Goal: Task Accomplishment & Management: Manage account settings

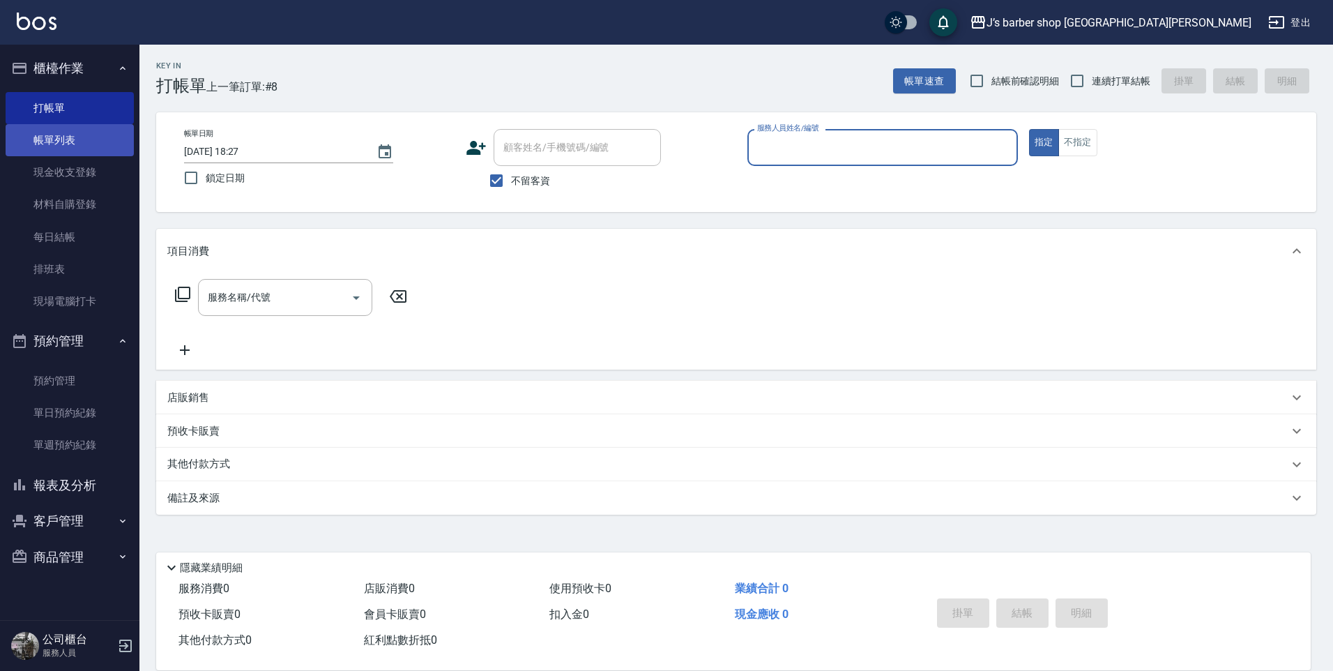
click at [82, 133] on link "帳單列表" at bounding box center [70, 140] width 128 height 32
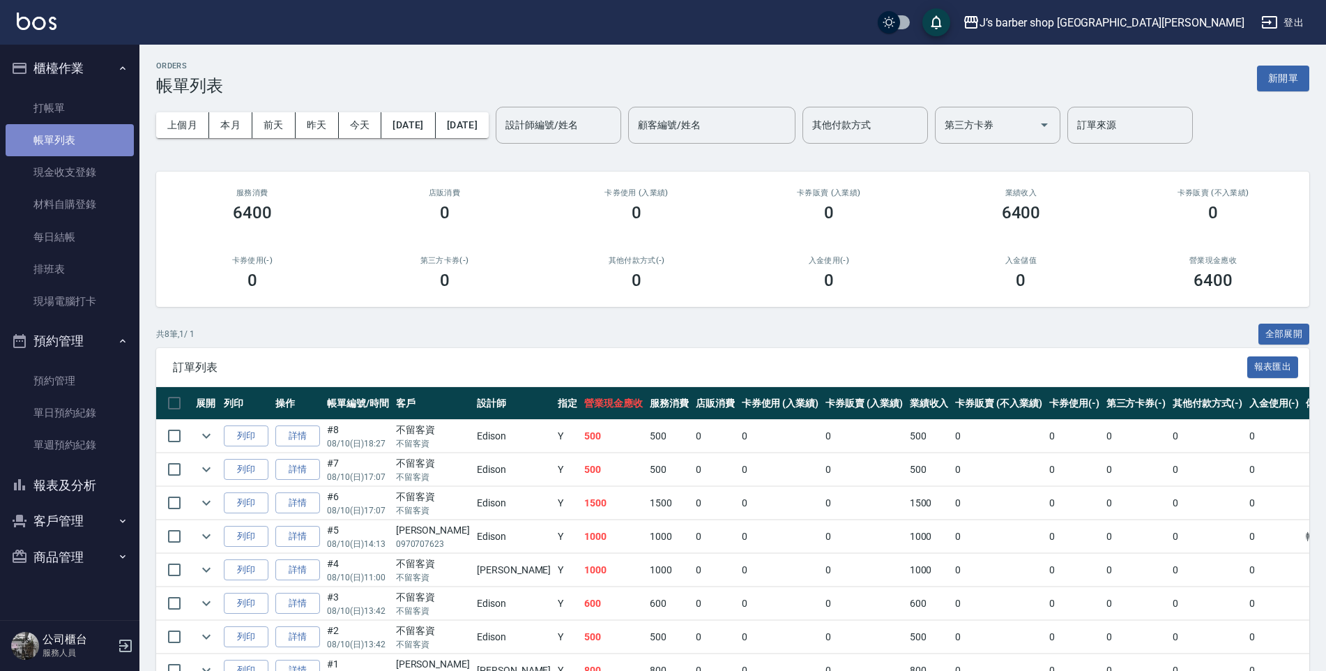
click at [89, 124] on link "帳單列表" at bounding box center [70, 140] width 128 height 32
click at [50, 112] on link "打帳單" at bounding box center [70, 108] width 128 height 32
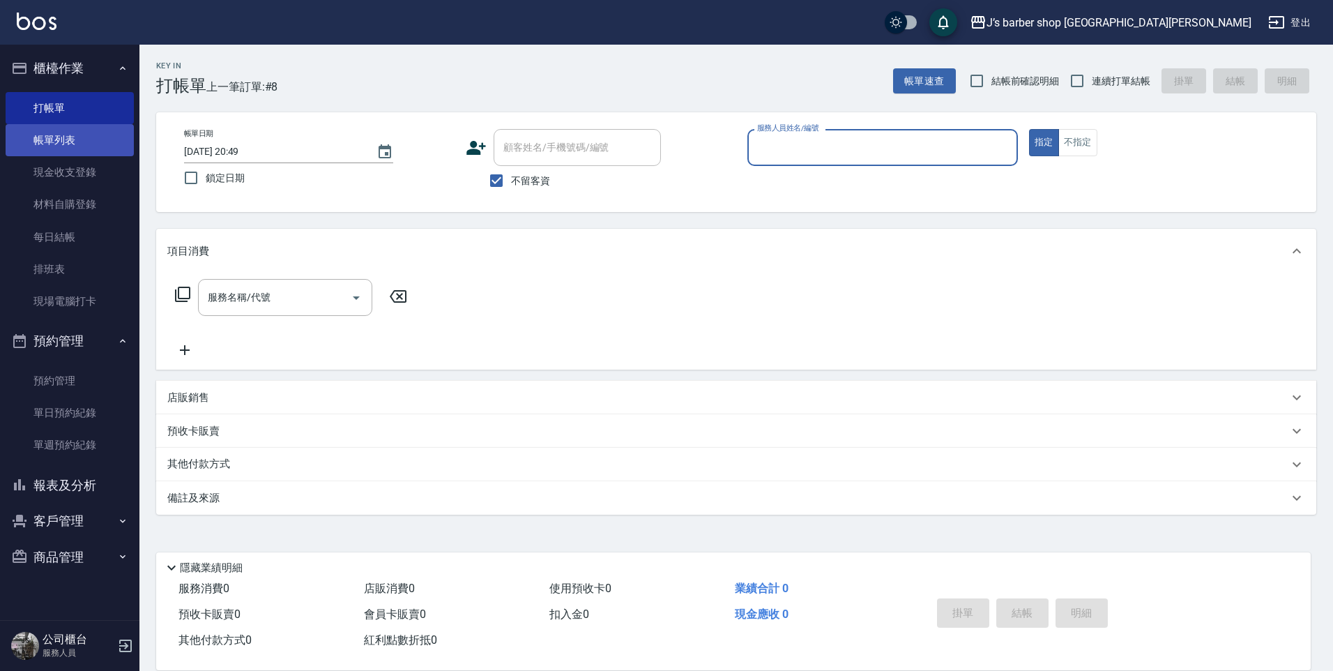
click at [44, 136] on link "帳單列表" at bounding box center [70, 140] width 128 height 32
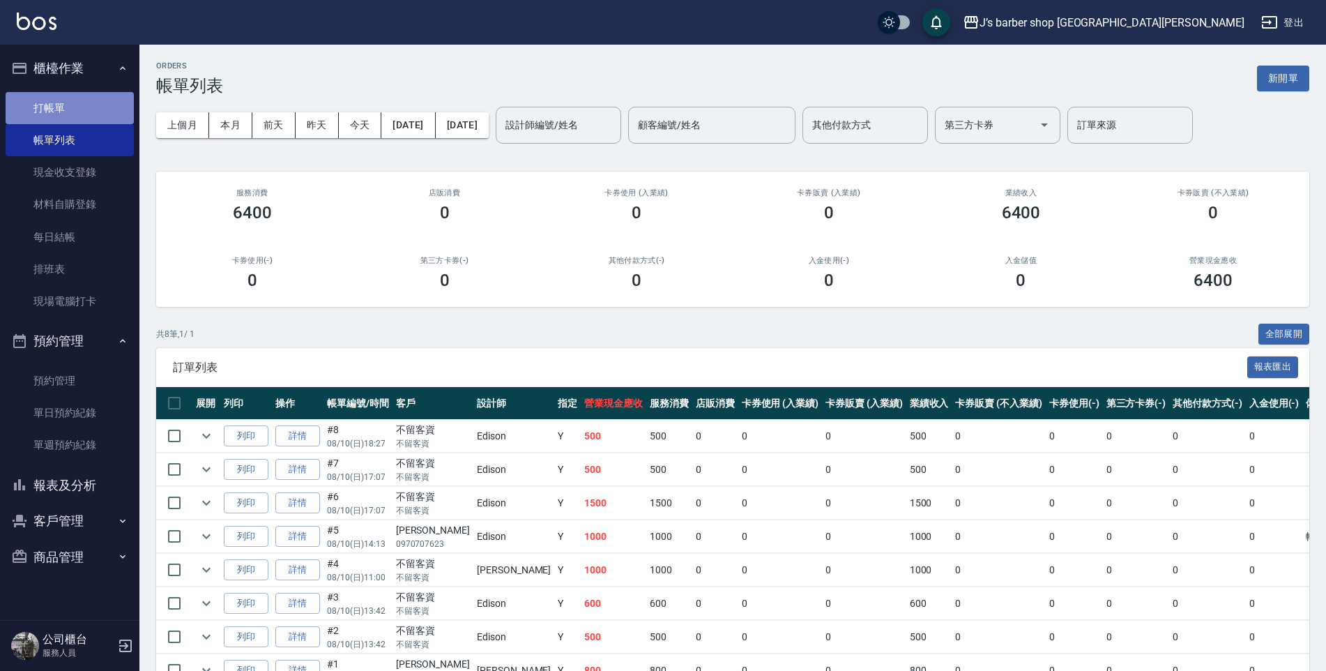
click at [69, 107] on link "打帳單" at bounding box center [70, 108] width 128 height 32
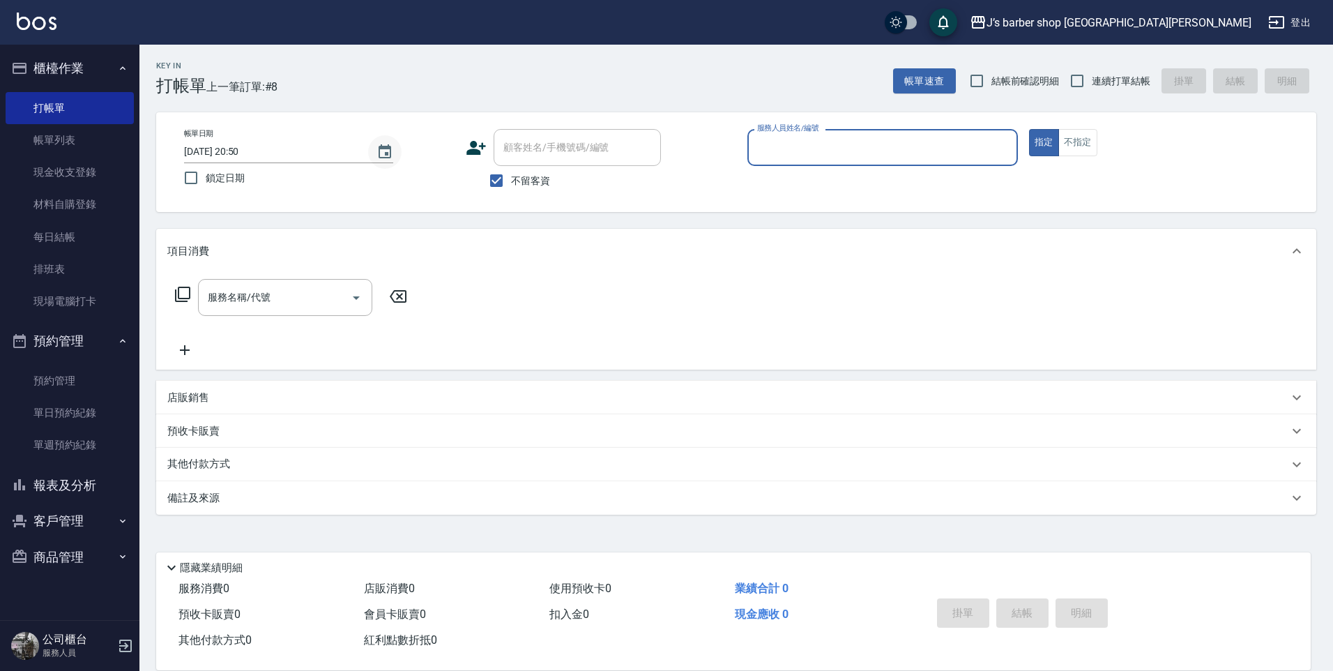
click at [391, 150] on icon "Choose date, selected date is 2025-08-10" at bounding box center [385, 151] width 13 height 14
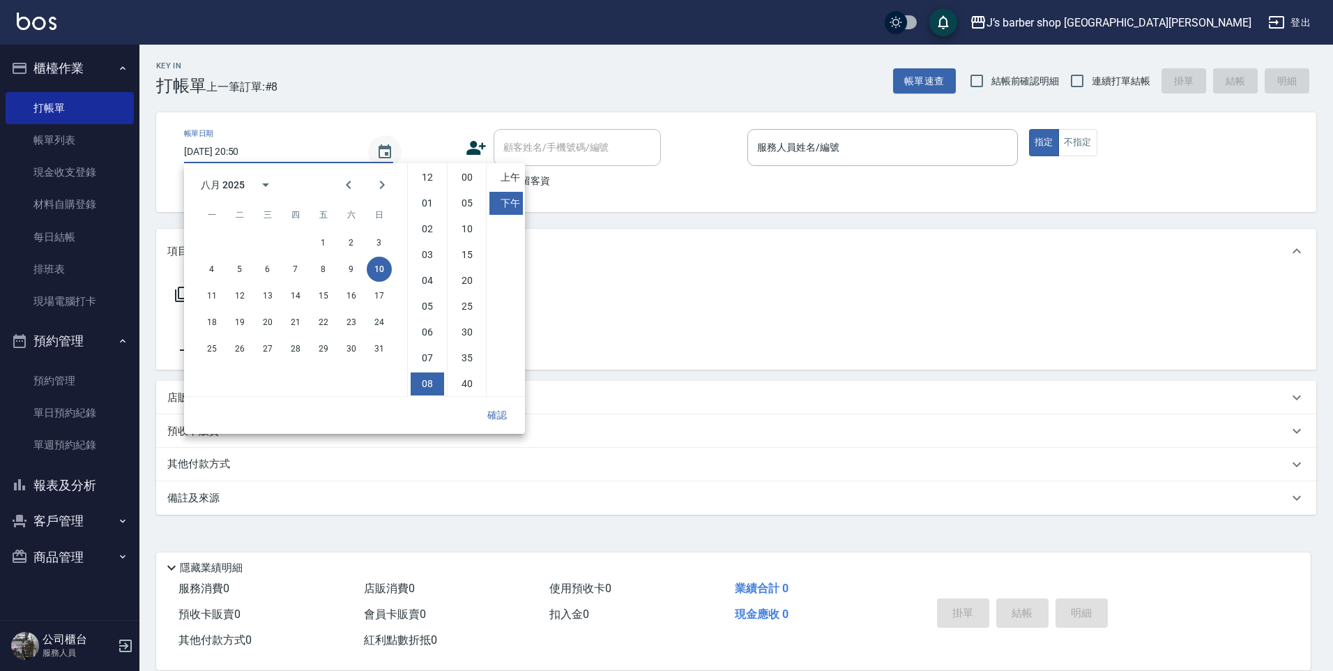
scroll to position [78, 0]
click at [428, 280] on li "07" at bounding box center [427, 279] width 33 height 23
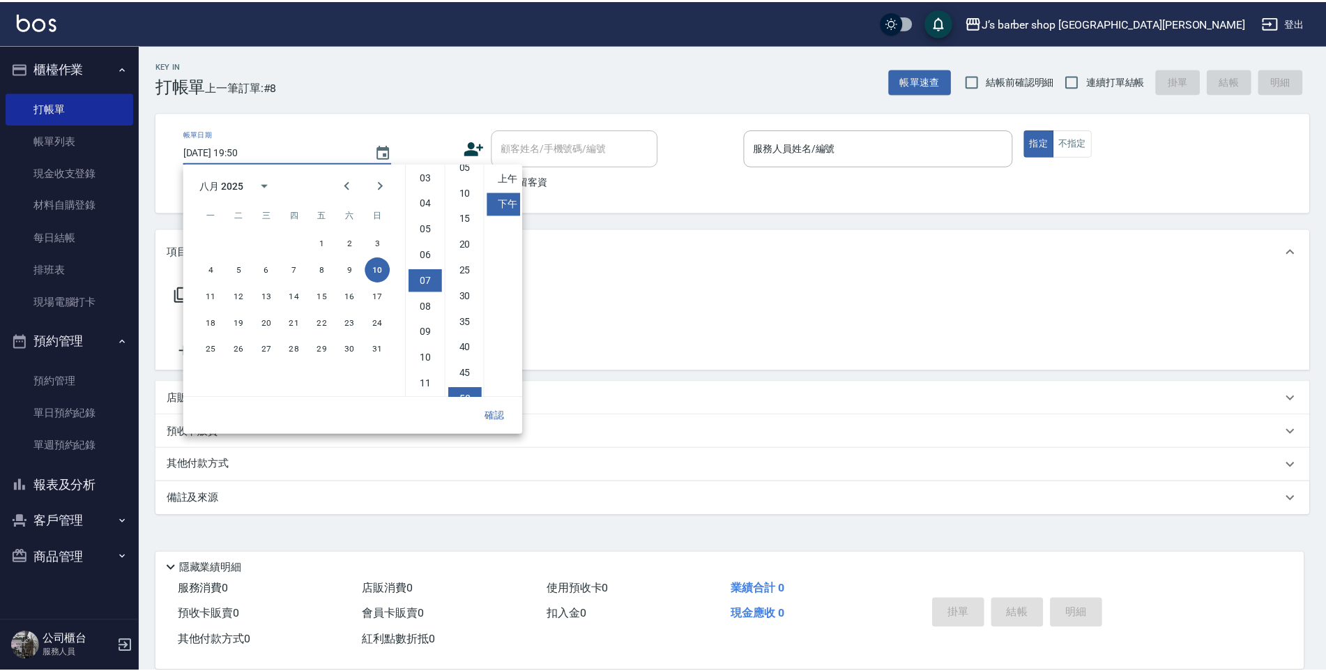
scroll to position [0, 0]
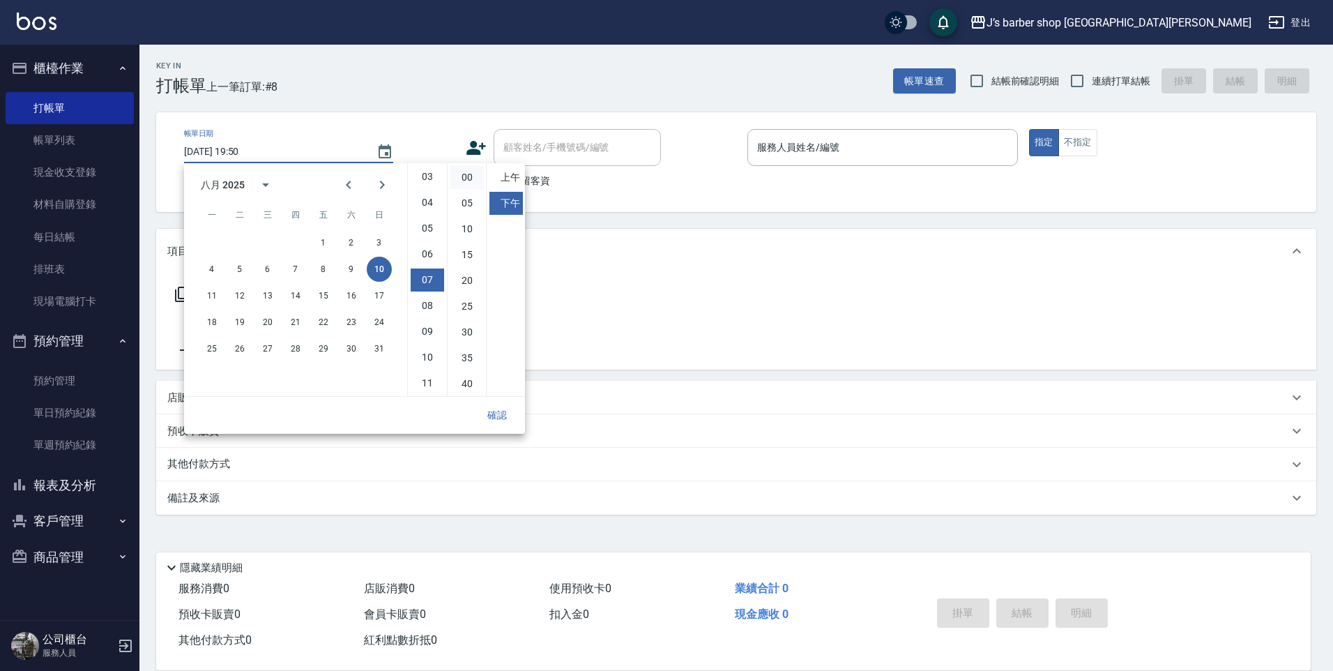
click at [476, 179] on li "00" at bounding box center [467, 177] width 33 height 23
type input "[DATE] 19:00"
drag, startPoint x: 489, startPoint y: 428, endPoint x: 513, endPoint y: 407, distance: 31.7
click at [493, 425] on button "確認" at bounding box center [497, 415] width 45 height 26
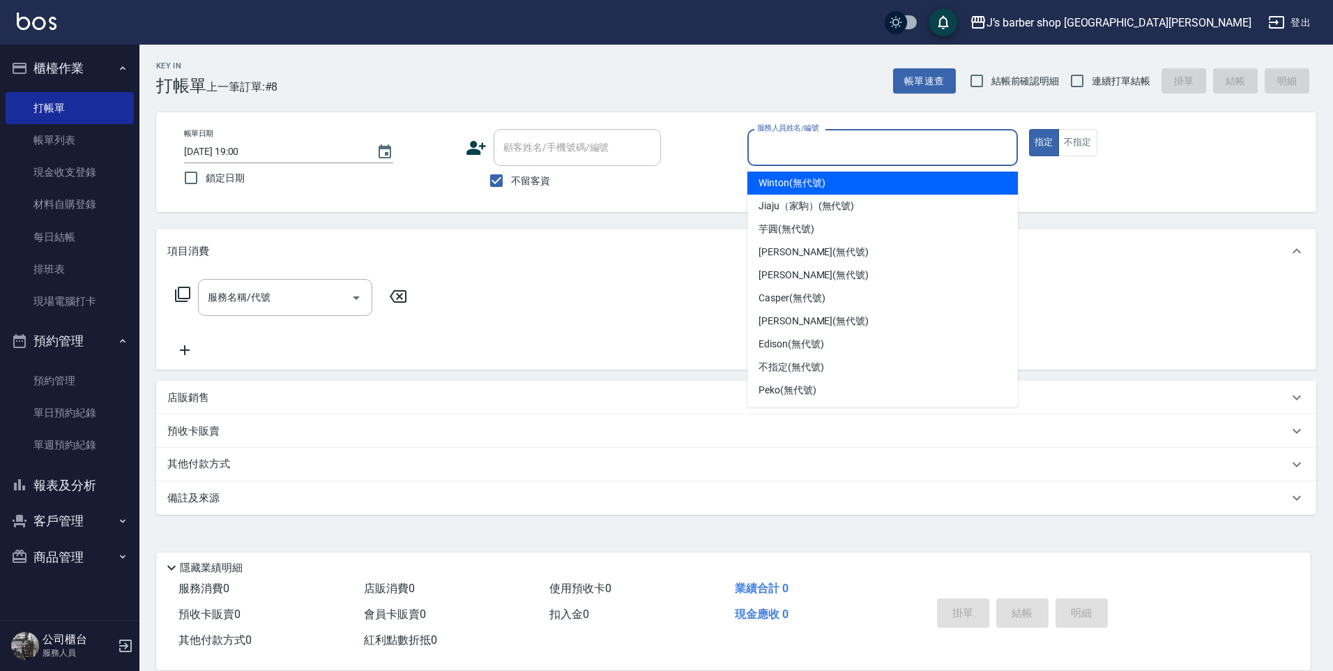
click at [767, 160] on input "服務人員姓名/編號" at bounding box center [883, 147] width 258 height 24
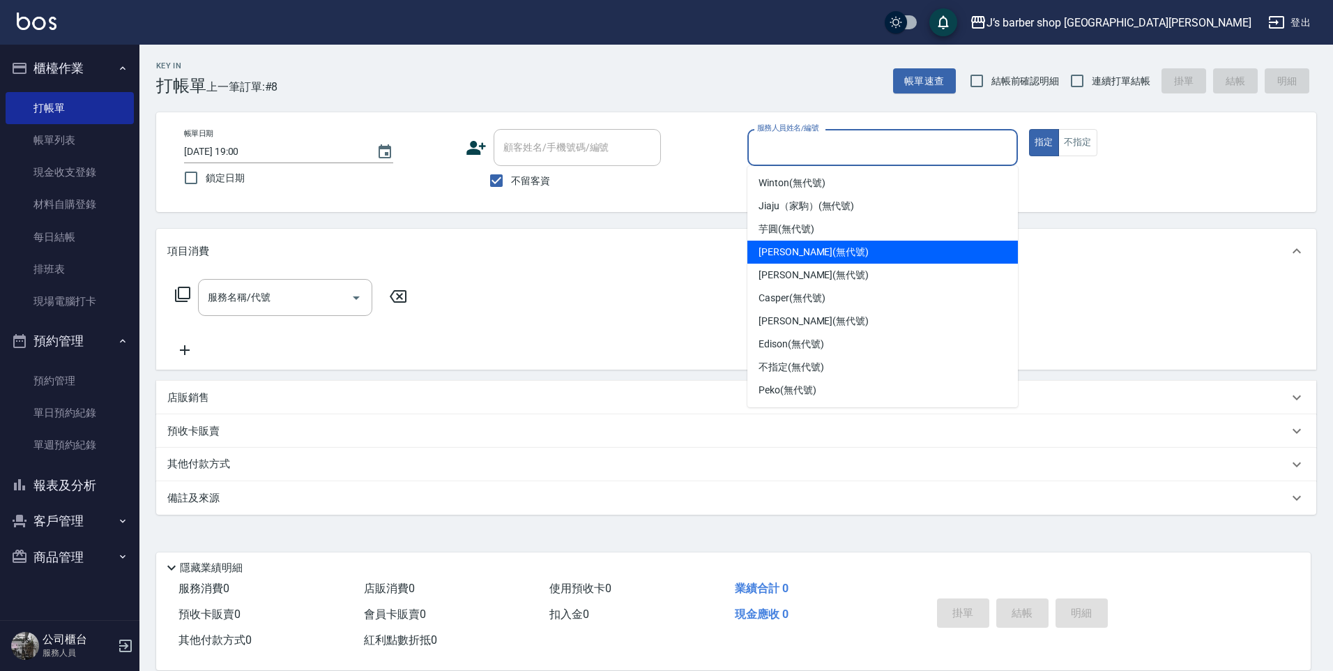
click at [763, 244] on div "[PERSON_NAME] (無代號)" at bounding box center [883, 252] width 271 height 23
type input "[PERSON_NAME](無代號)"
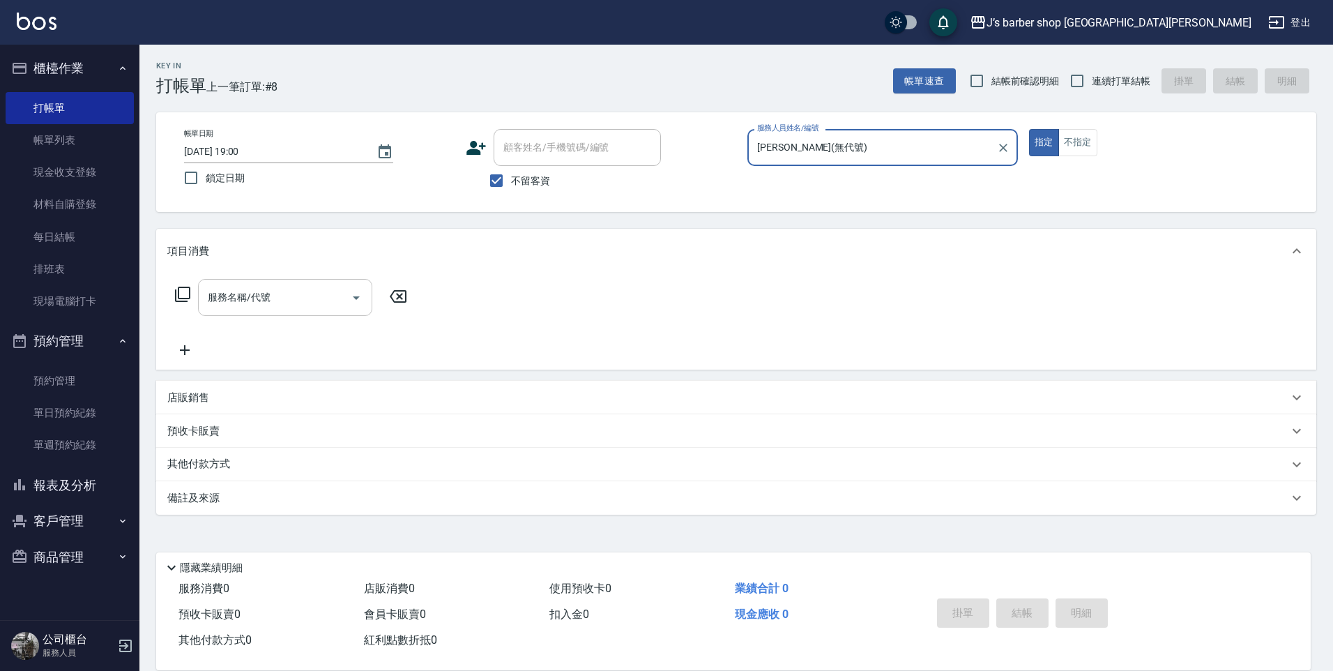
click at [344, 305] on input "服務名稱/代號" at bounding box center [274, 297] width 141 height 24
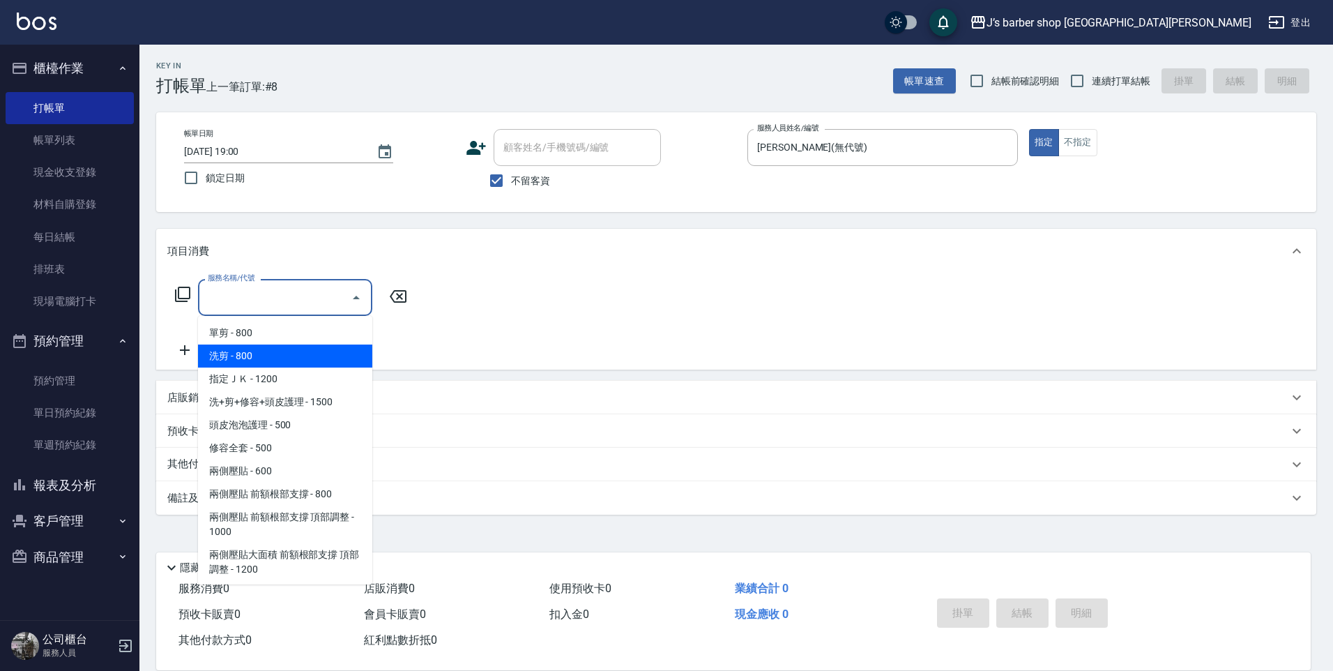
click at [317, 361] on span "洗剪 - 800" at bounding box center [285, 356] width 174 height 23
type input "洗剪(101)"
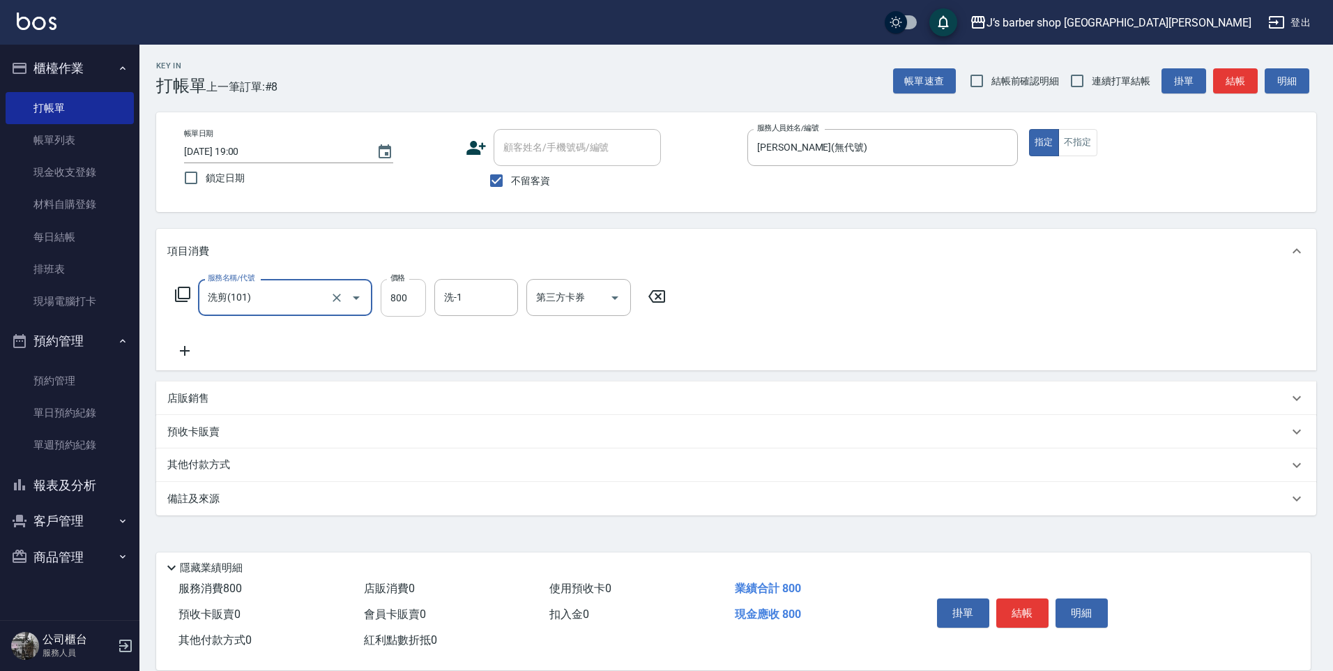
click at [406, 291] on input "800" at bounding box center [403, 298] width 45 height 38
type input "1600"
click at [490, 296] on input "洗-1" at bounding box center [476, 297] width 71 height 24
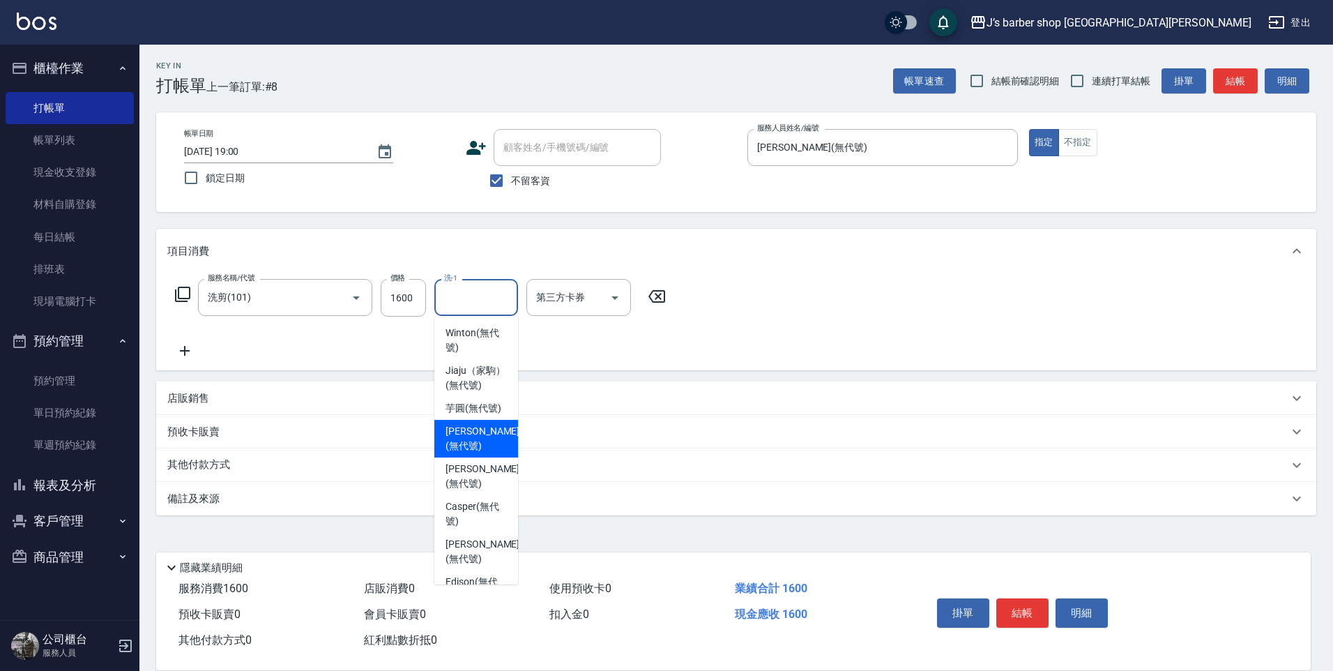
click at [462, 453] on span "[PERSON_NAME] (無代號)" at bounding box center [483, 438] width 74 height 29
type input "[PERSON_NAME](無代號)"
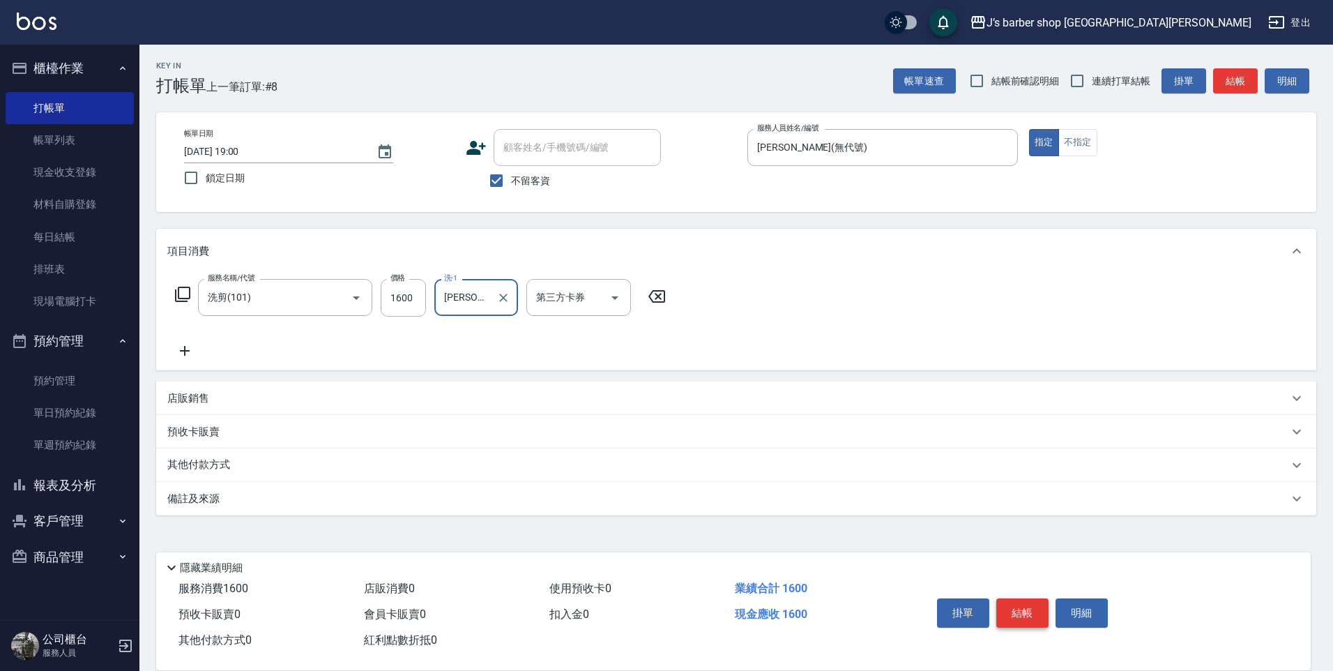
click at [1017, 609] on button "結帳" at bounding box center [1023, 612] width 52 height 29
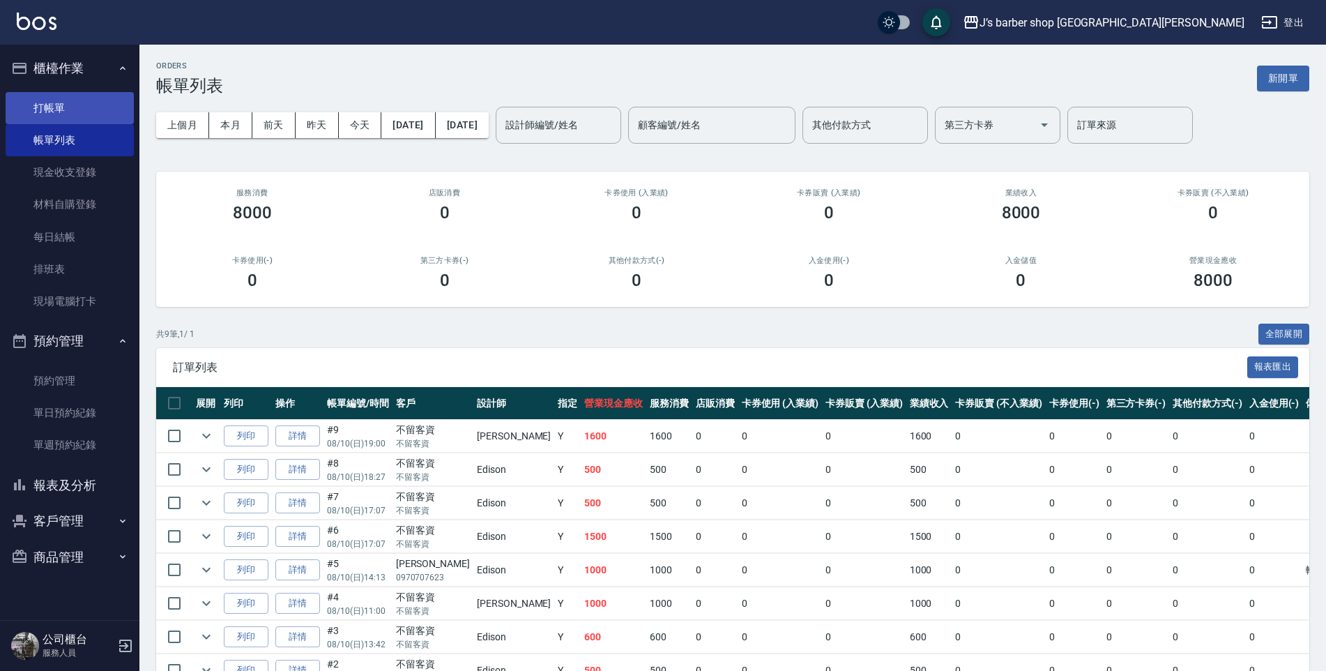
click at [96, 104] on link "打帳單" at bounding box center [70, 108] width 128 height 32
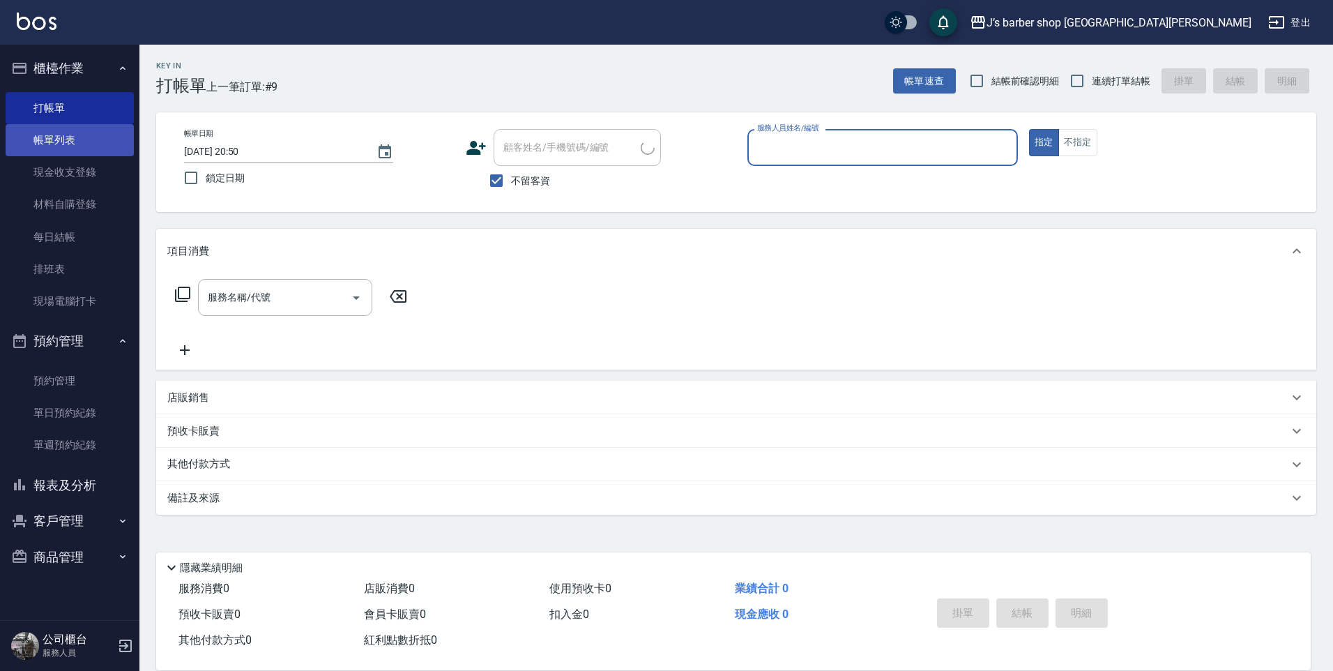
click at [86, 138] on link "帳單列表" at bounding box center [70, 140] width 128 height 32
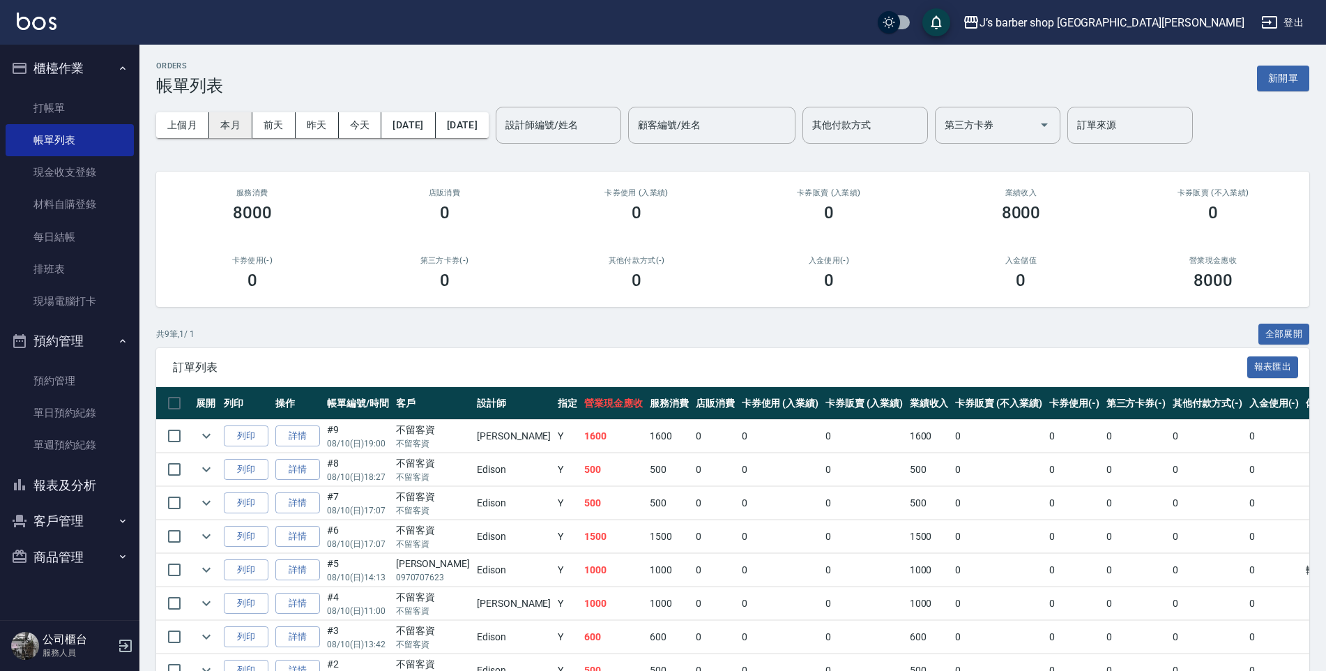
click at [236, 126] on button "本月" at bounding box center [230, 125] width 43 height 26
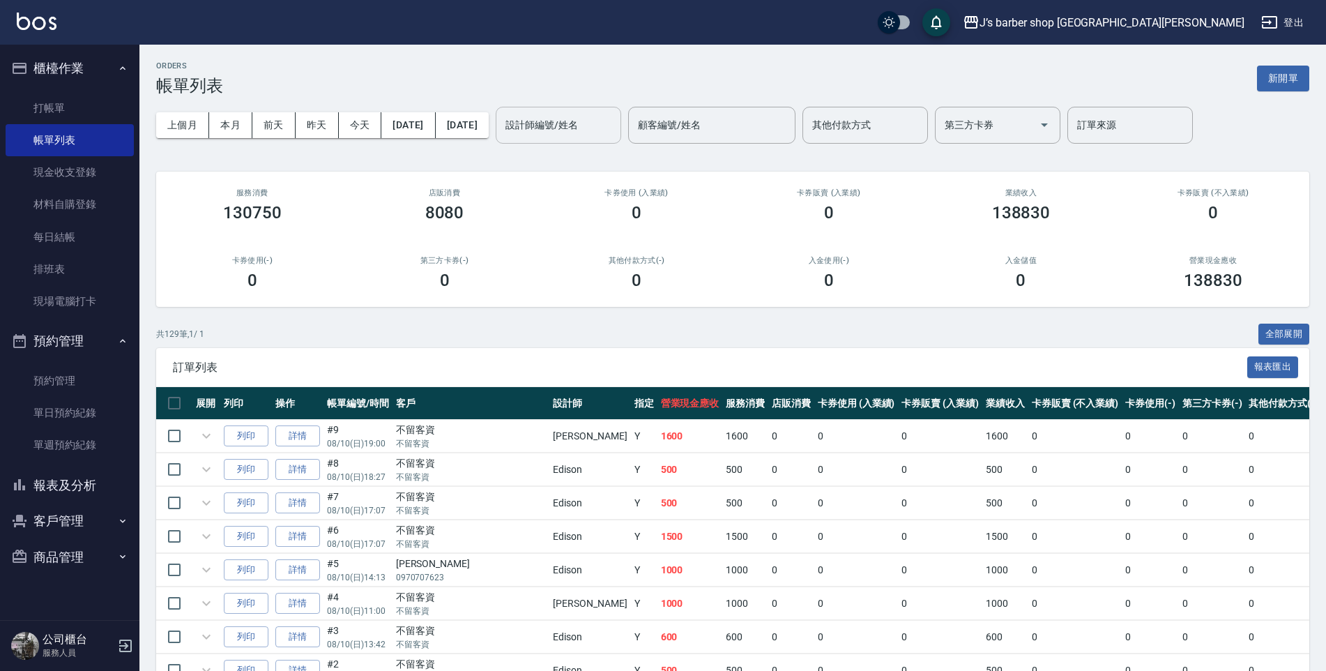
click at [607, 126] on div "設計師編號/姓名 設計師編號/姓名" at bounding box center [559, 125] width 126 height 37
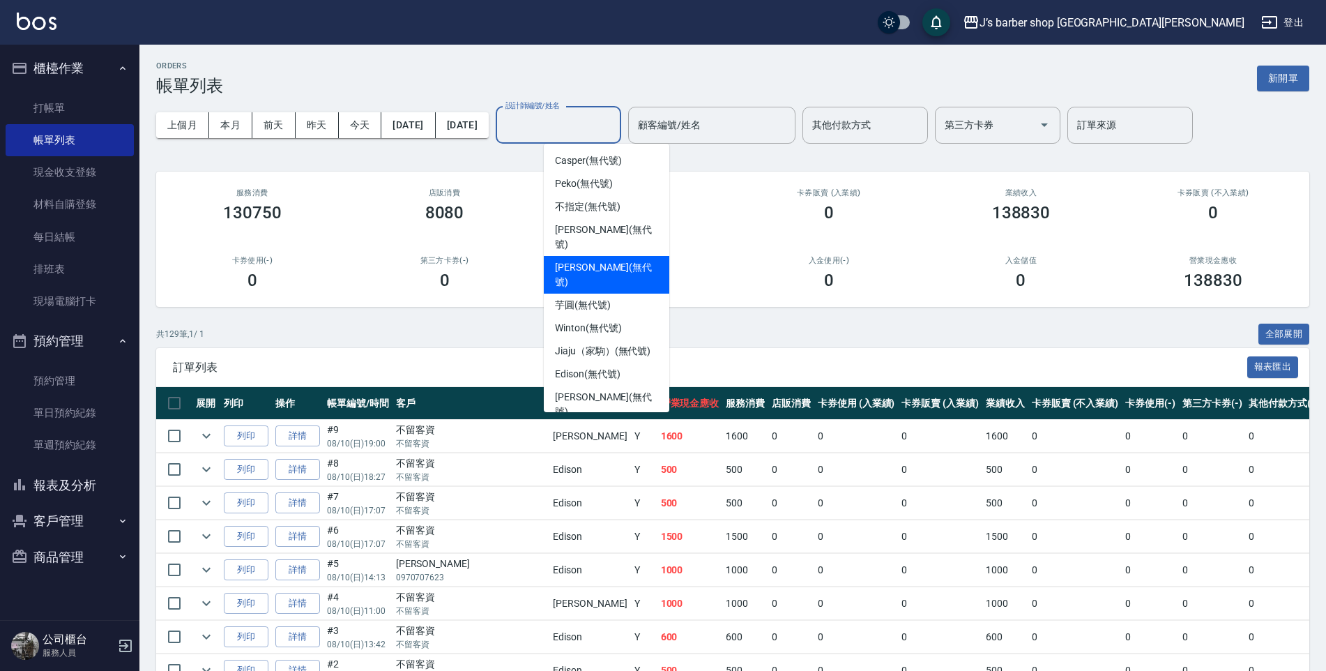
click at [561, 260] on span "[PERSON_NAME] (無代號)" at bounding box center [606, 274] width 103 height 29
type input "[PERSON_NAME](無代號)"
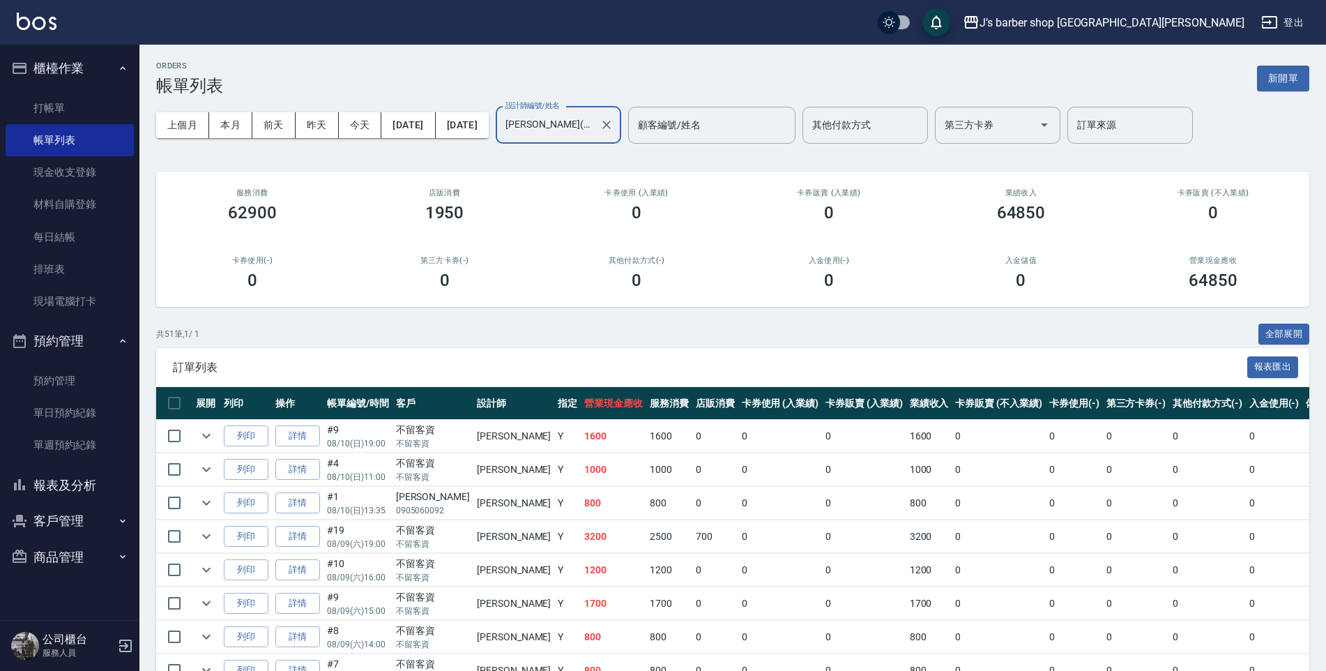
click at [621, 126] on div "[PERSON_NAME](無代號) 設計師編號/姓名" at bounding box center [559, 125] width 126 height 37
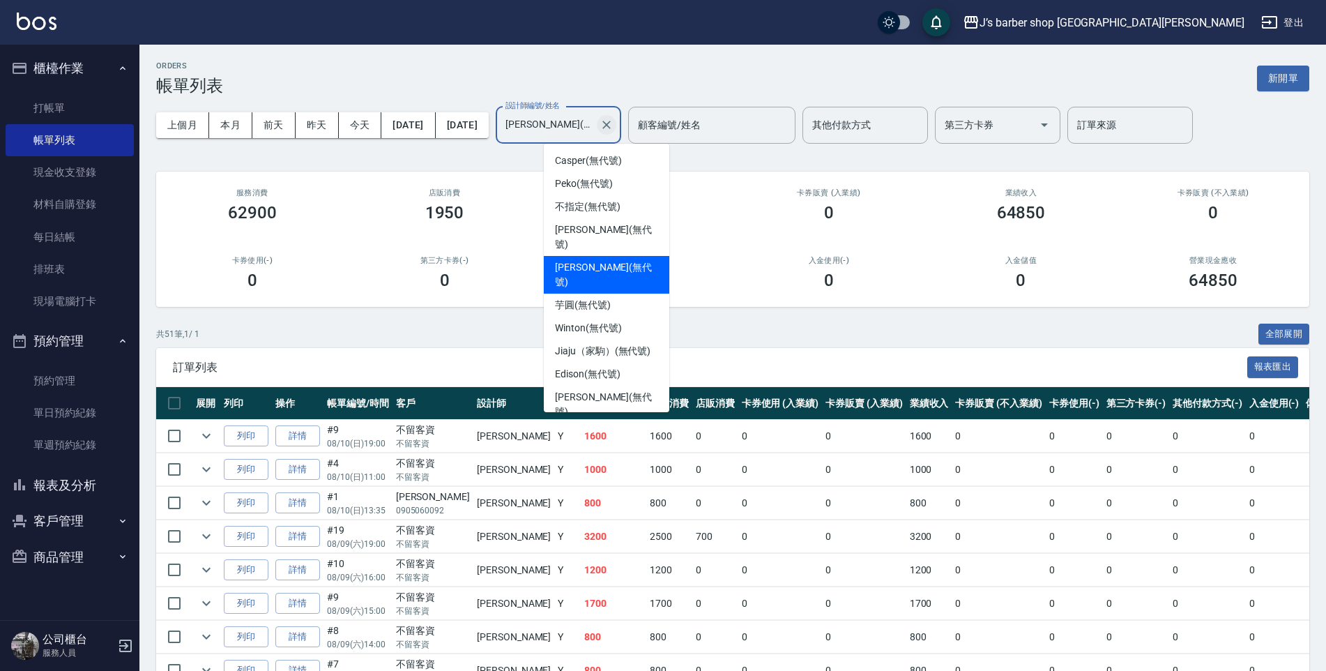
click at [614, 123] on icon "Clear" at bounding box center [607, 125] width 14 height 14
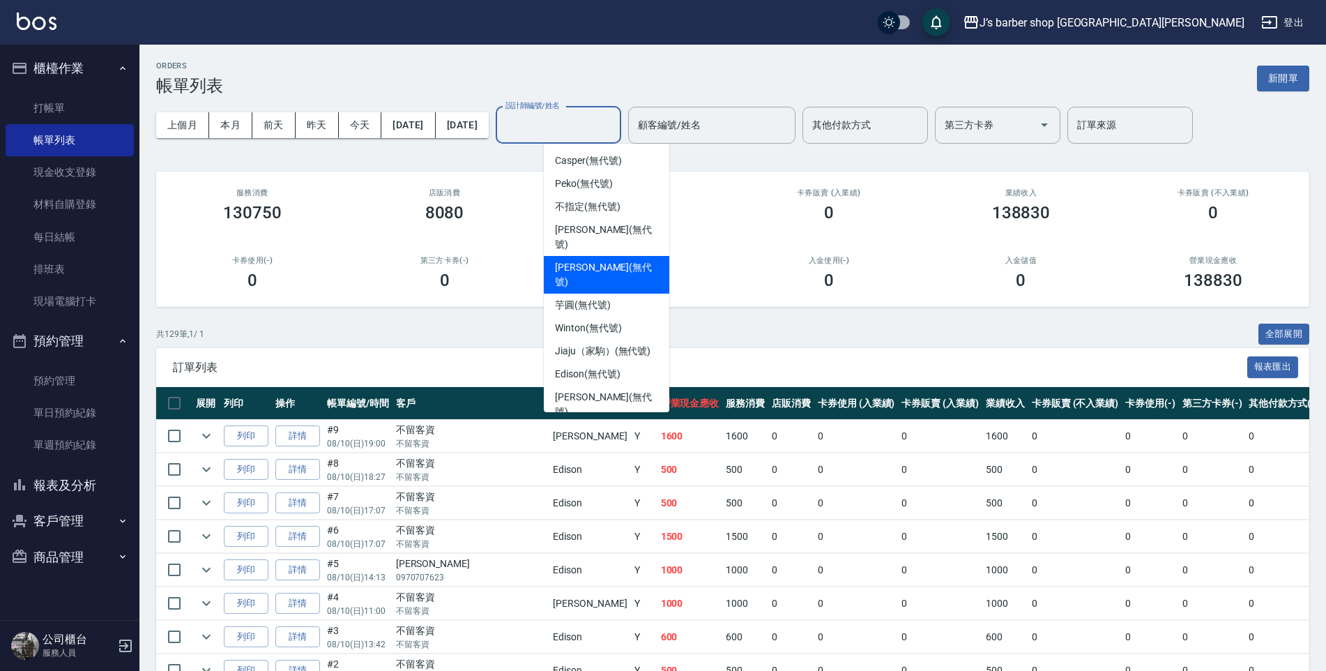
click at [602, 256] on div "[PERSON_NAME] (無代號)" at bounding box center [607, 275] width 126 height 38
type input "[PERSON_NAME](無代號)"
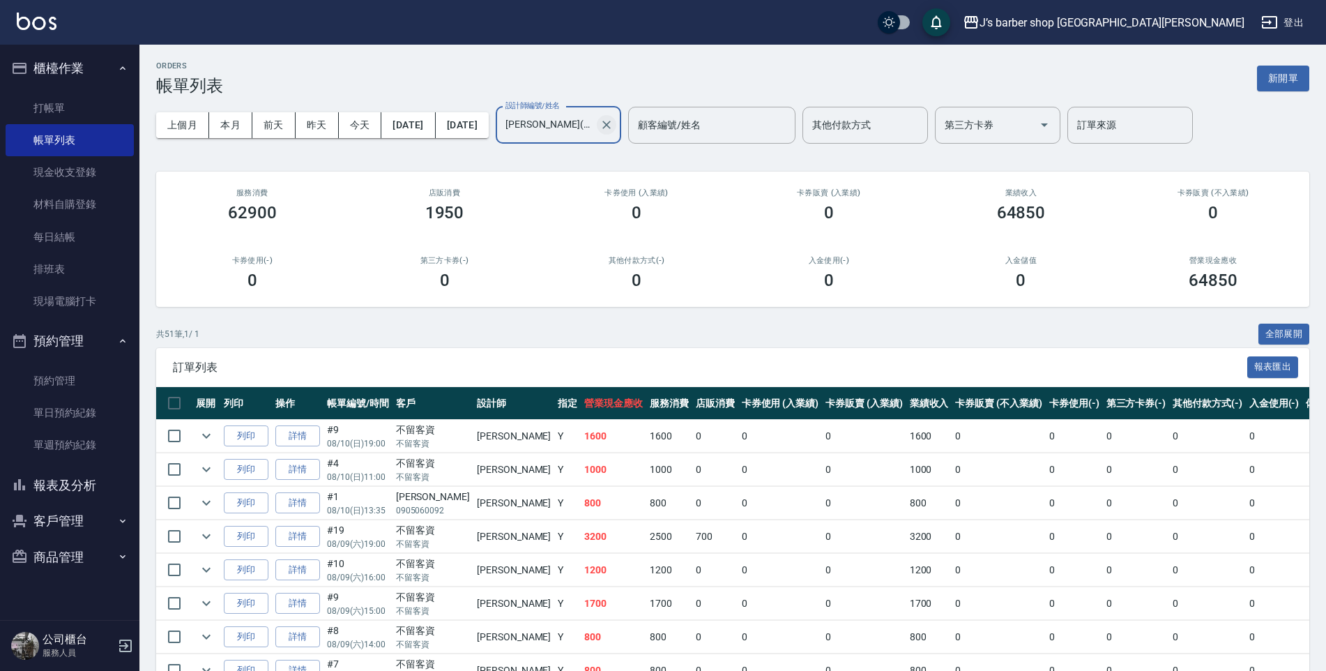
click at [614, 131] on icon "Clear" at bounding box center [607, 125] width 14 height 14
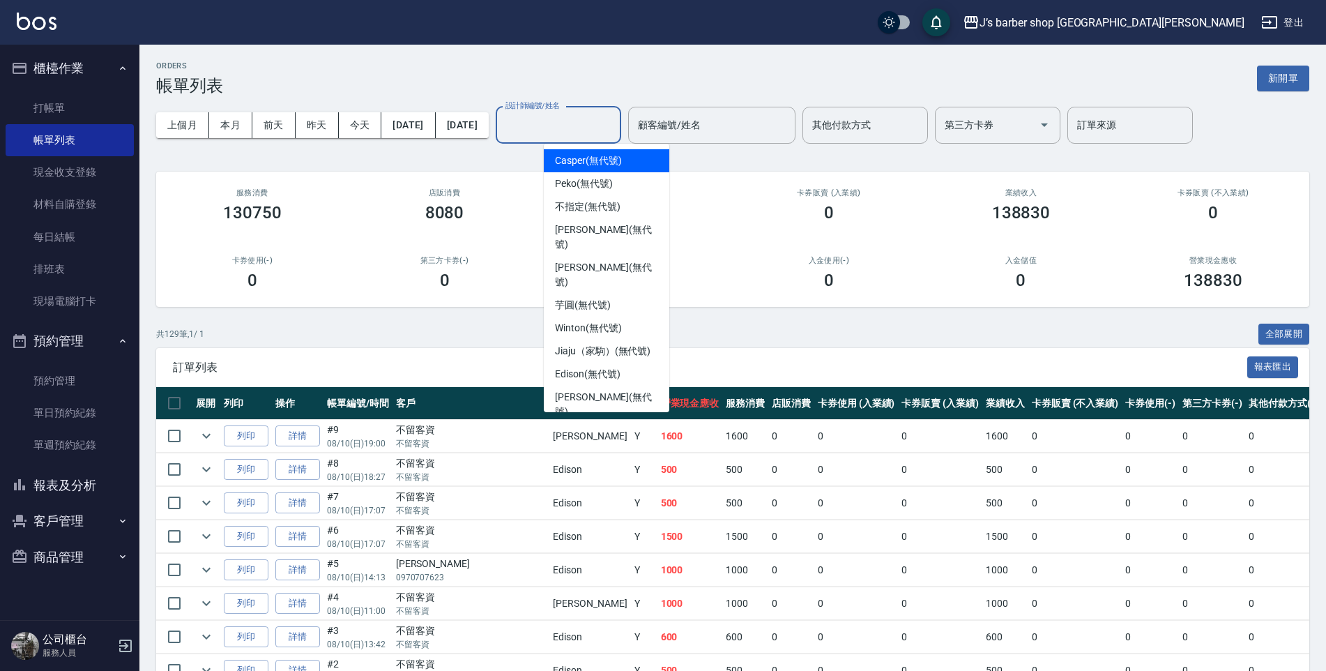
click at [582, 114] on input "設計師編號/姓名" at bounding box center [558, 125] width 113 height 24
click at [563, 260] on span "[PERSON_NAME] (無代號)" at bounding box center [606, 274] width 103 height 29
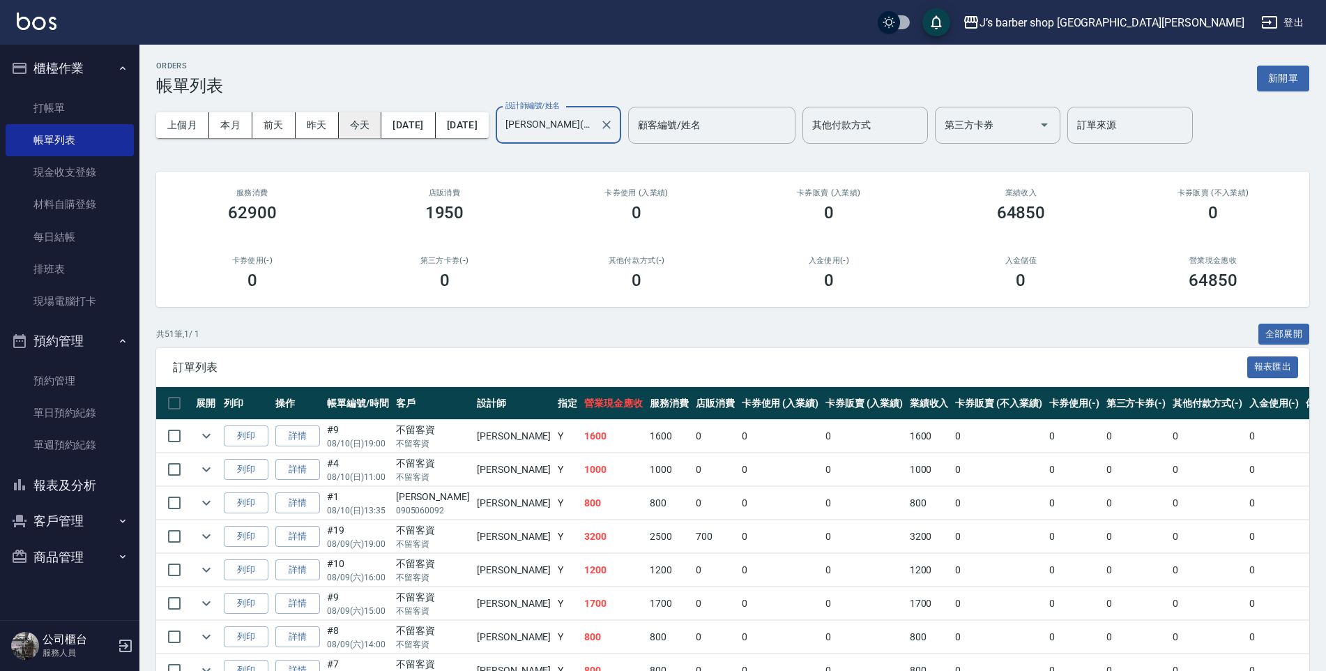
click at [351, 121] on button "今天" at bounding box center [360, 125] width 43 height 26
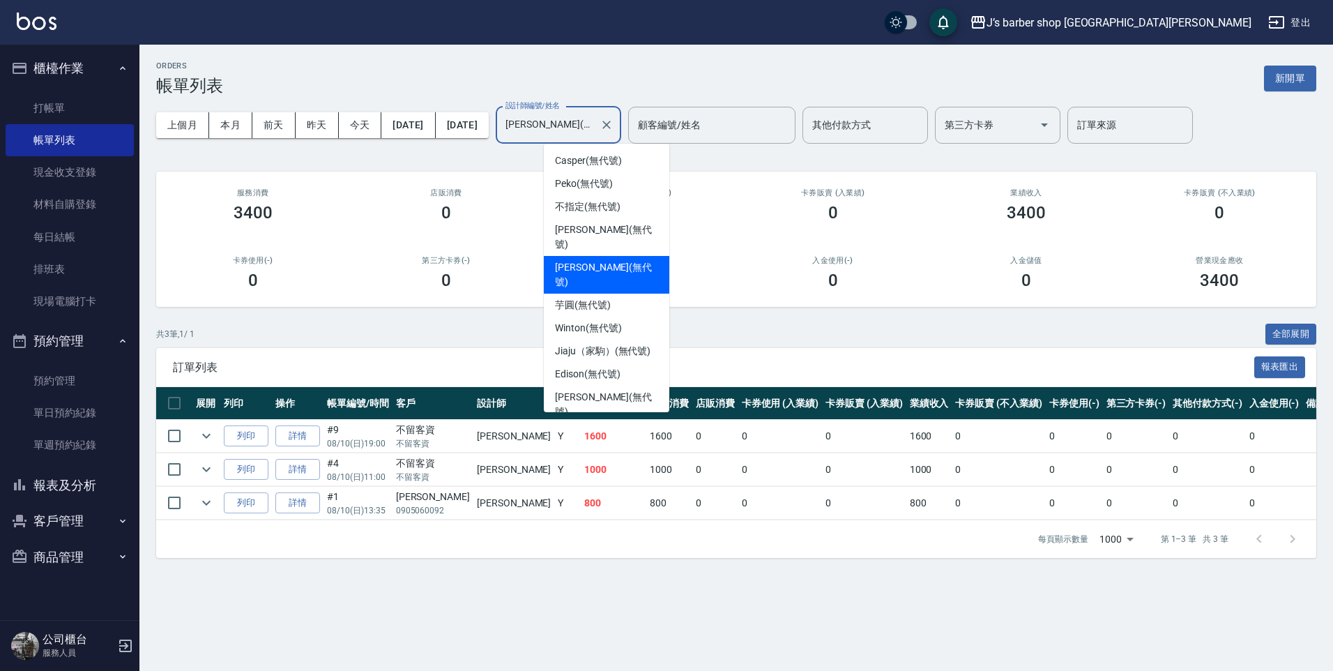
click at [594, 126] on input "[PERSON_NAME](無代號)" at bounding box center [548, 125] width 92 height 24
click at [569, 321] on span "Winton (無代號)" at bounding box center [588, 328] width 66 height 15
type input "Winton(無代號)"
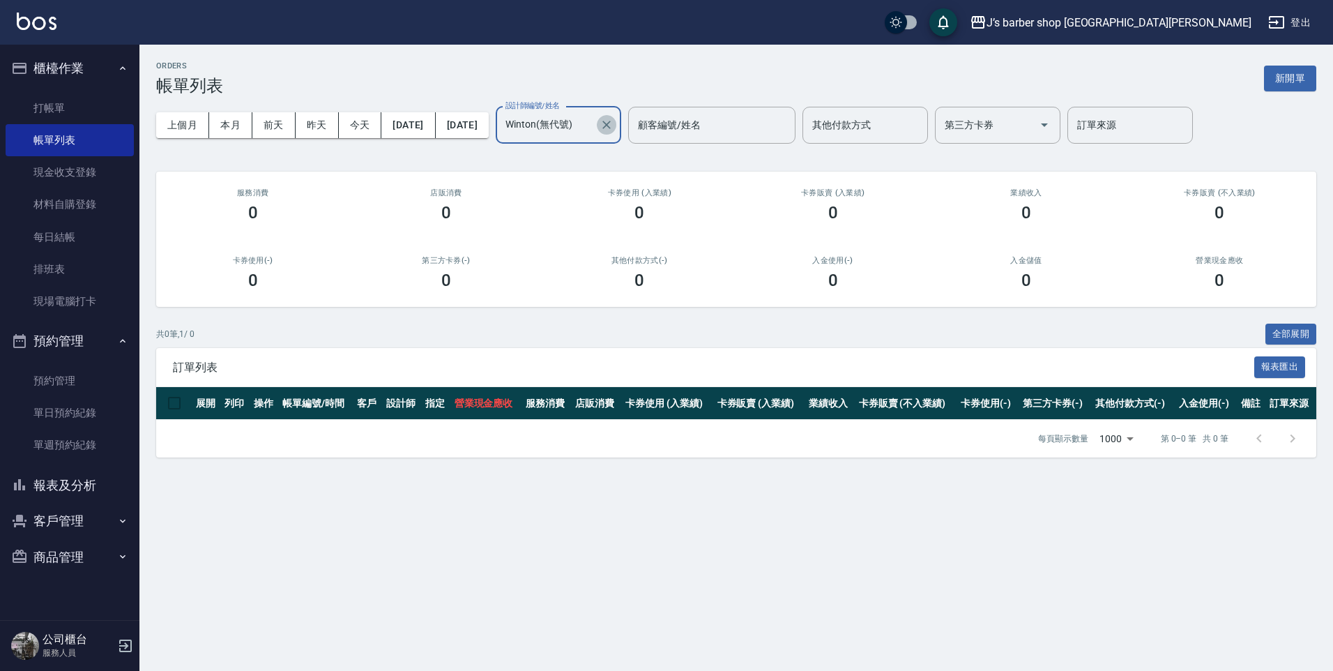
click at [614, 130] on icon "Clear" at bounding box center [607, 125] width 14 height 14
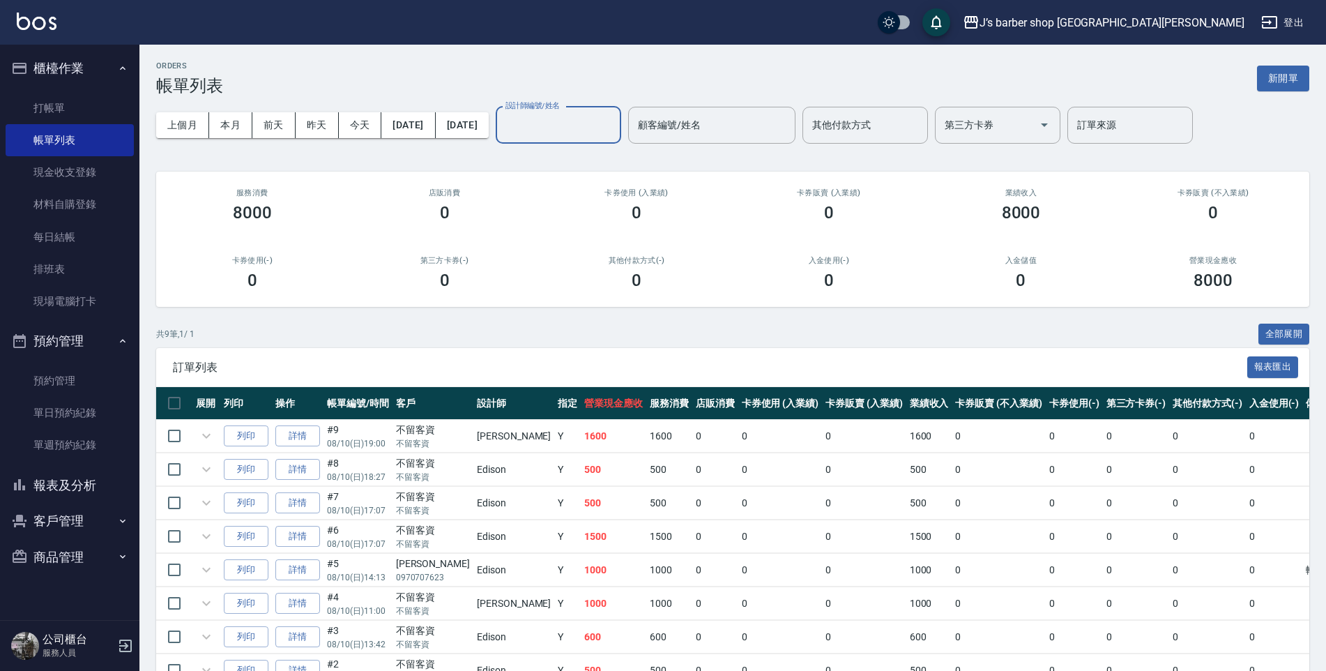
click at [615, 131] on input "設計師編號/姓名" at bounding box center [558, 125] width 113 height 24
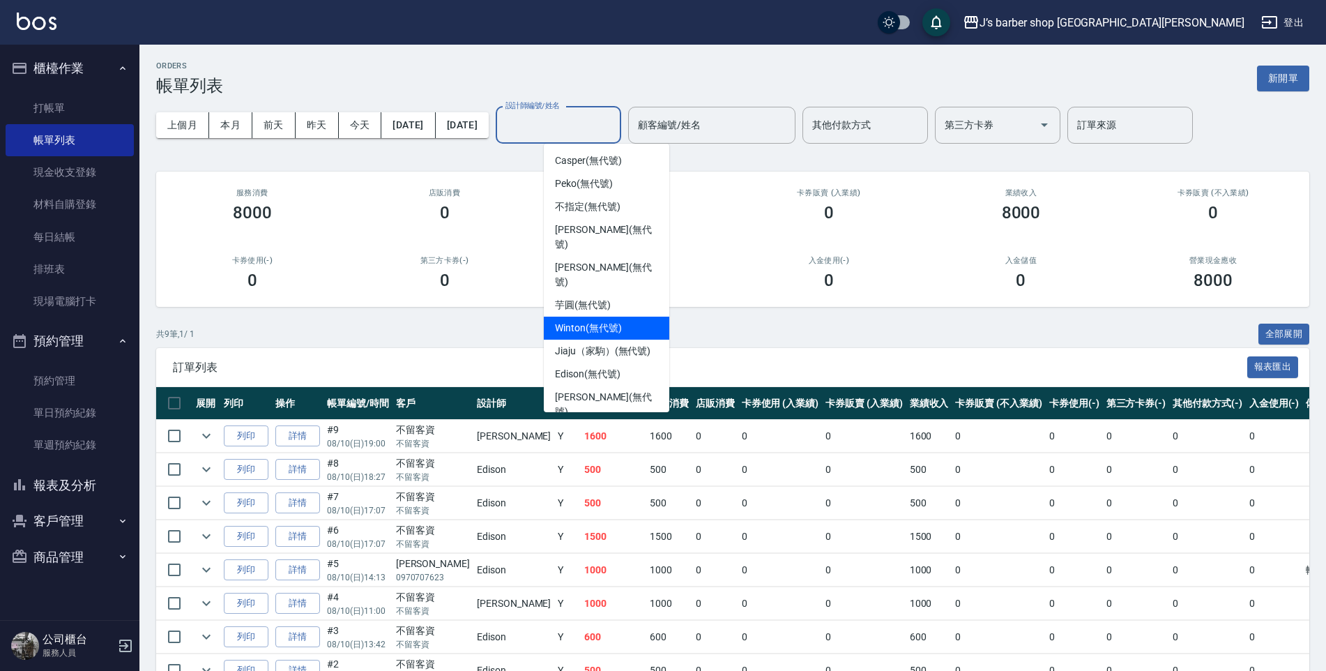
click at [584, 321] on span "Winton (無代號)" at bounding box center [588, 328] width 66 height 15
type input "Winton(無代號)"
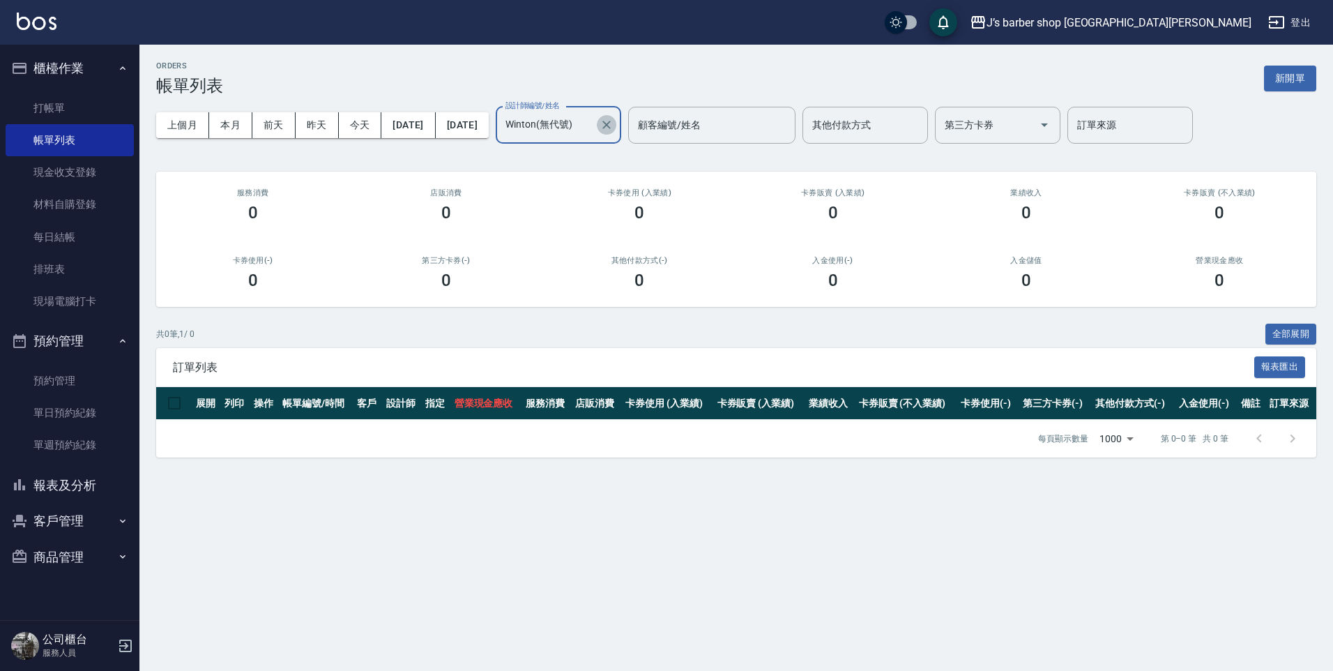
click at [616, 128] on button "Clear" at bounding box center [607, 125] width 20 height 20
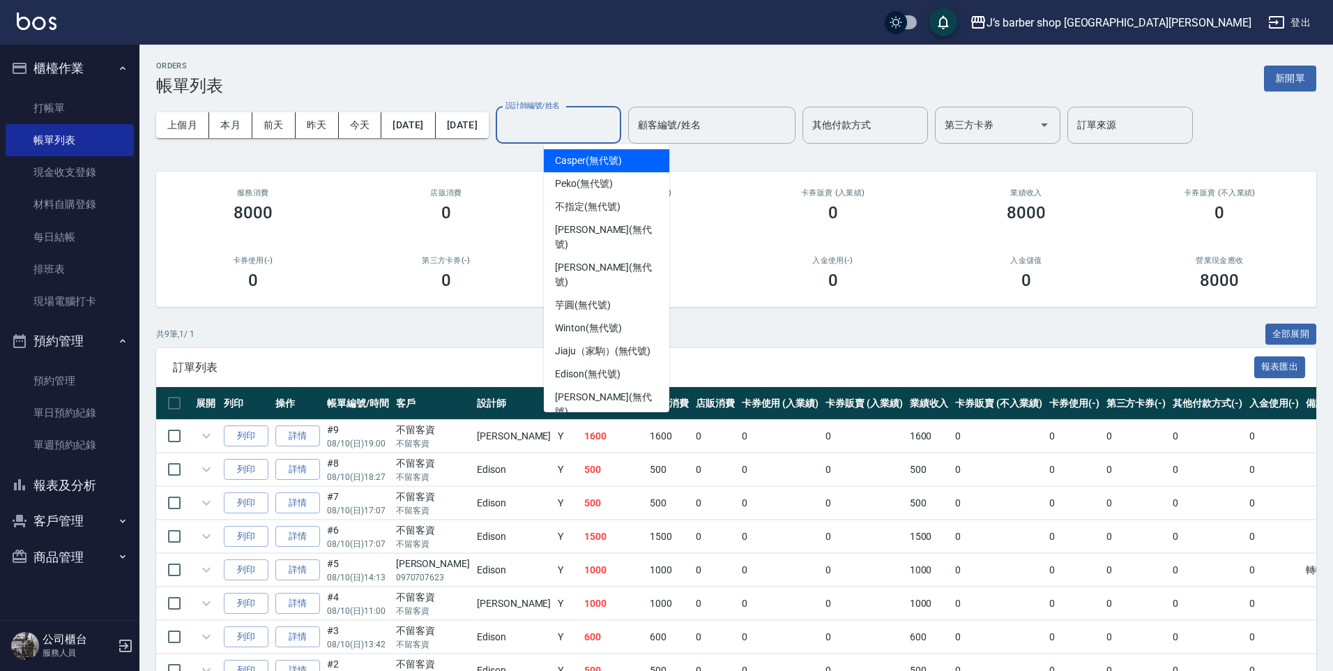
click at [615, 128] on input "設計師編號/姓名" at bounding box center [558, 125] width 113 height 24
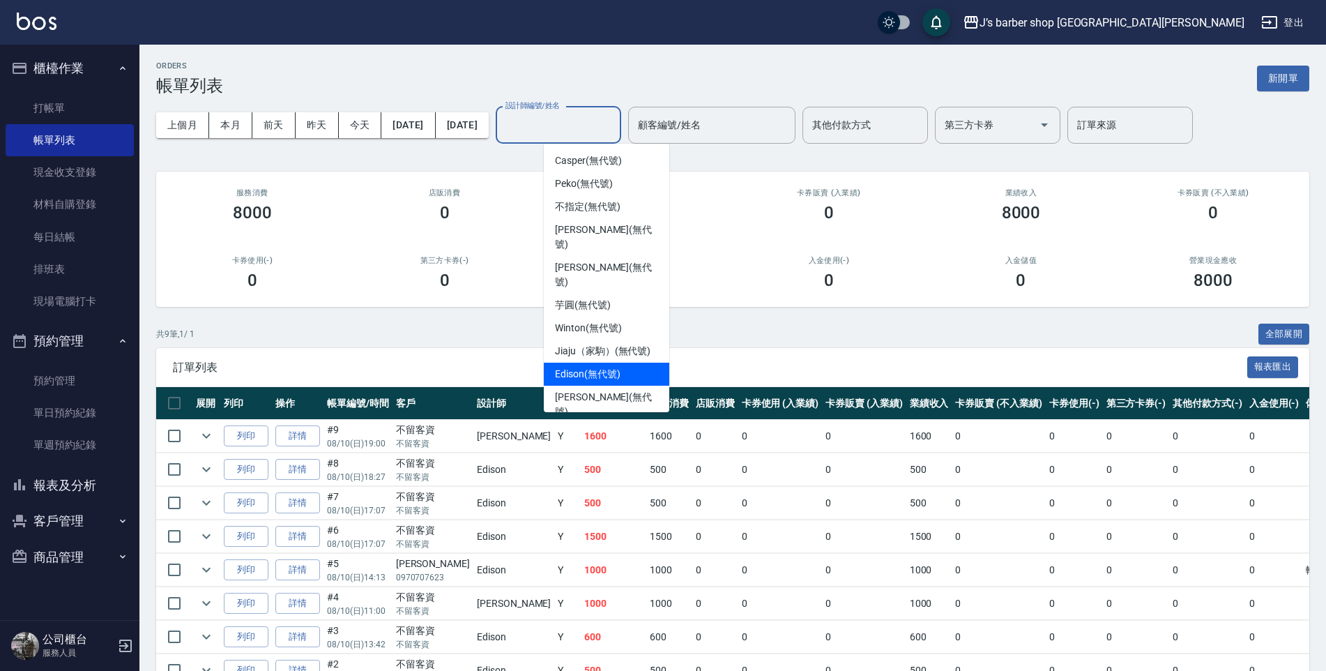
click at [579, 367] on span "Edison (無代號)" at bounding box center [587, 374] width 65 height 15
type input "Edison(無代號)"
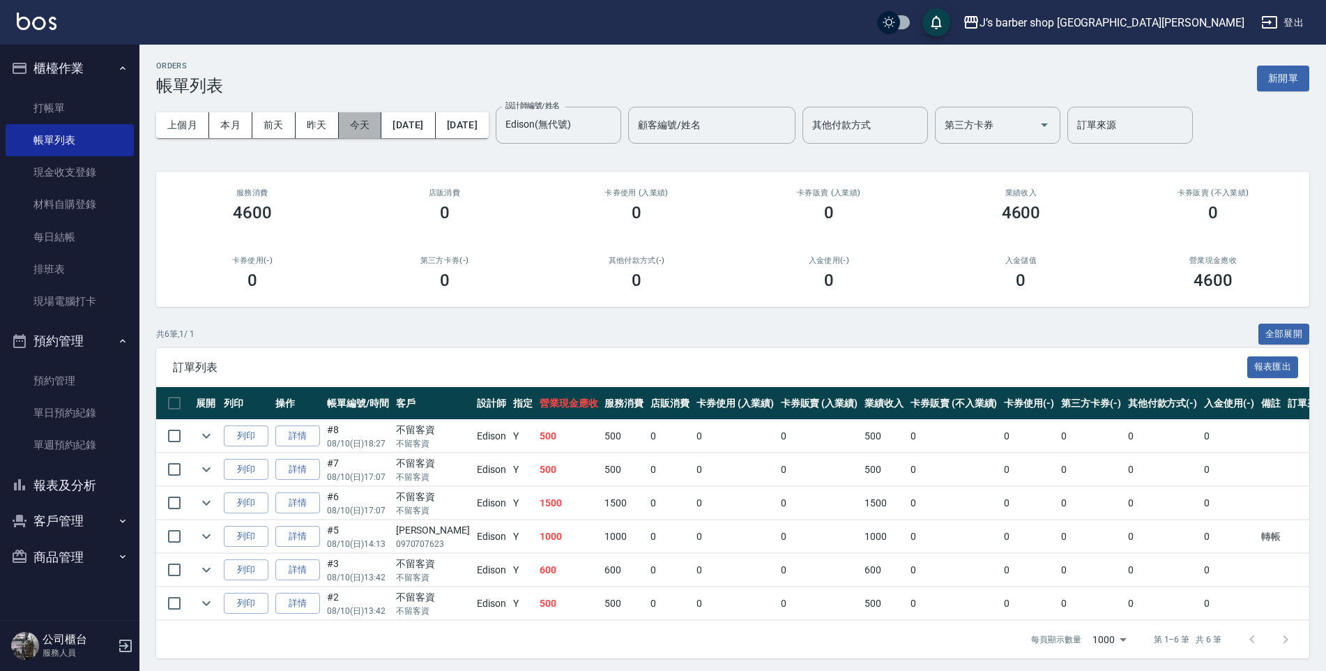
click at [353, 121] on button "今天" at bounding box center [360, 125] width 43 height 26
click at [583, 131] on input "Edison(無代號)" at bounding box center [548, 125] width 92 height 24
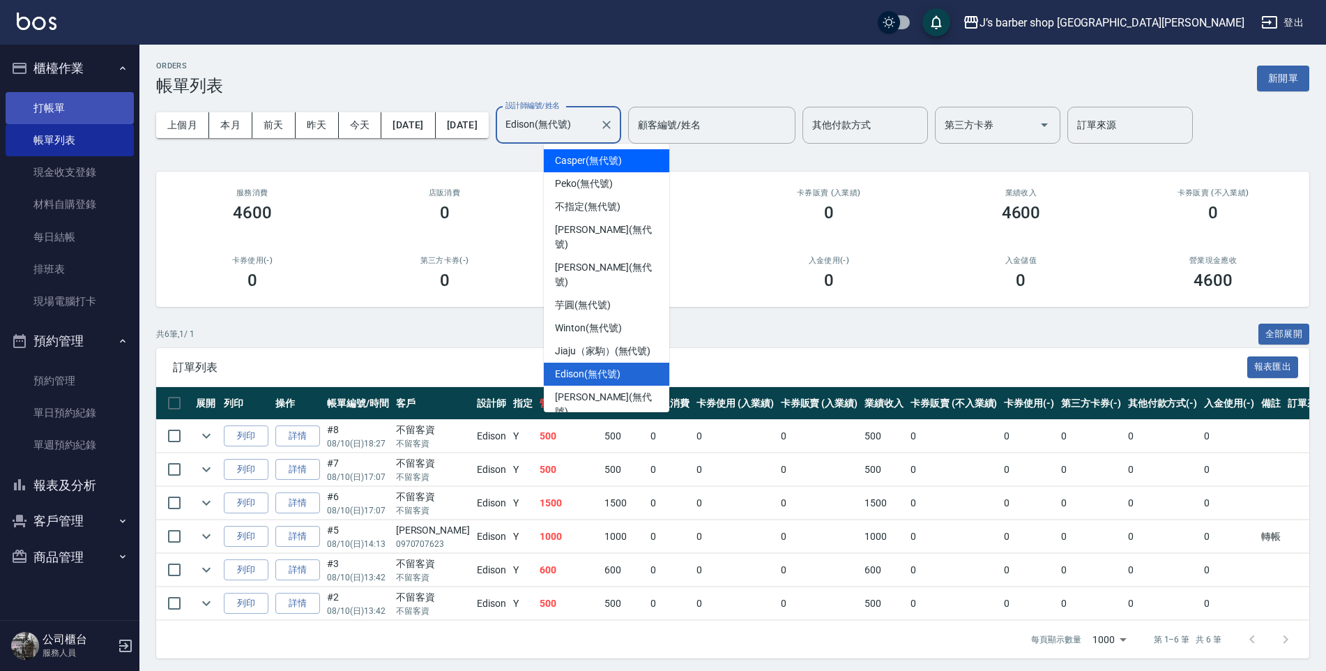
click at [80, 109] on link "打帳單" at bounding box center [70, 108] width 128 height 32
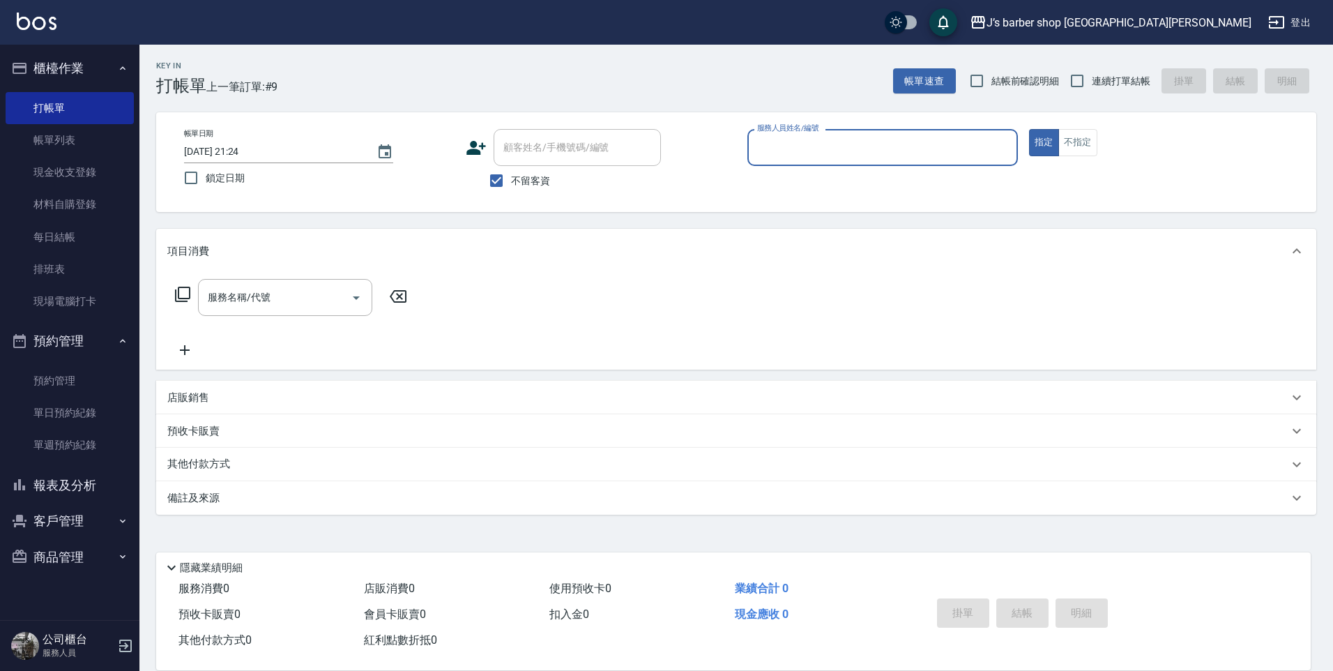
click at [243, 151] on input "[DATE] 21:24" at bounding box center [273, 151] width 179 height 23
type input "[DATE] 01:24"
click at [917, 158] on input "服務人員姓名/編號" at bounding box center [883, 147] width 258 height 24
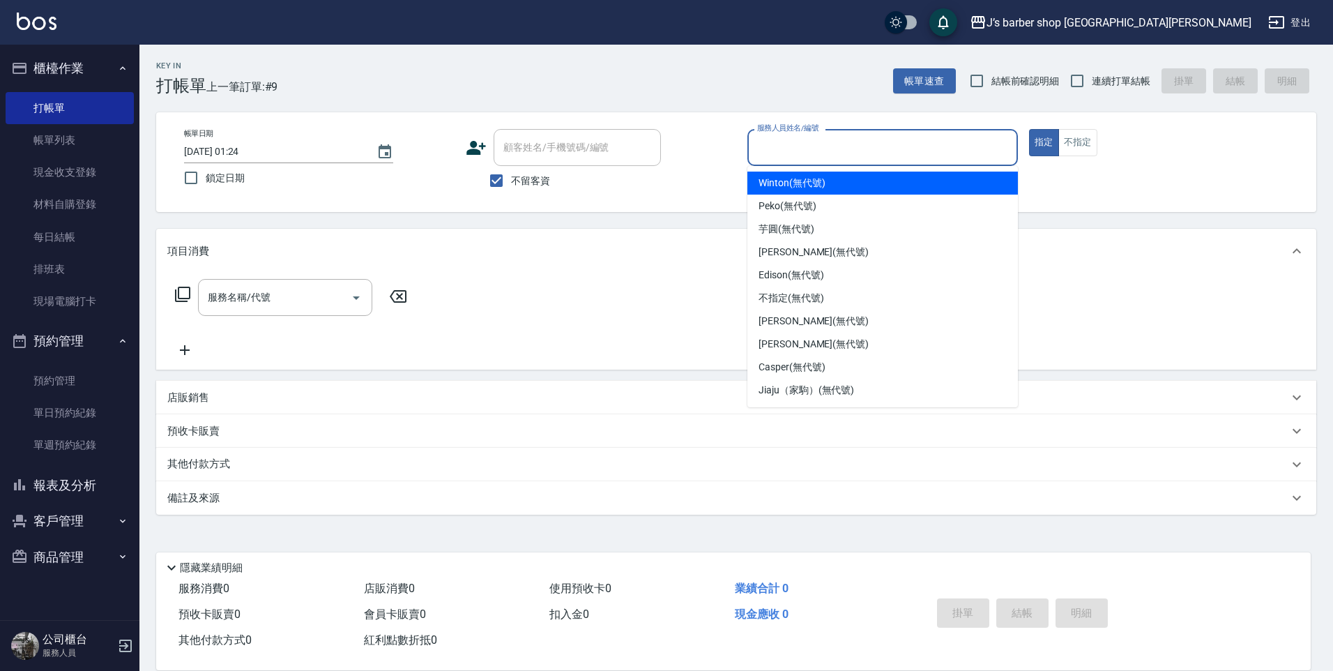
click at [859, 188] on div "Winton (無代號)" at bounding box center [883, 183] width 271 height 23
type input "Winton(無代號)"
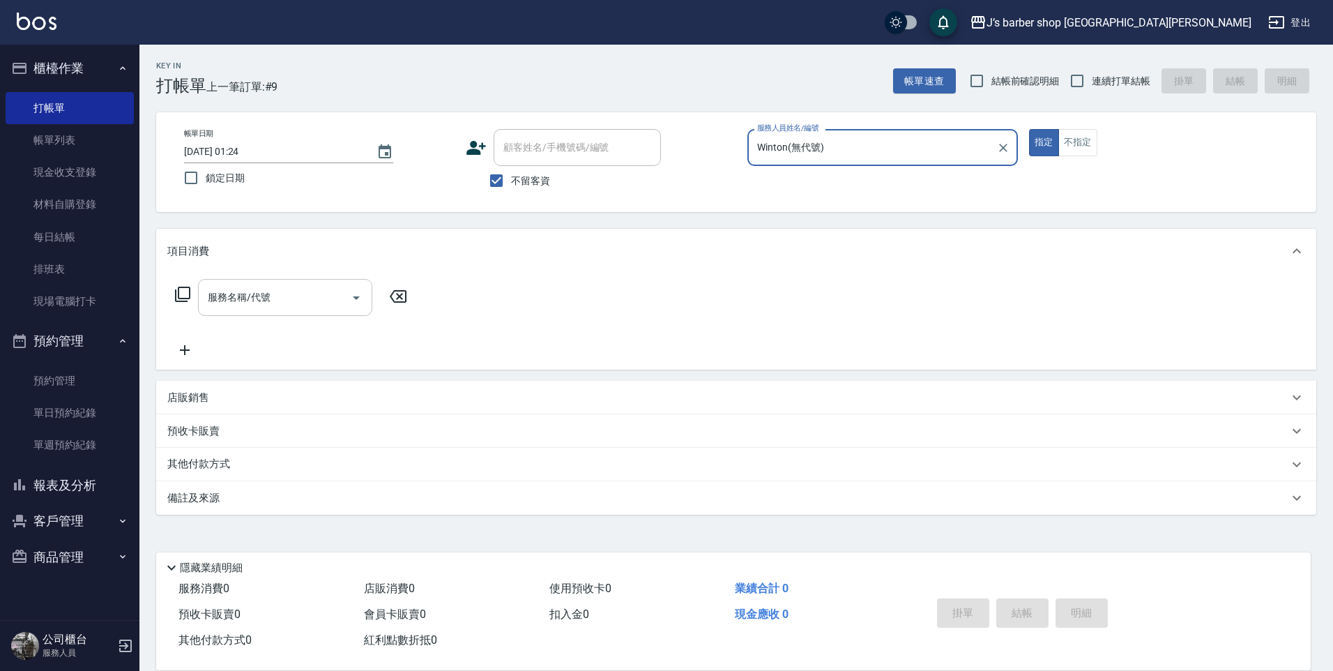
click at [296, 313] on div "服務名稱/代號" at bounding box center [285, 297] width 174 height 37
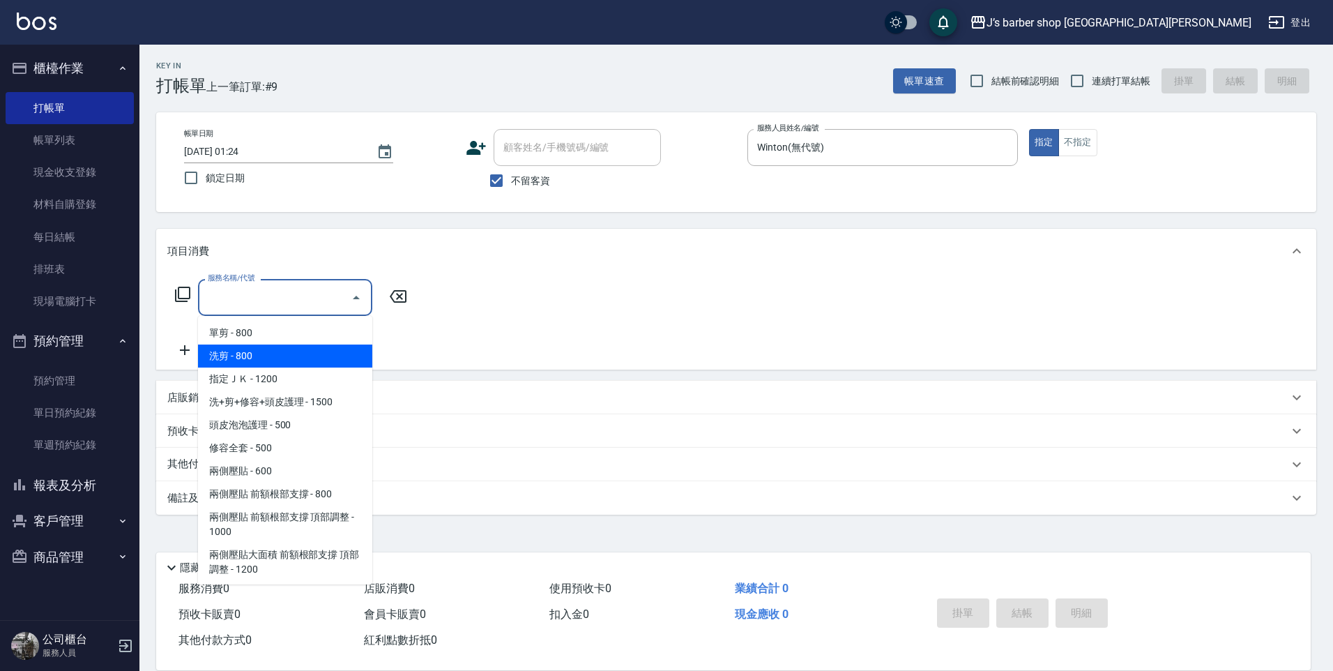
click at [257, 359] on span "洗剪 - 800" at bounding box center [285, 356] width 174 height 23
type input "洗剪(101)"
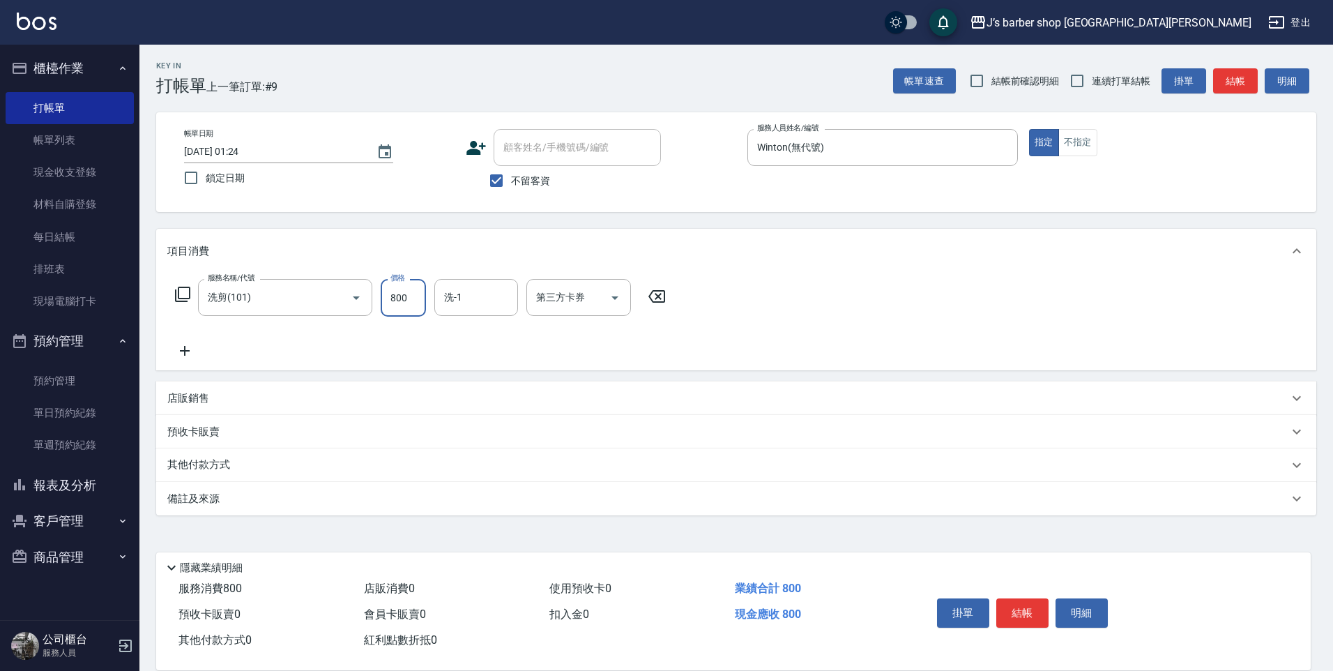
click at [400, 294] on input "800" at bounding box center [403, 298] width 45 height 38
click at [276, 289] on input "洗剪(101)" at bounding box center [265, 297] width 123 height 24
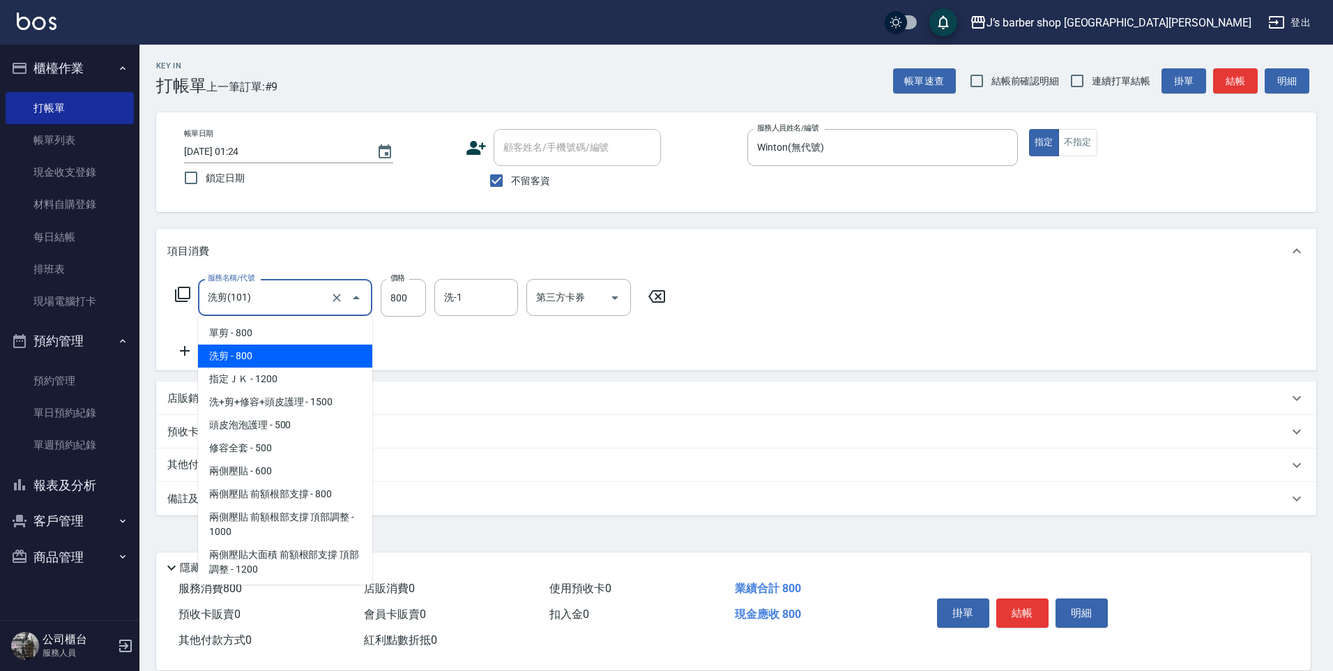
click at [309, 354] on span "洗剪 - 800" at bounding box center [285, 356] width 174 height 23
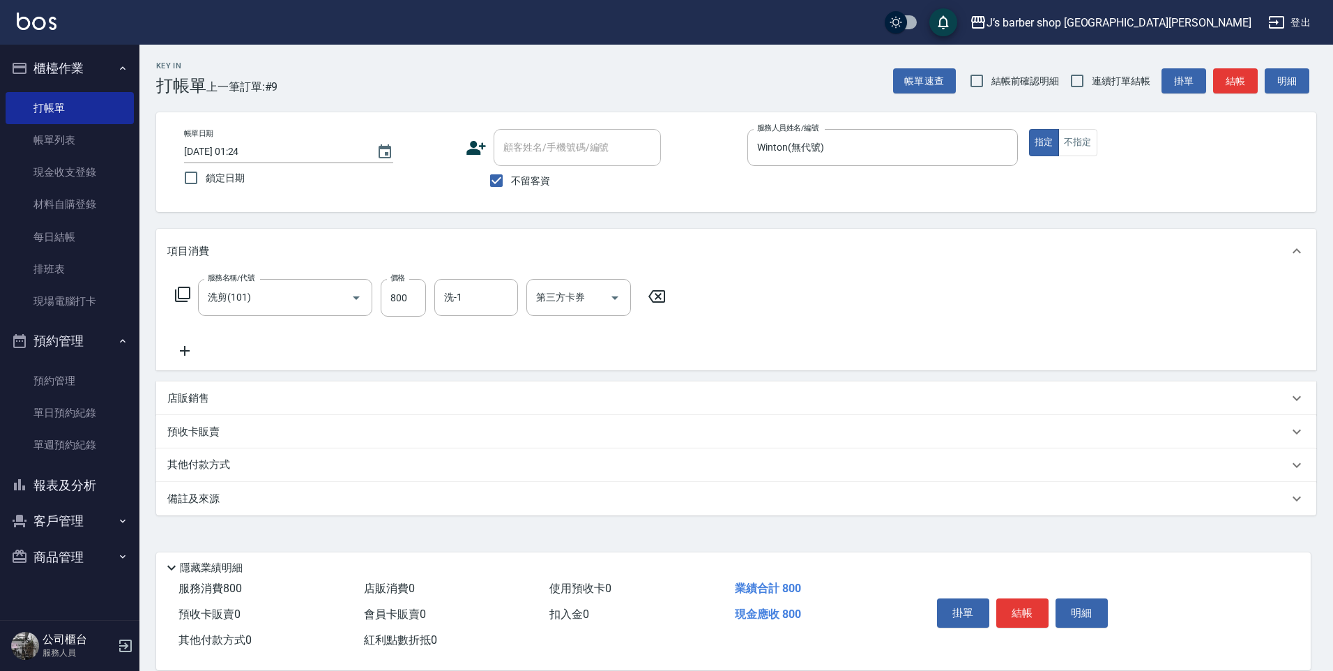
click at [433, 294] on div "服務名稱/代號 洗剪(101) 服務名稱/代號 價格 800 價格 洗-1 洗-1 第三方卡券 第三方卡券" at bounding box center [420, 298] width 507 height 38
click at [437, 294] on div "洗-1" at bounding box center [476, 297] width 84 height 37
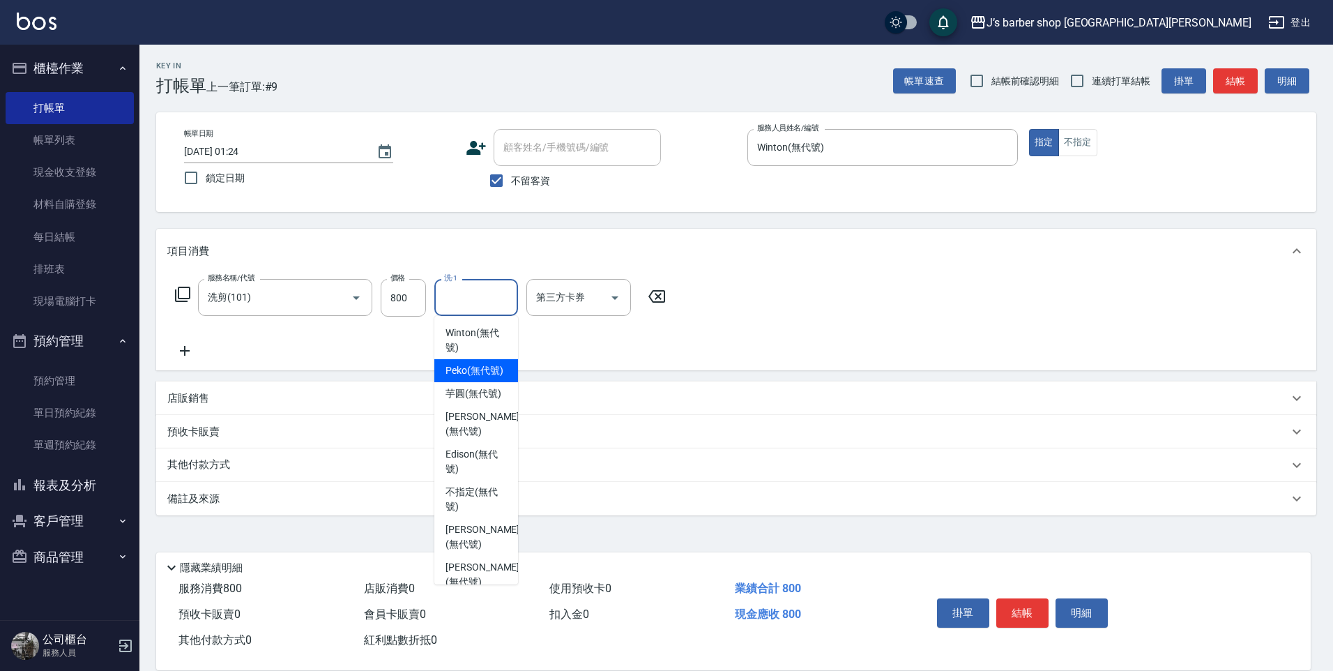
click at [476, 334] on span "Winton (無代號)" at bounding box center [476, 340] width 61 height 29
type input "Winton(無代號)"
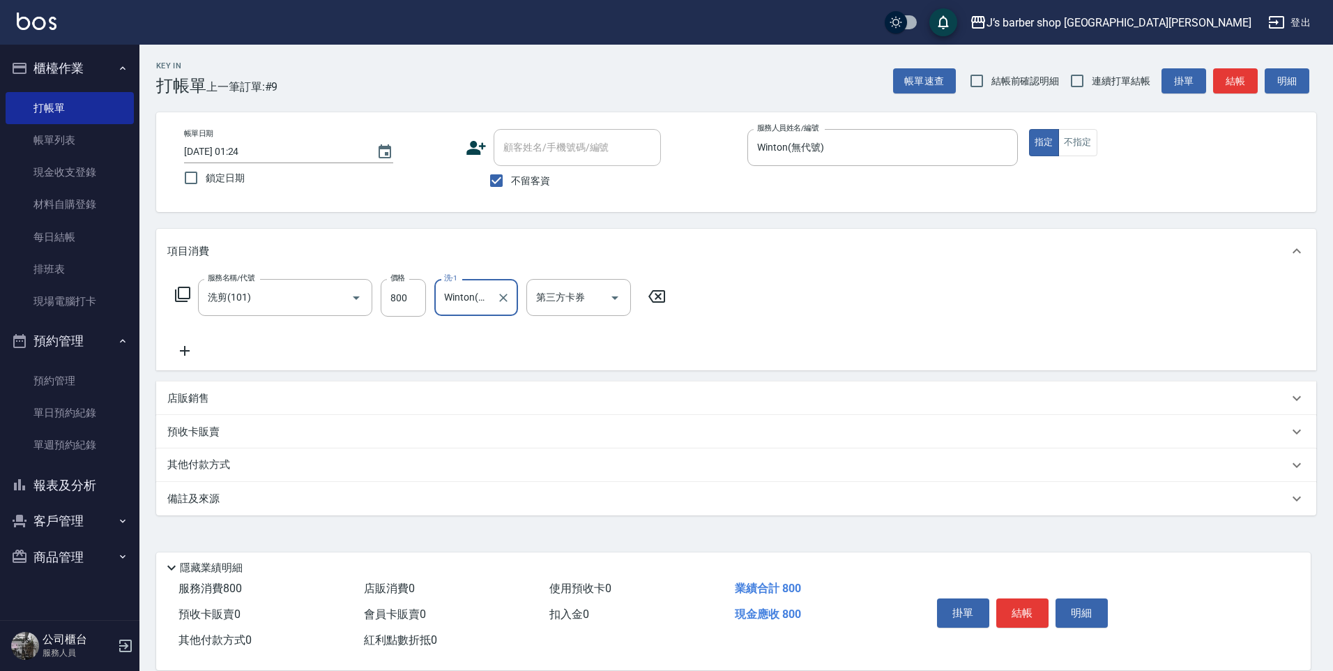
click at [190, 363] on div "服務名稱/代號 洗剪(101) 服務名稱/代號 價格 800 價格 洗-1 Winton(無代號) 洗-1 第三方卡券 第三方卡券" at bounding box center [736, 321] width 1160 height 97
click at [199, 352] on icon at bounding box center [184, 350] width 35 height 17
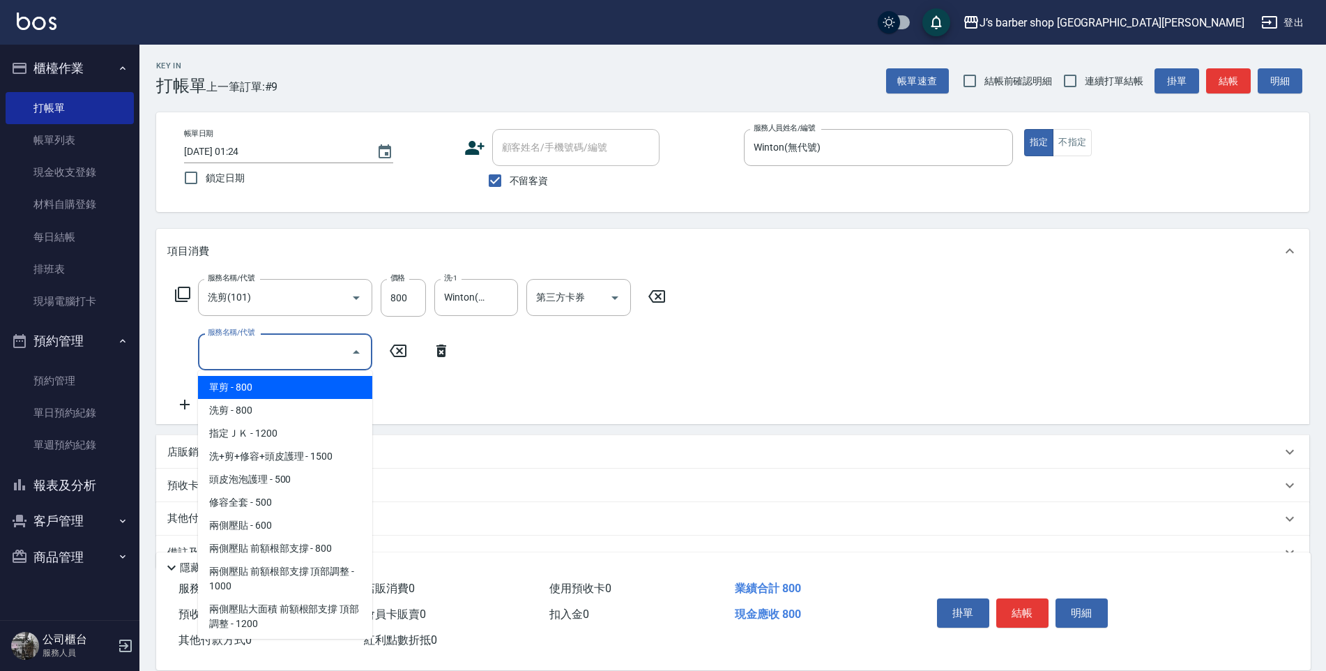
click at [258, 342] on input "服務名稱/代號" at bounding box center [274, 352] width 141 height 24
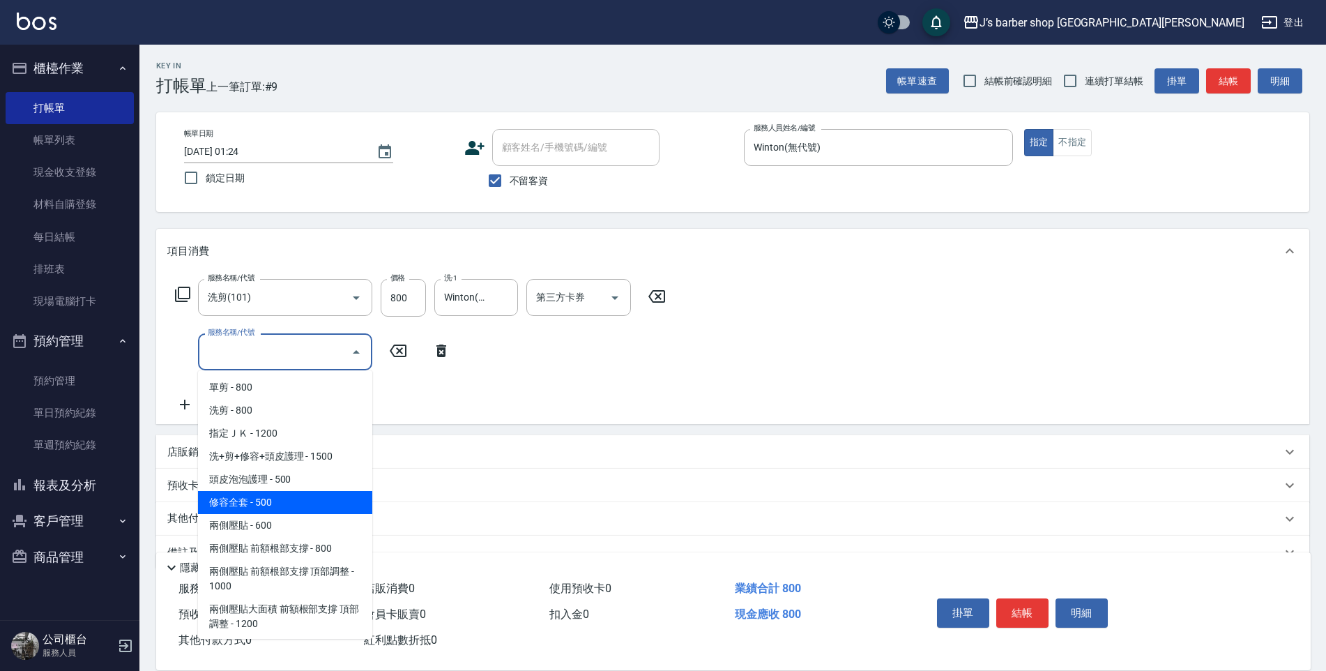
click at [287, 503] on span "修容全套 - 500" at bounding box center [285, 502] width 174 height 23
type input "修容全套(202)"
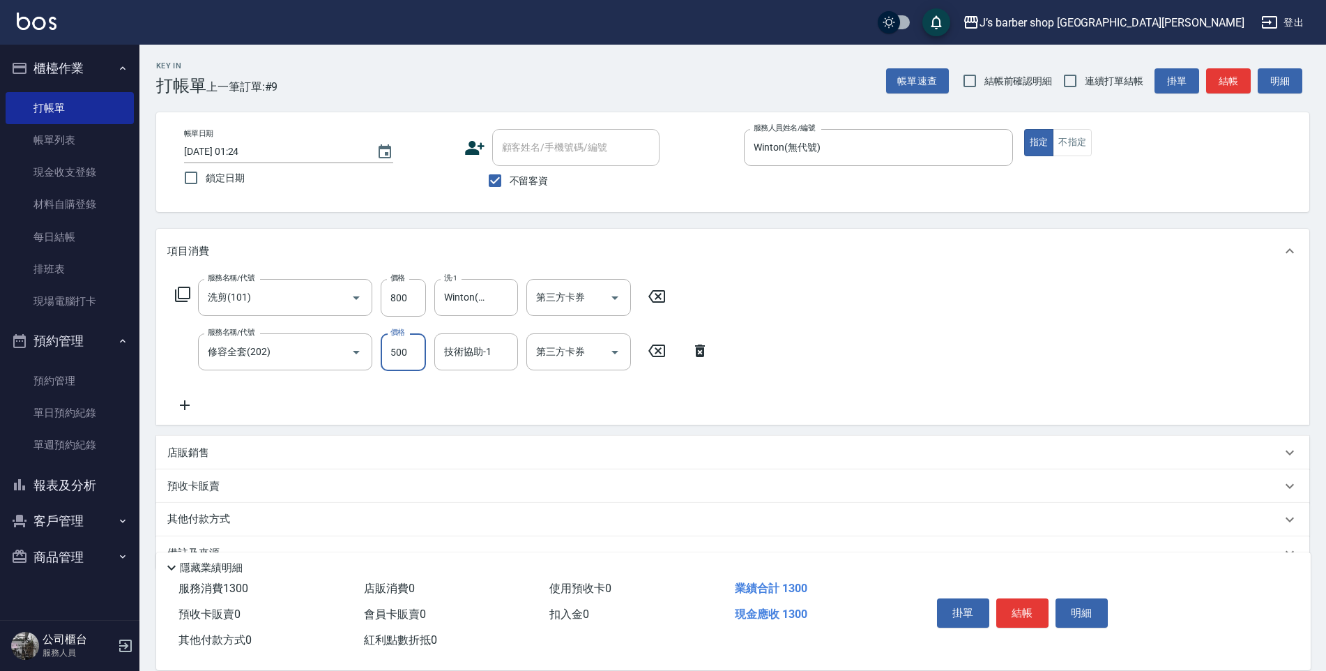
click at [400, 368] on input "500" at bounding box center [403, 352] width 45 height 38
type input "400"
click at [464, 358] on input "技術協助-1" at bounding box center [476, 352] width 71 height 24
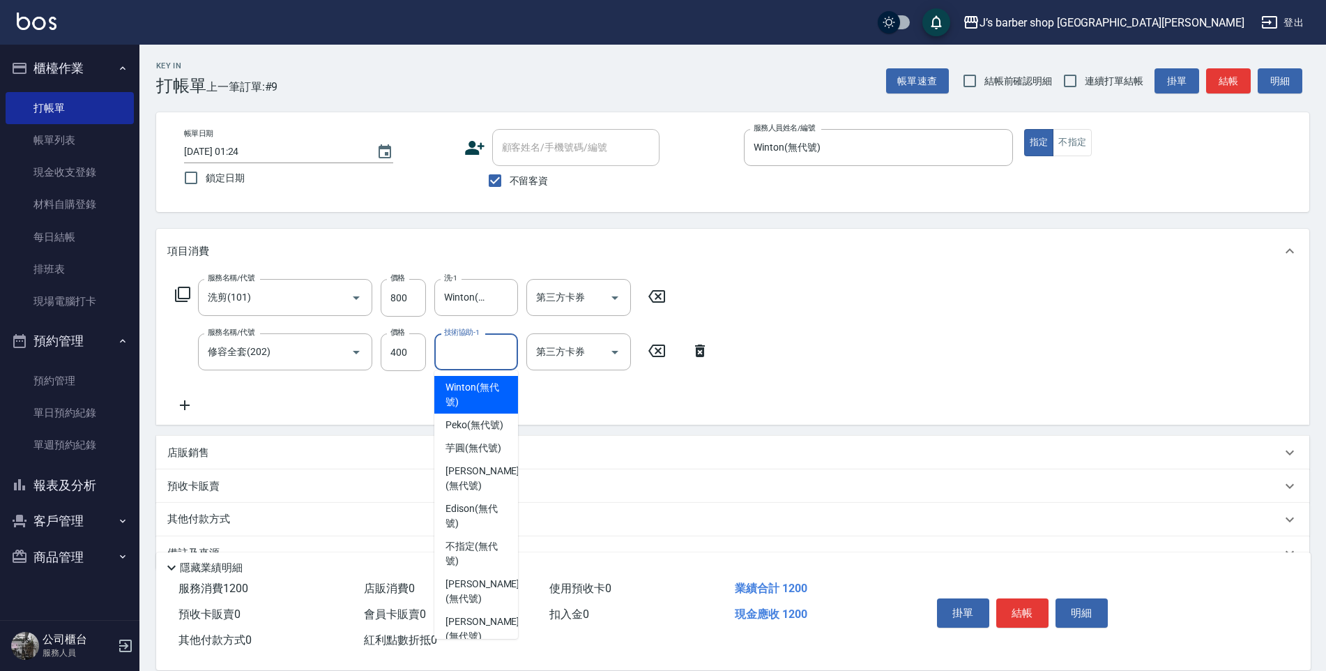
click at [464, 384] on span "Winton (無代號)" at bounding box center [476, 394] width 61 height 29
type input "Winton(無代號)"
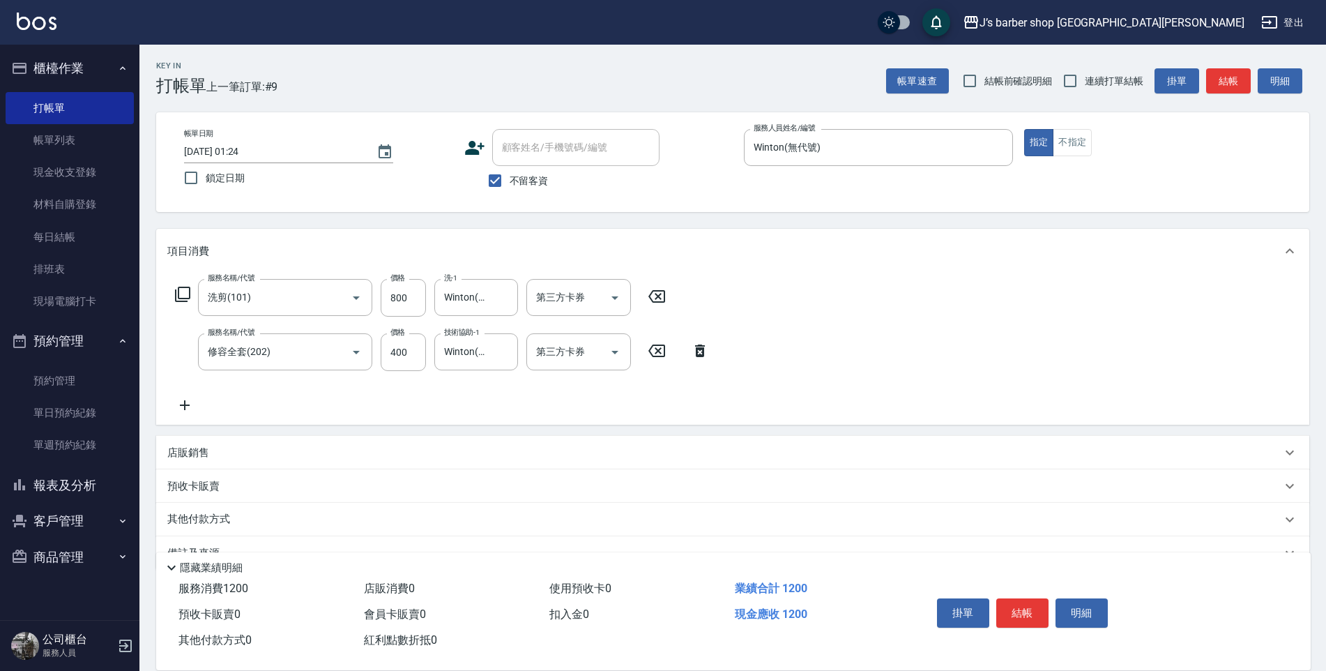
drag, startPoint x: 1100, startPoint y: 331, endPoint x: 577, endPoint y: 407, distance: 527.7
click at [577, 407] on div "服務名稱/代號 洗剪(101) 服務名稱/代號 價格 800 價格 洗-1 Winton(無代號) 洗-1 第三方卡券 第三方卡券 服務名稱/代號 修容全套(…" at bounding box center [442, 346] width 550 height 135
click at [1025, 612] on button "結帳" at bounding box center [1023, 612] width 52 height 29
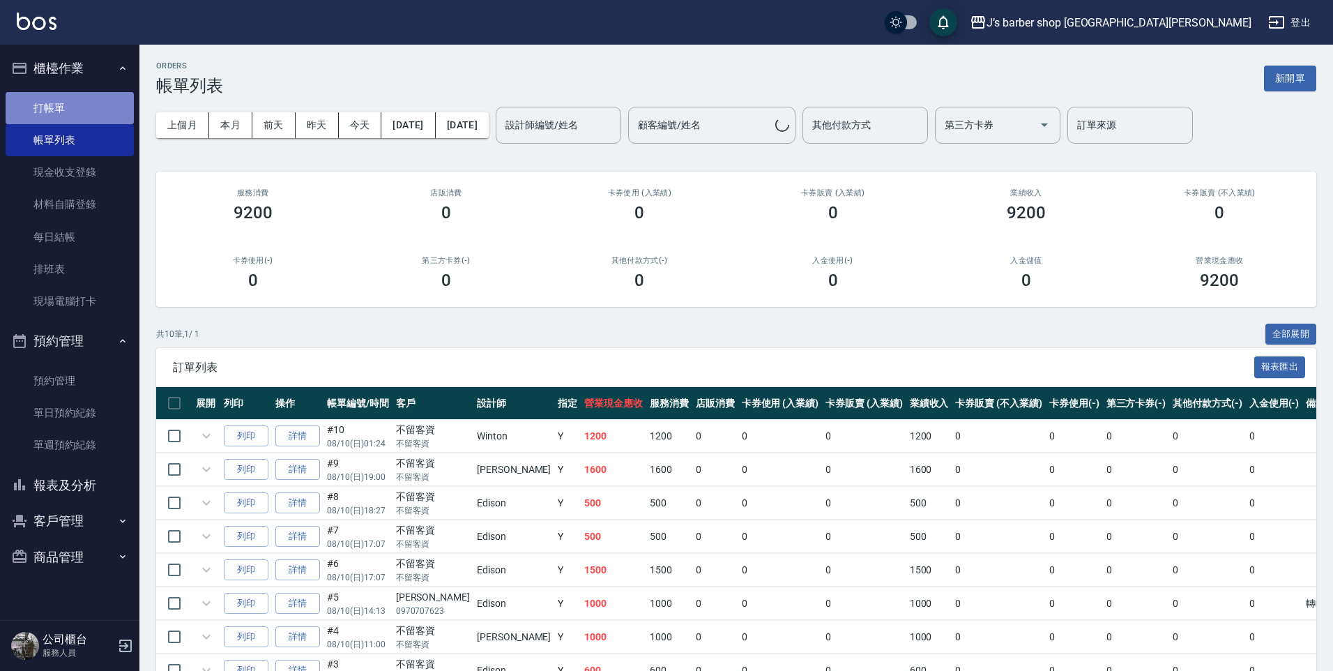
click at [112, 111] on link "打帳單" at bounding box center [70, 108] width 128 height 32
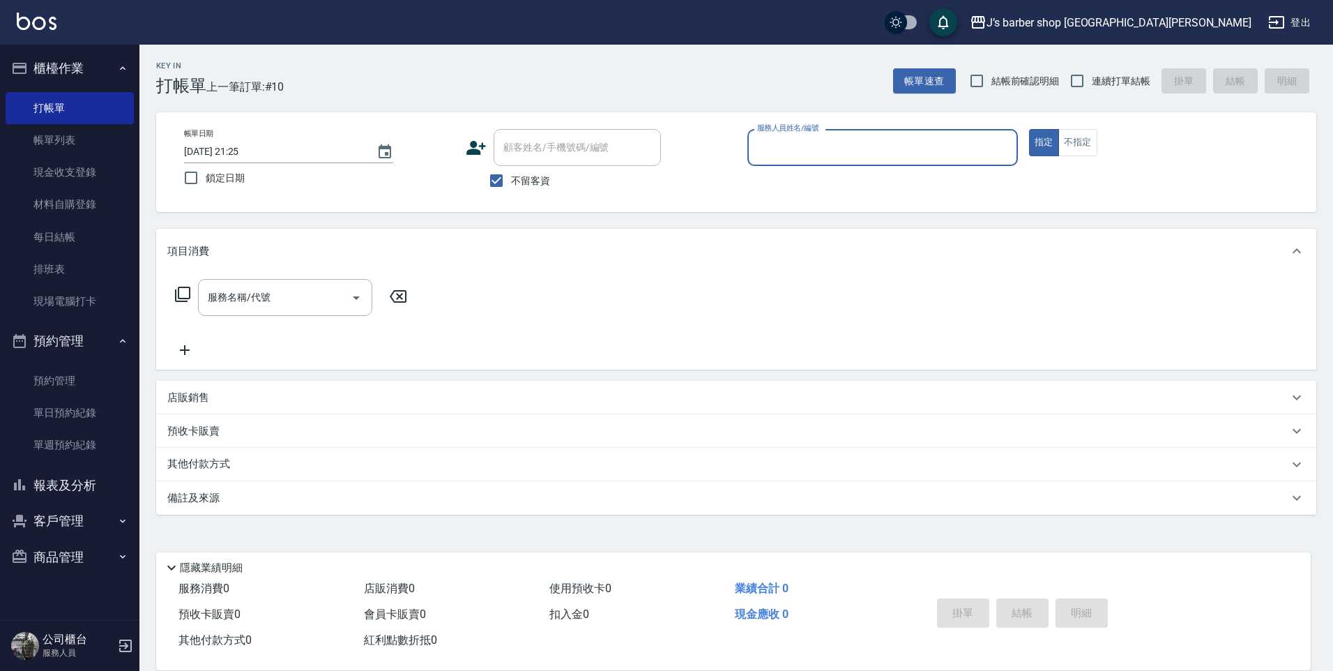
click at [242, 143] on input "[DATE] 21:25" at bounding box center [273, 151] width 179 height 23
type input "[DATE] 02:25"
click at [938, 165] on div "服務人員姓名/編號" at bounding box center [883, 147] width 271 height 37
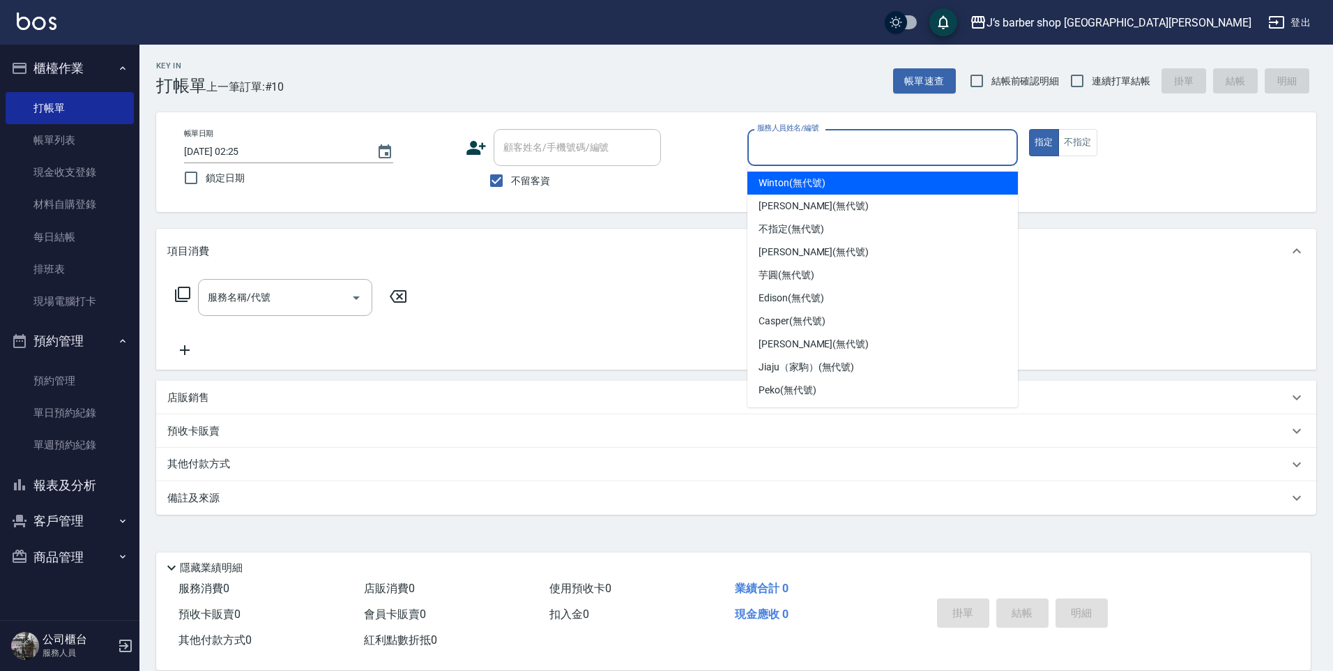
click at [868, 178] on div "Winton (無代號)" at bounding box center [883, 183] width 271 height 23
type input "Winton(無代號)"
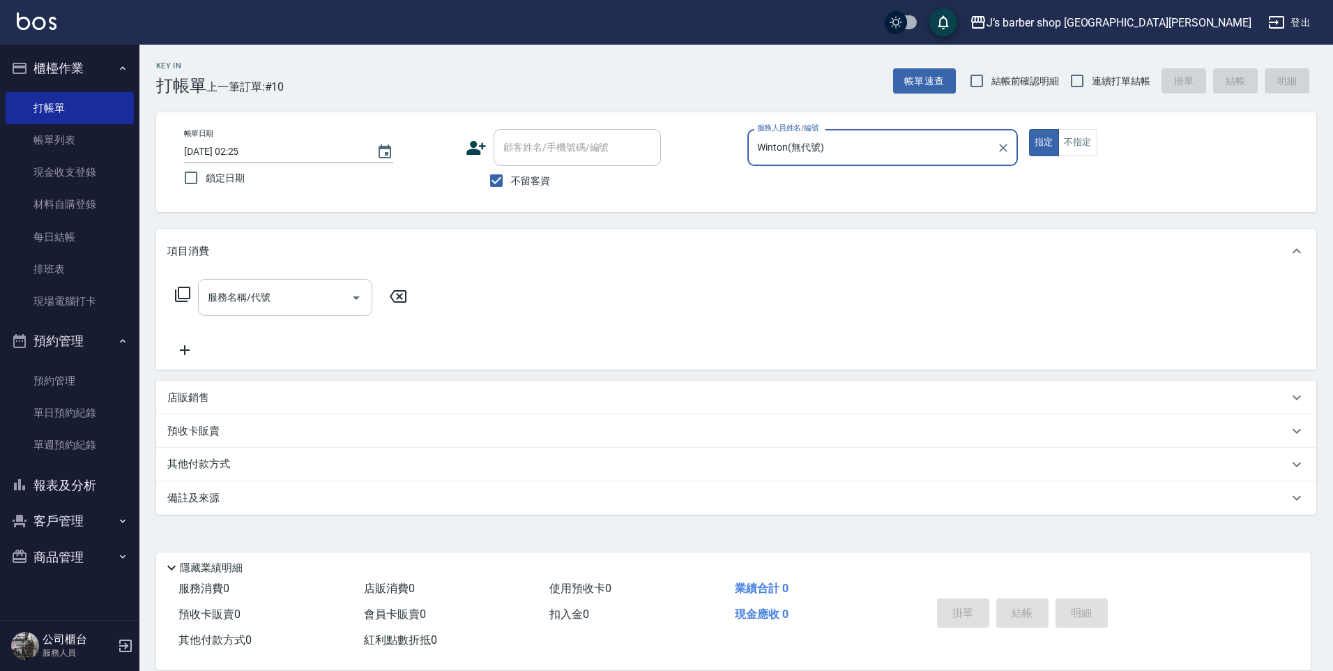
click at [328, 304] on input "服務名稱/代號" at bounding box center [274, 297] width 141 height 24
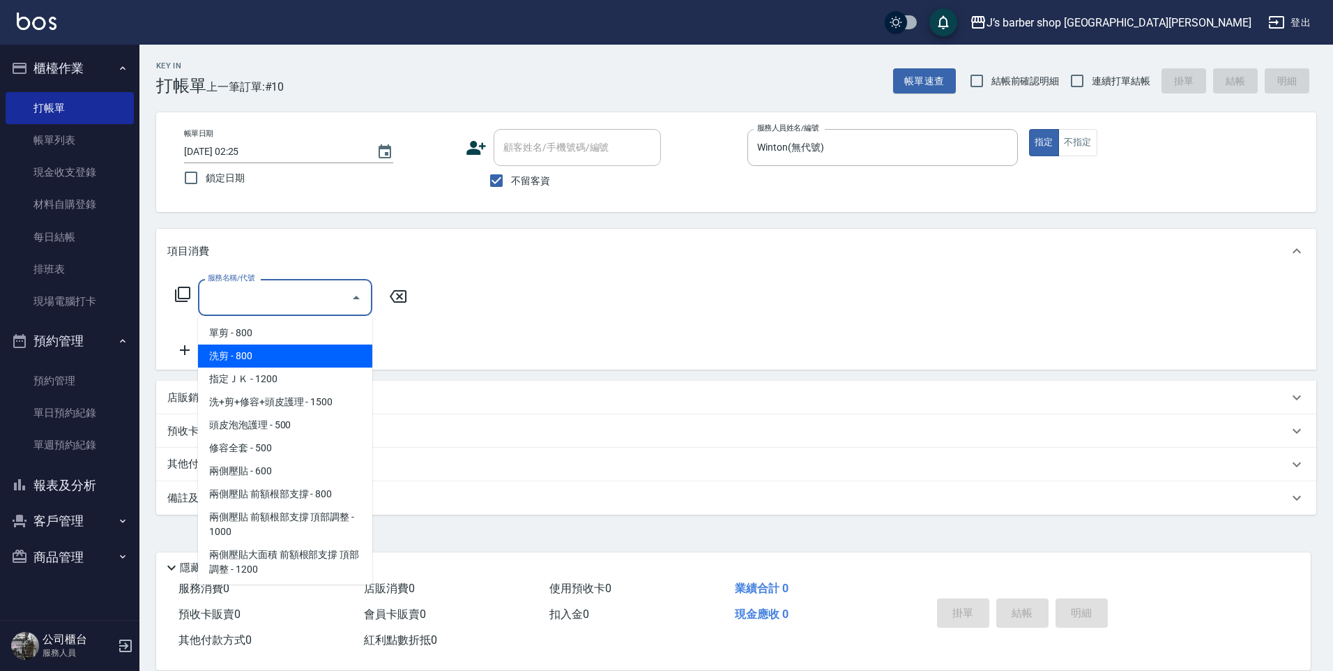
click at [289, 353] on span "洗剪 - 800" at bounding box center [285, 356] width 174 height 23
type input "洗剪(101)"
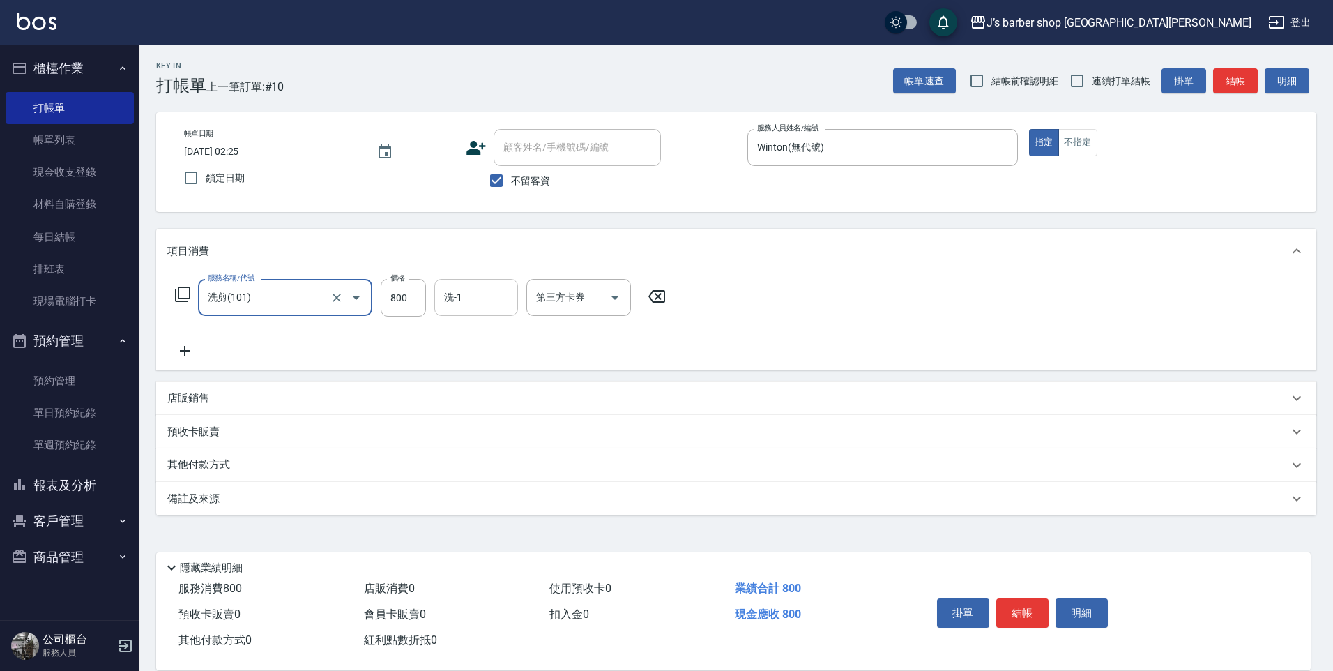
click at [471, 302] on input "洗-1" at bounding box center [476, 297] width 71 height 24
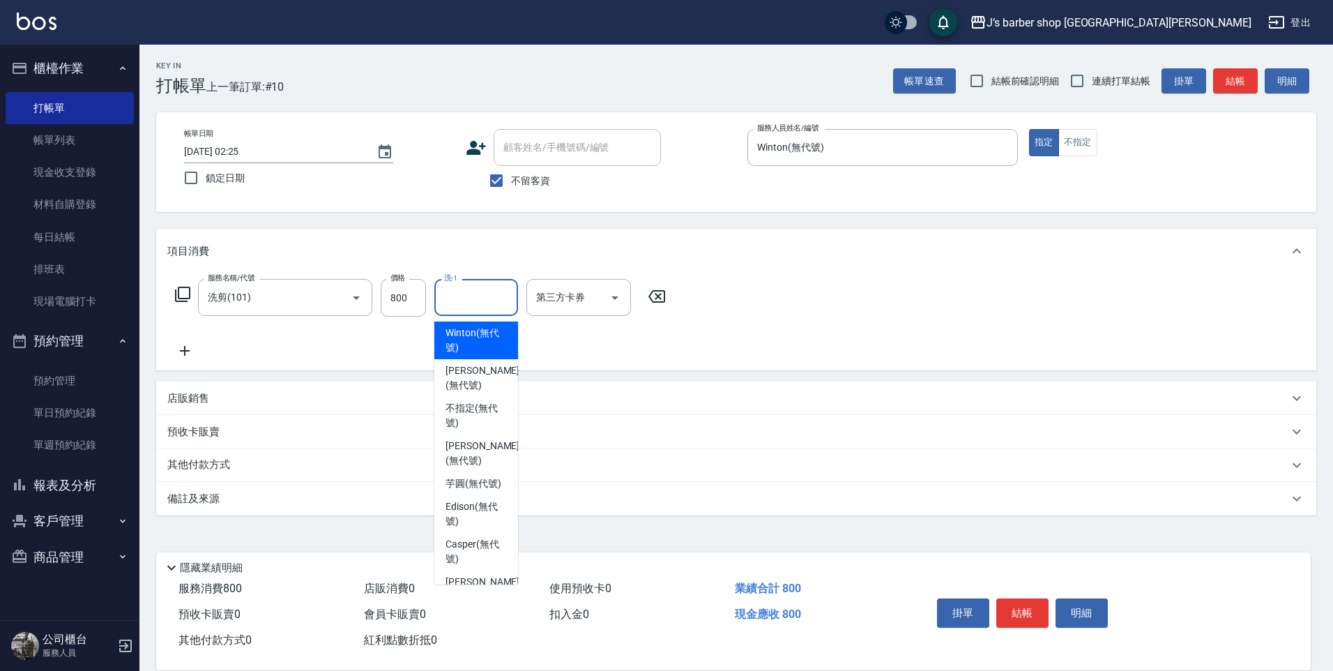
click at [485, 356] on div "Winton (無代號)" at bounding box center [476, 340] width 84 height 38
type input "Winton(無代號)"
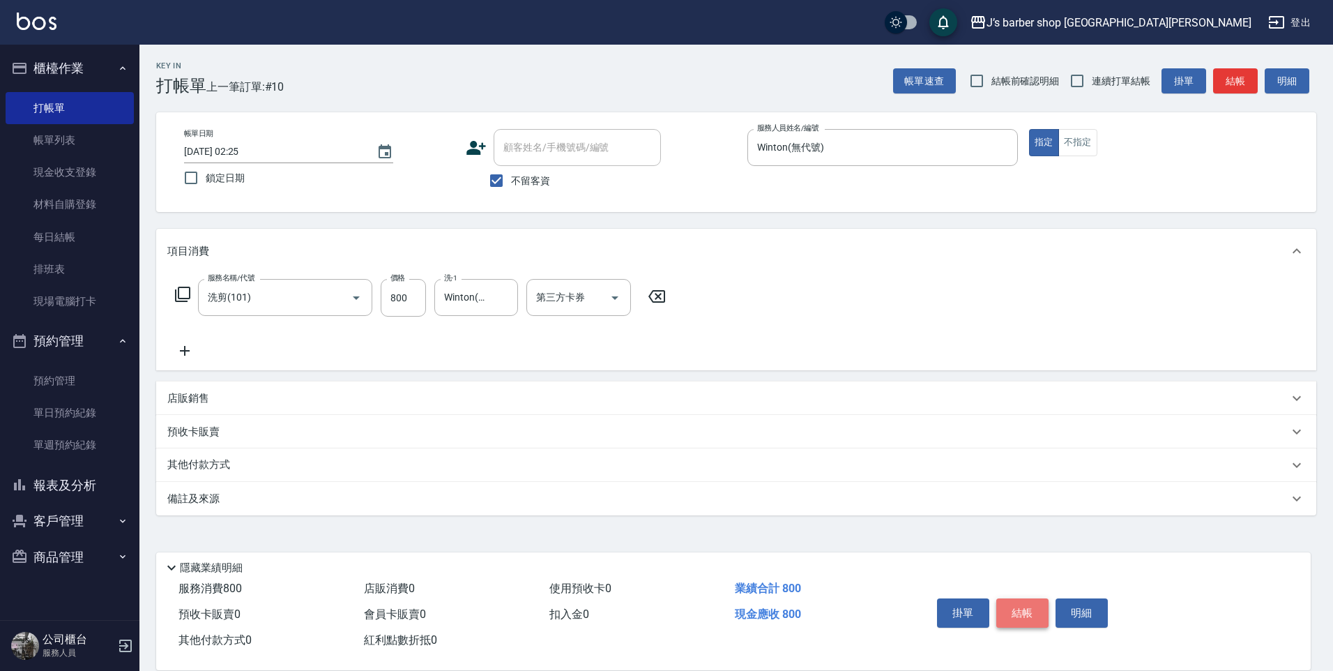
click at [1029, 611] on button "結帳" at bounding box center [1023, 612] width 52 height 29
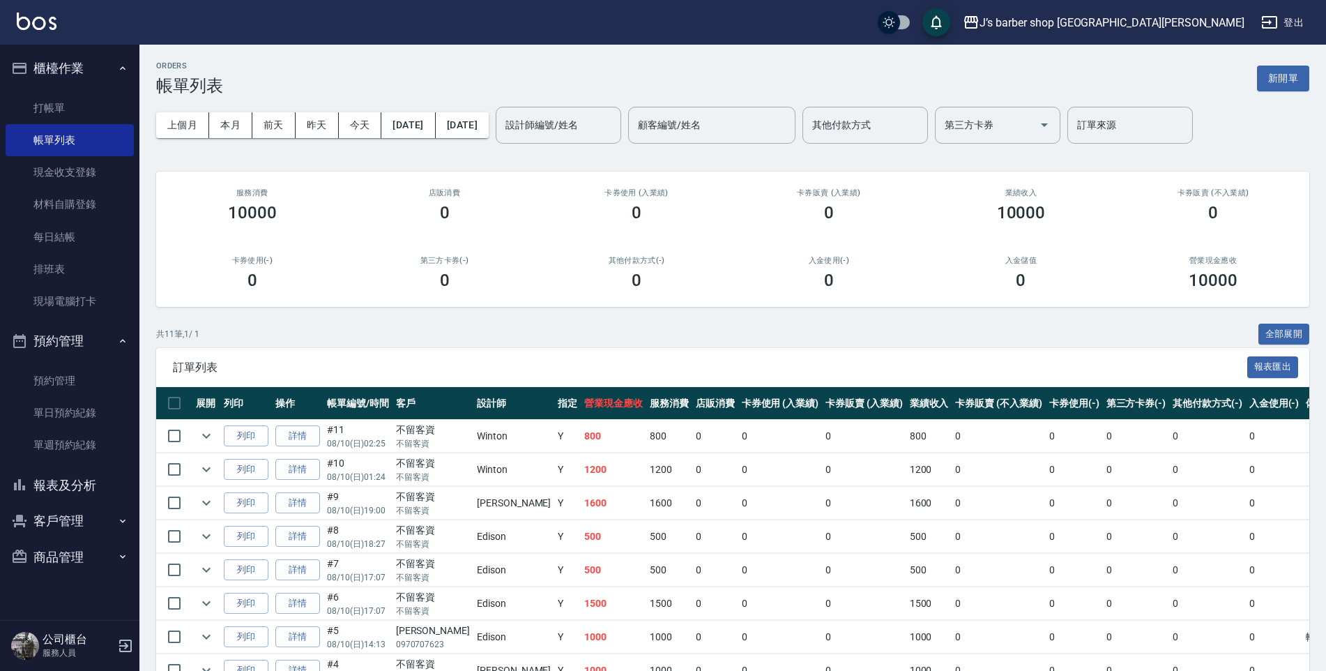
drag, startPoint x: 841, startPoint y: 332, endPoint x: 831, endPoint y: 332, distance: 9.8
click at [841, 332] on div "共 11 筆, 1 / 1 全部展開" at bounding box center [732, 335] width 1153 height 22
click at [50, 100] on link "打帳單" at bounding box center [70, 108] width 128 height 32
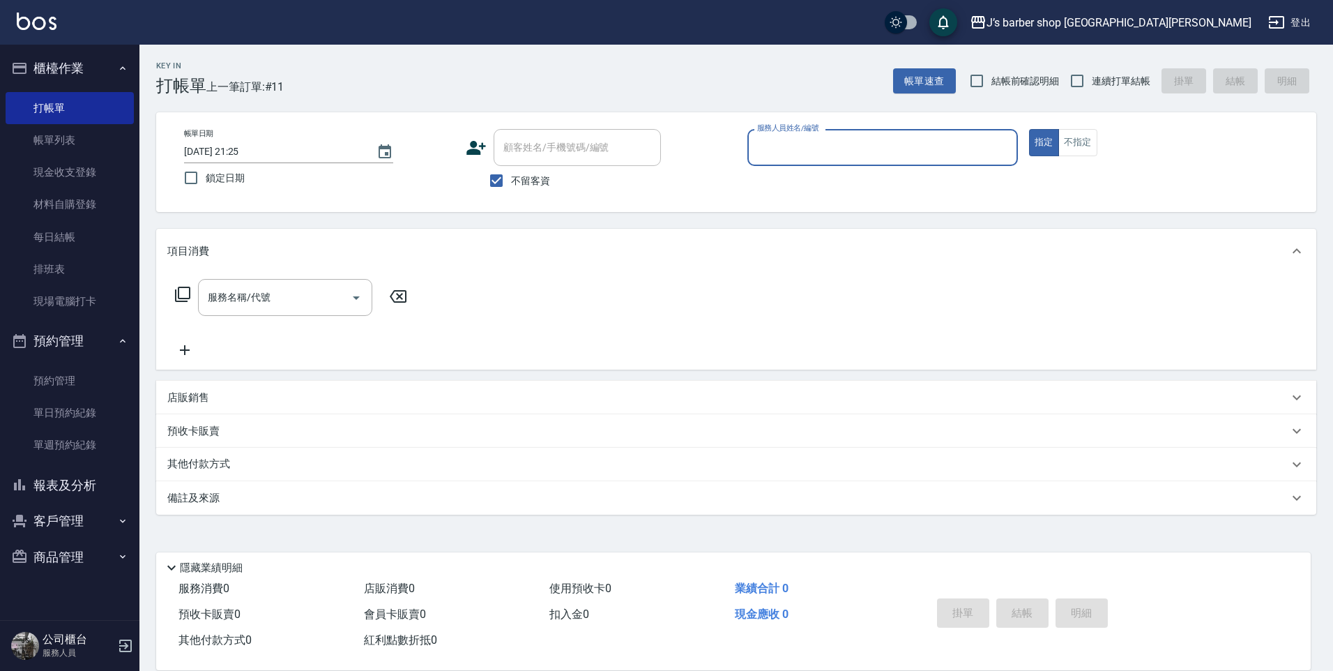
click at [241, 146] on input "[DATE] 21:25" at bounding box center [273, 151] width 179 height 23
type input "[DATE] 03:25"
click at [915, 150] on input "服務人員姓名/編號" at bounding box center [883, 147] width 258 height 24
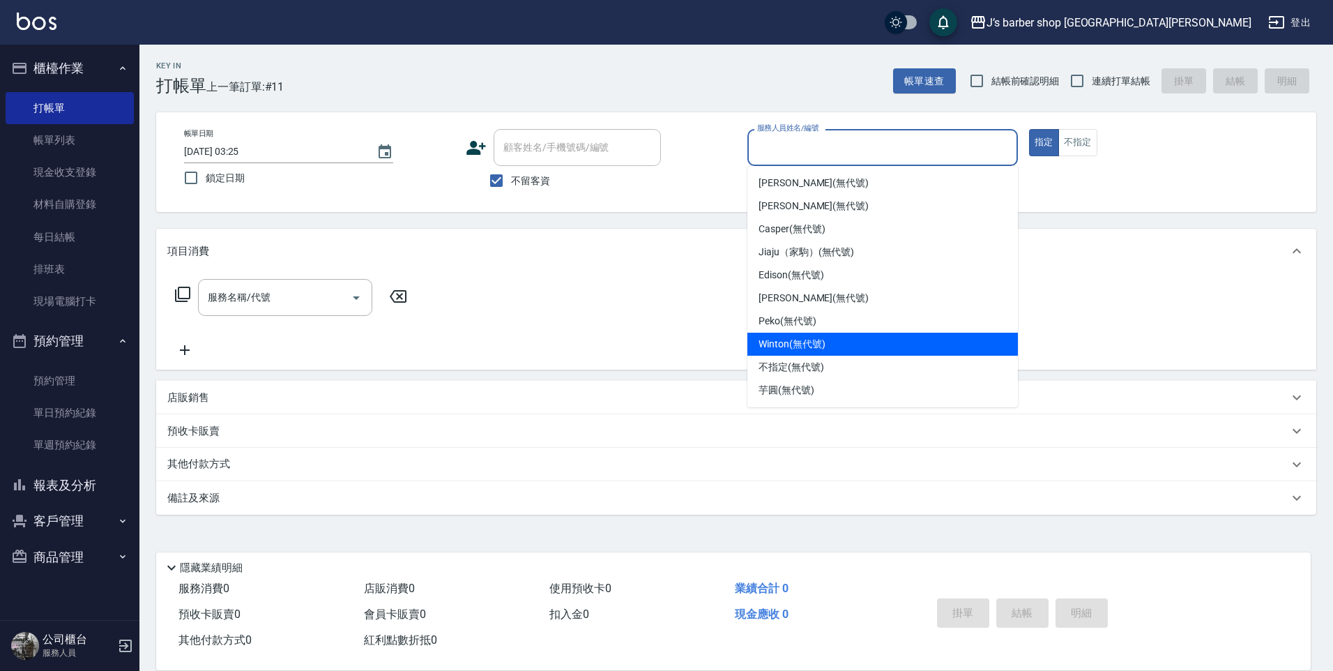
click at [795, 340] on span "Winton (無代號)" at bounding box center [792, 344] width 66 height 15
type input "Winton(無代號)"
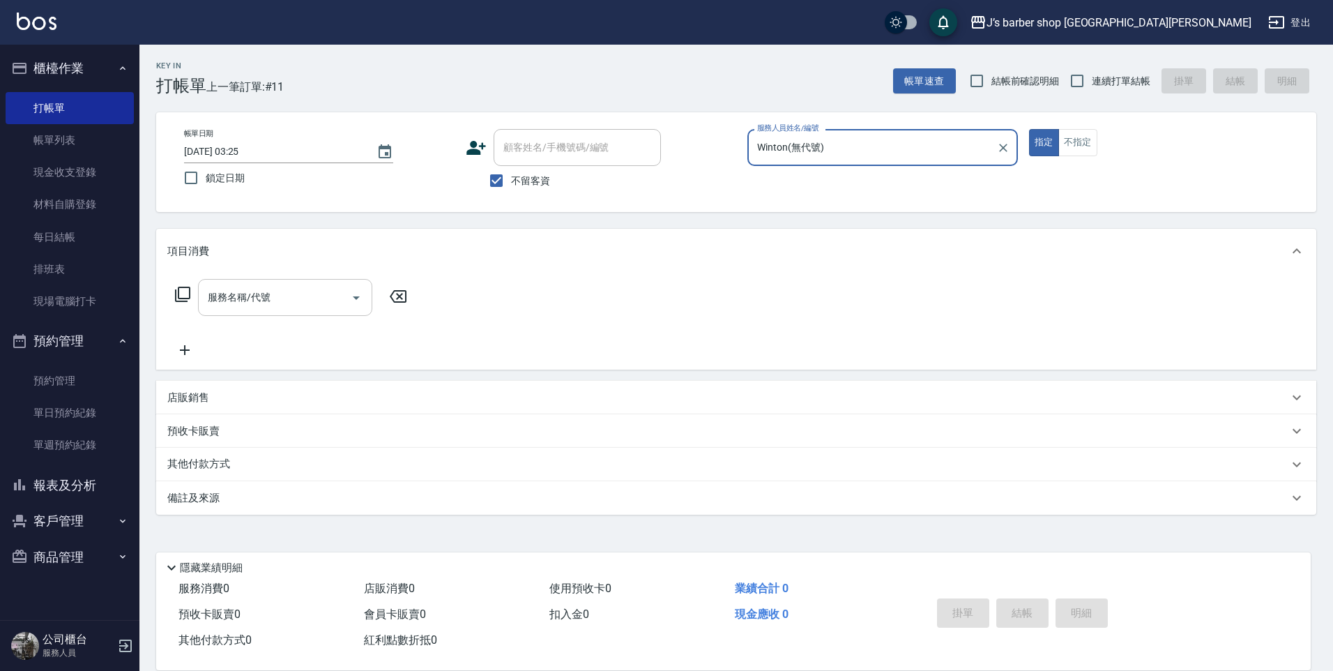
drag, startPoint x: 213, startPoint y: 301, endPoint x: 238, endPoint y: 303, distance: 24.6
click at [218, 300] on input "服務名稱/代號" at bounding box center [274, 297] width 141 height 24
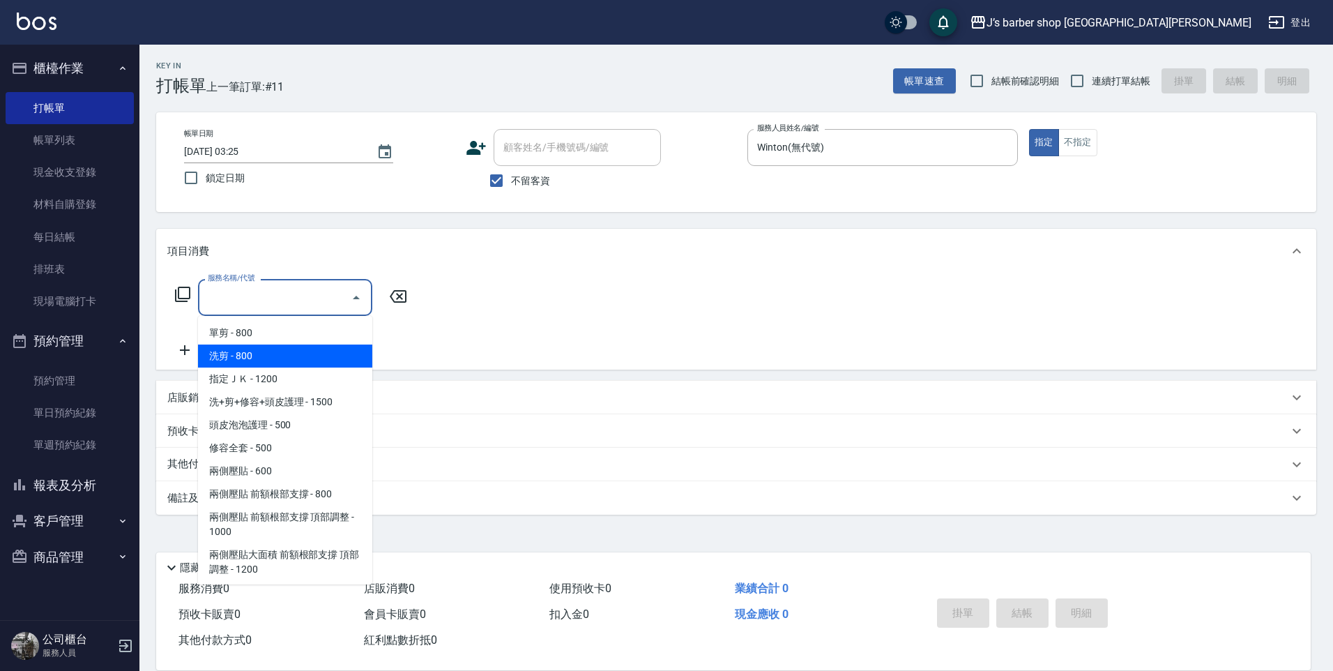
click at [262, 354] on span "洗剪 - 800" at bounding box center [285, 356] width 174 height 23
type input "洗剪(101)"
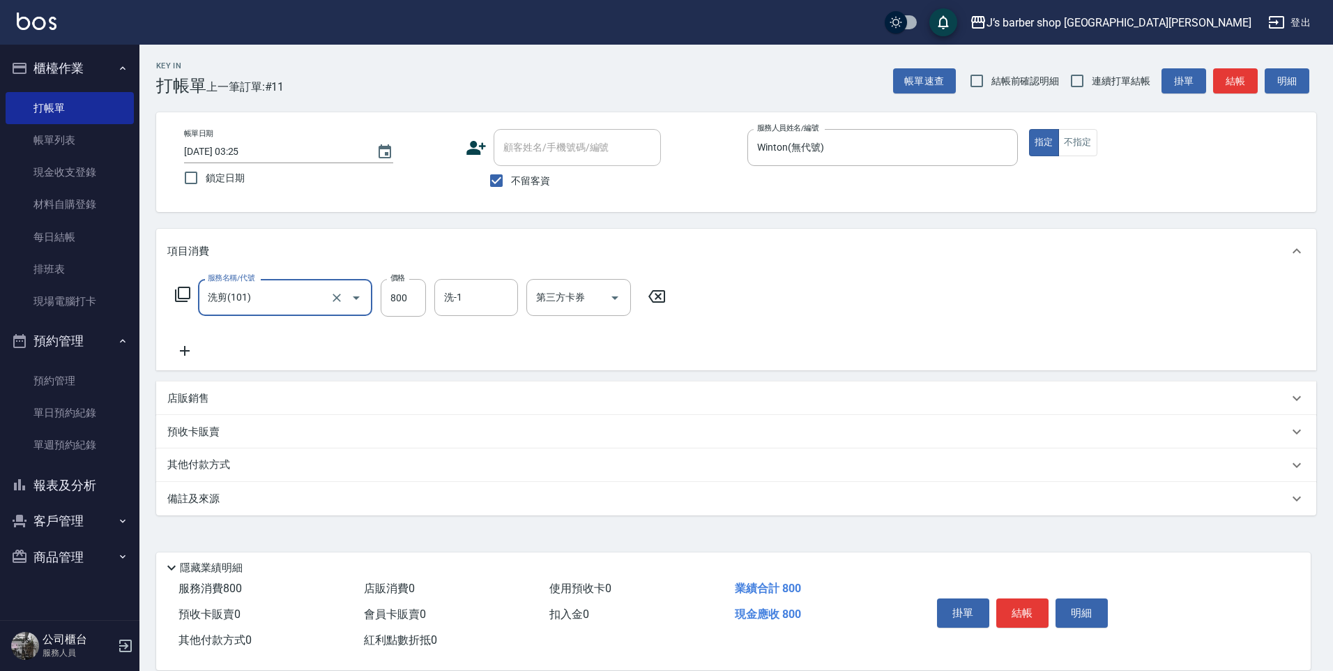
click at [493, 277] on div "服務名稱/代號 洗剪(101) 服務名稱/代號 價格 800 價格 洗-1 洗-1 第三方卡券 第三方卡券" at bounding box center [736, 321] width 1160 height 97
click at [484, 303] on input "洗-1" at bounding box center [476, 297] width 71 height 24
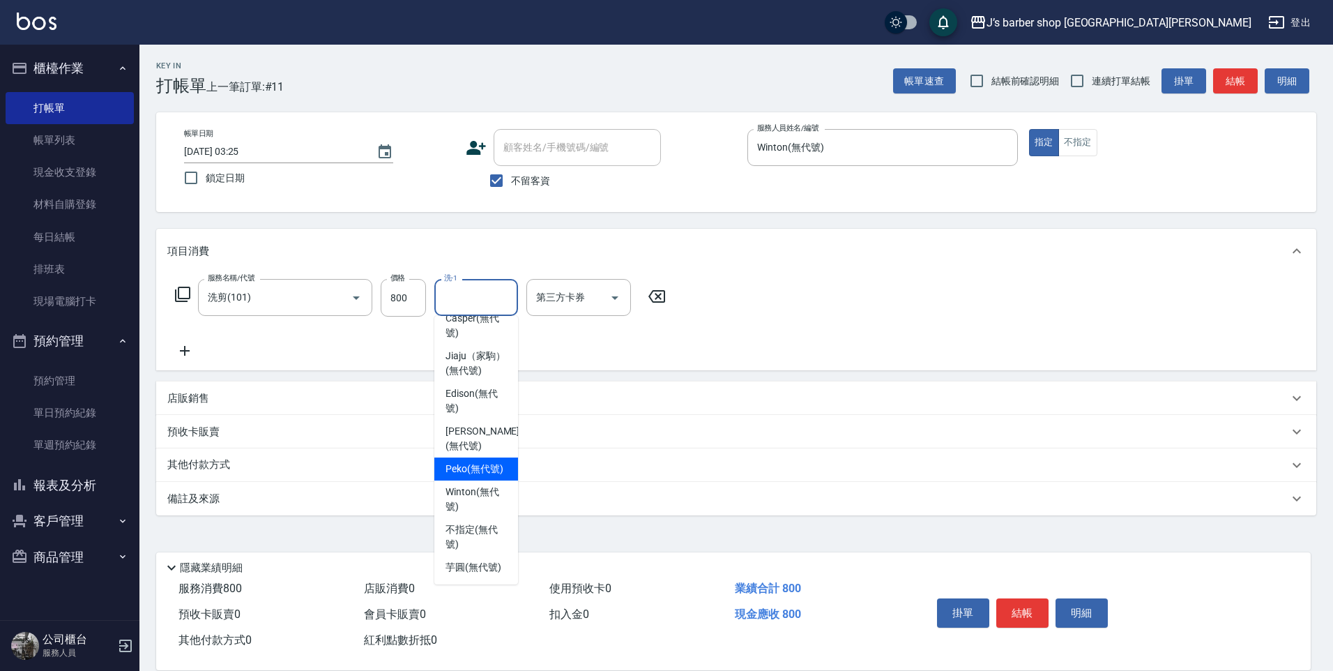
scroll to position [119, 0]
click at [481, 485] on span "Winton (無代號)" at bounding box center [476, 499] width 61 height 29
type input "Winton(無代號)"
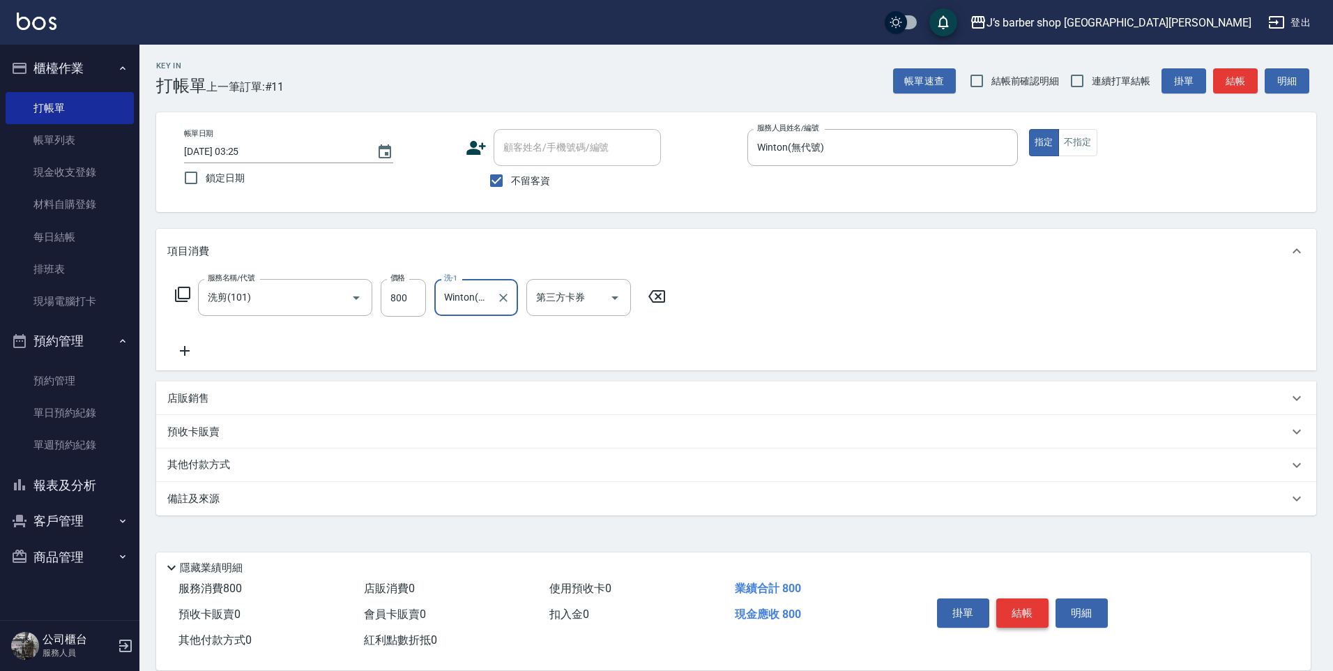
click at [1027, 604] on button "結帳" at bounding box center [1023, 612] width 52 height 29
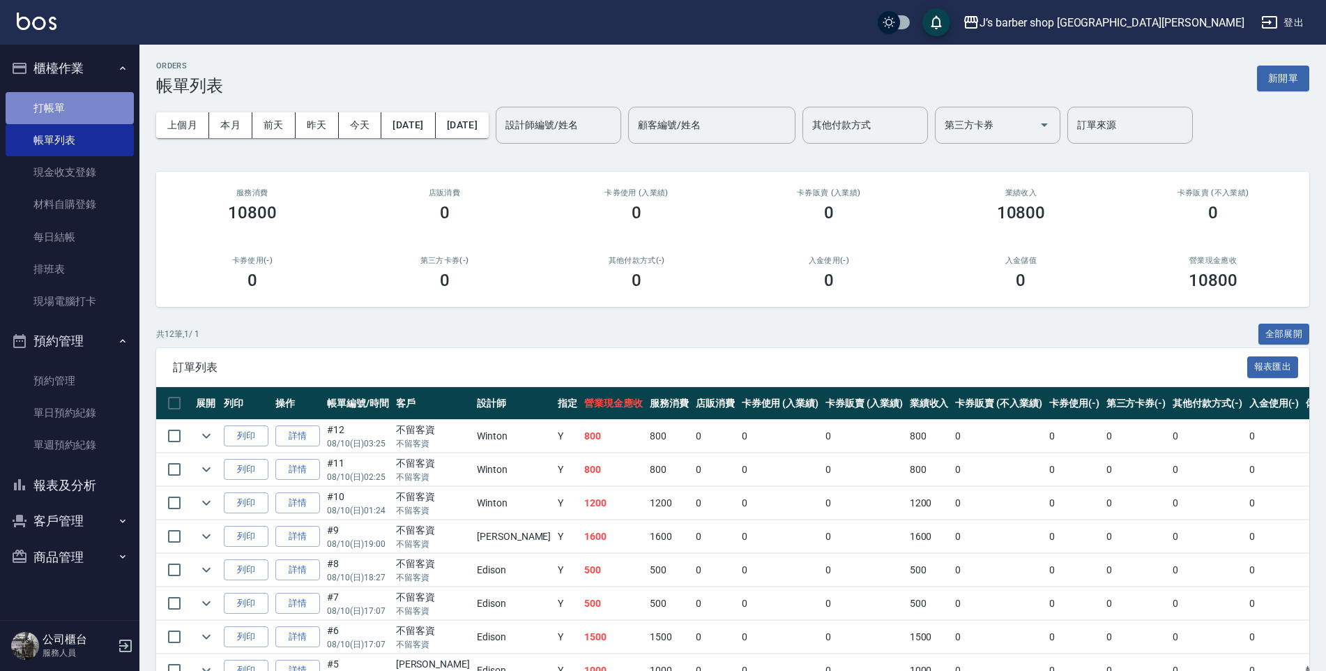
click at [66, 122] on link "打帳單" at bounding box center [70, 108] width 128 height 32
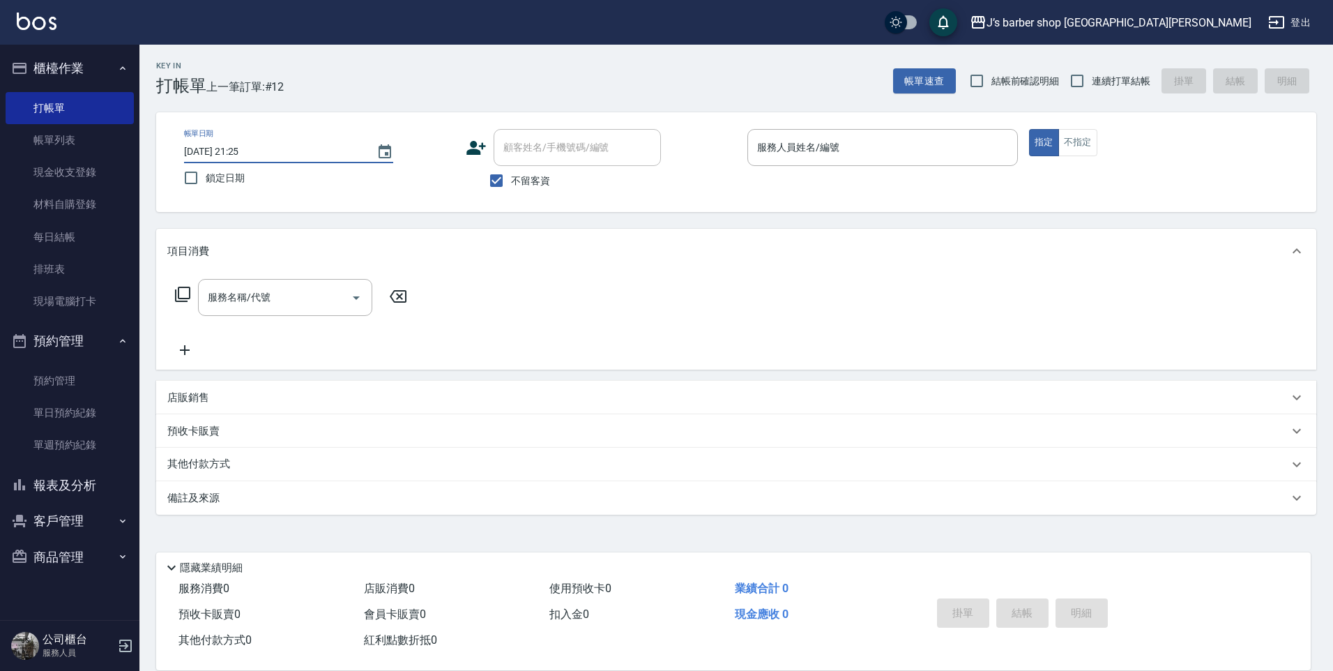
click at [237, 152] on input "[DATE] 21:25" at bounding box center [273, 151] width 179 height 23
type input "[DATE] 04:25"
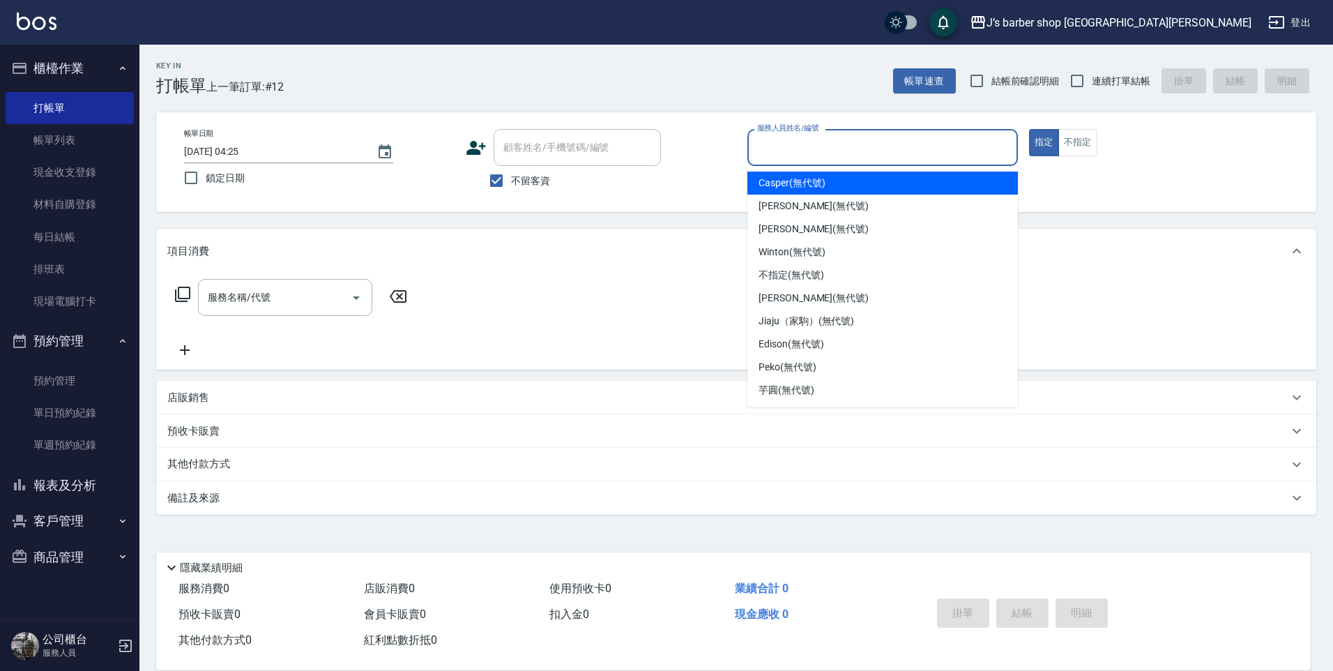
click at [792, 137] on input "服務人員姓名/編號" at bounding box center [883, 147] width 258 height 24
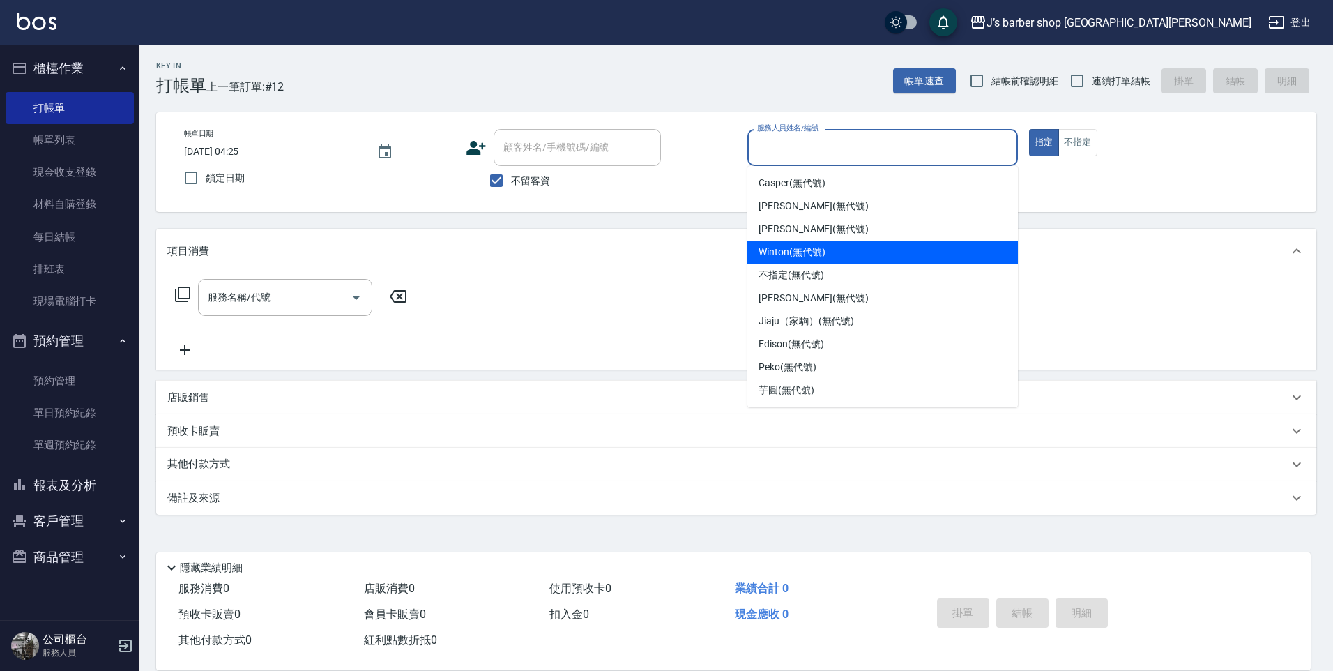
drag, startPoint x: 812, startPoint y: 259, endPoint x: 796, endPoint y: 262, distance: 16.3
click at [812, 258] on div "Winton (無代號)" at bounding box center [883, 252] width 271 height 23
type input "Winton(無代號)"
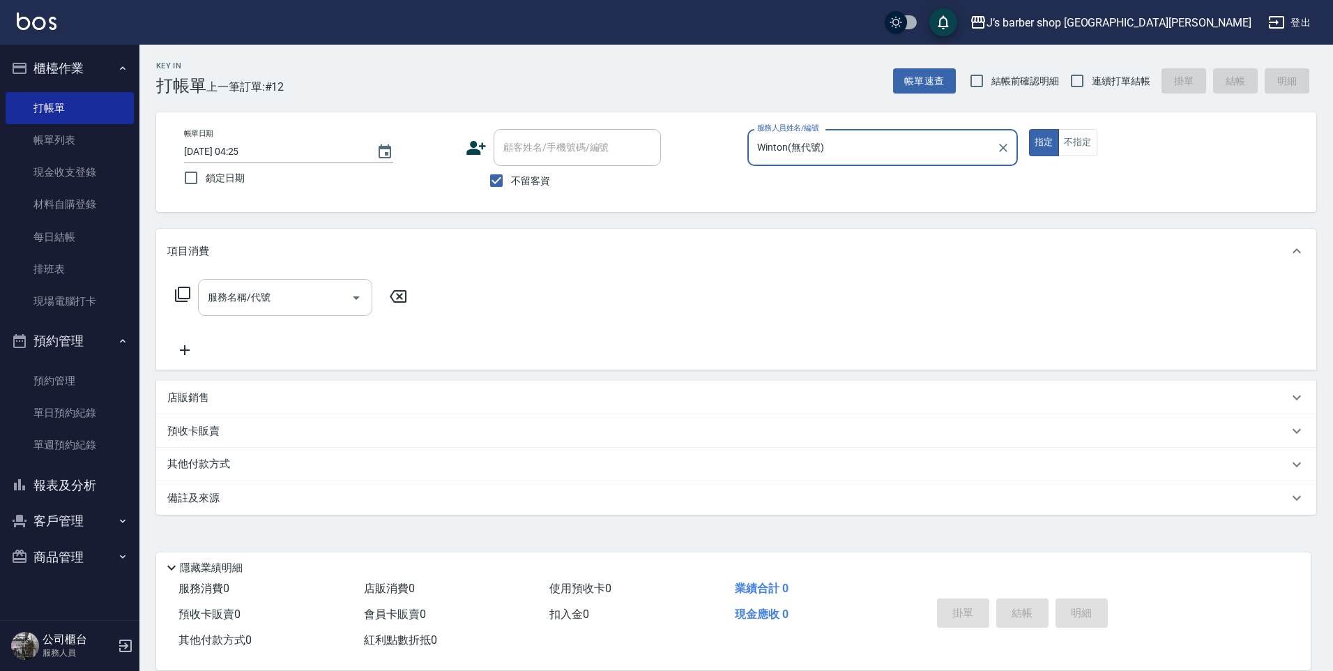
click at [268, 303] on input "服務名稱/代號" at bounding box center [274, 297] width 141 height 24
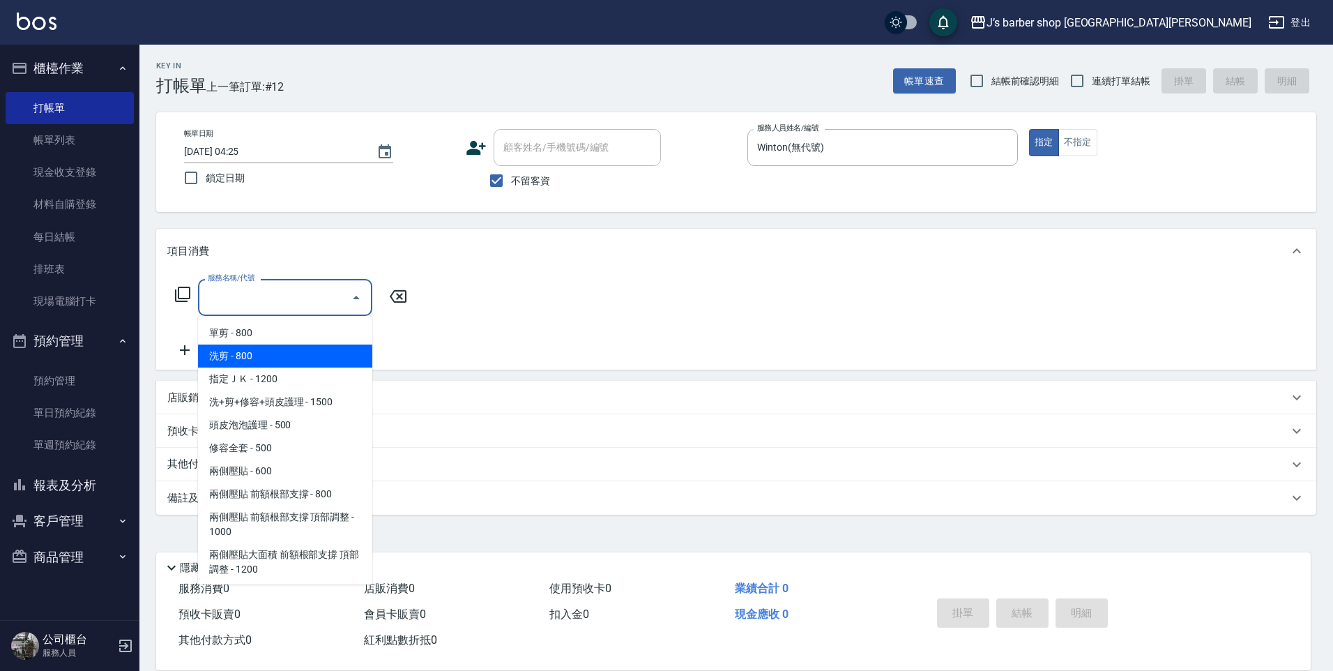
click at [258, 356] on span "洗剪 - 800" at bounding box center [285, 356] width 174 height 23
type input "洗剪(101)"
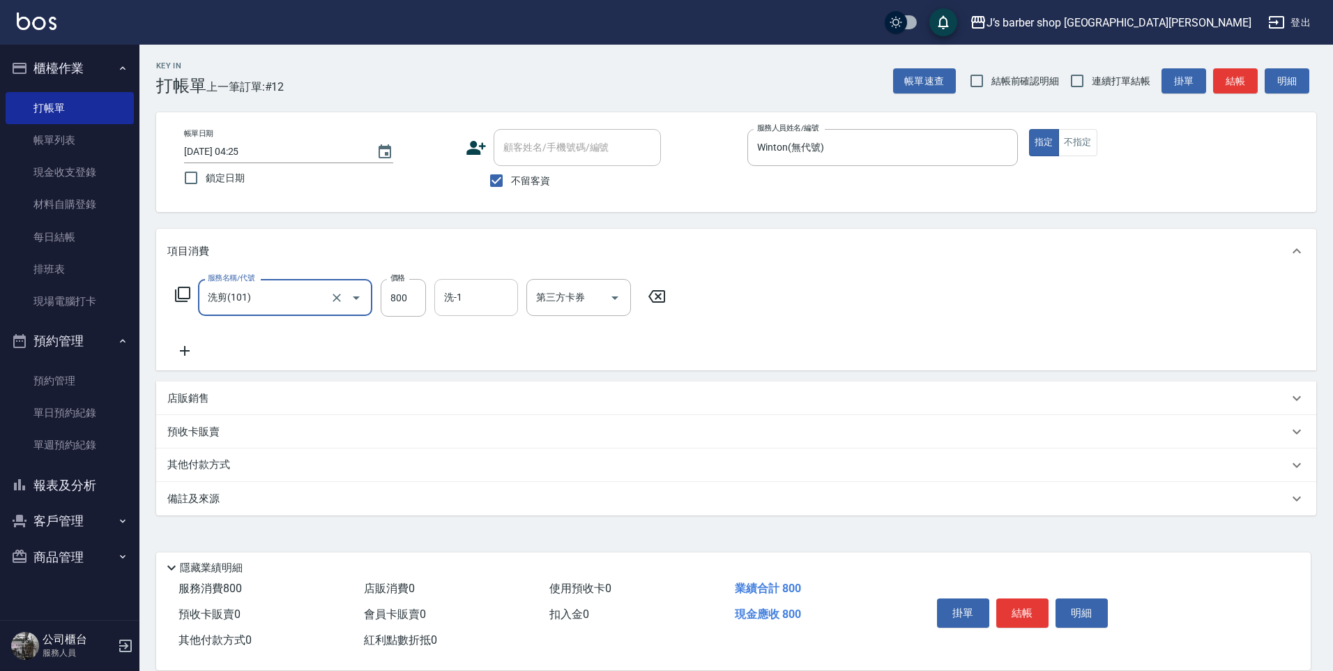
click at [469, 282] on div "洗-1" at bounding box center [476, 297] width 84 height 37
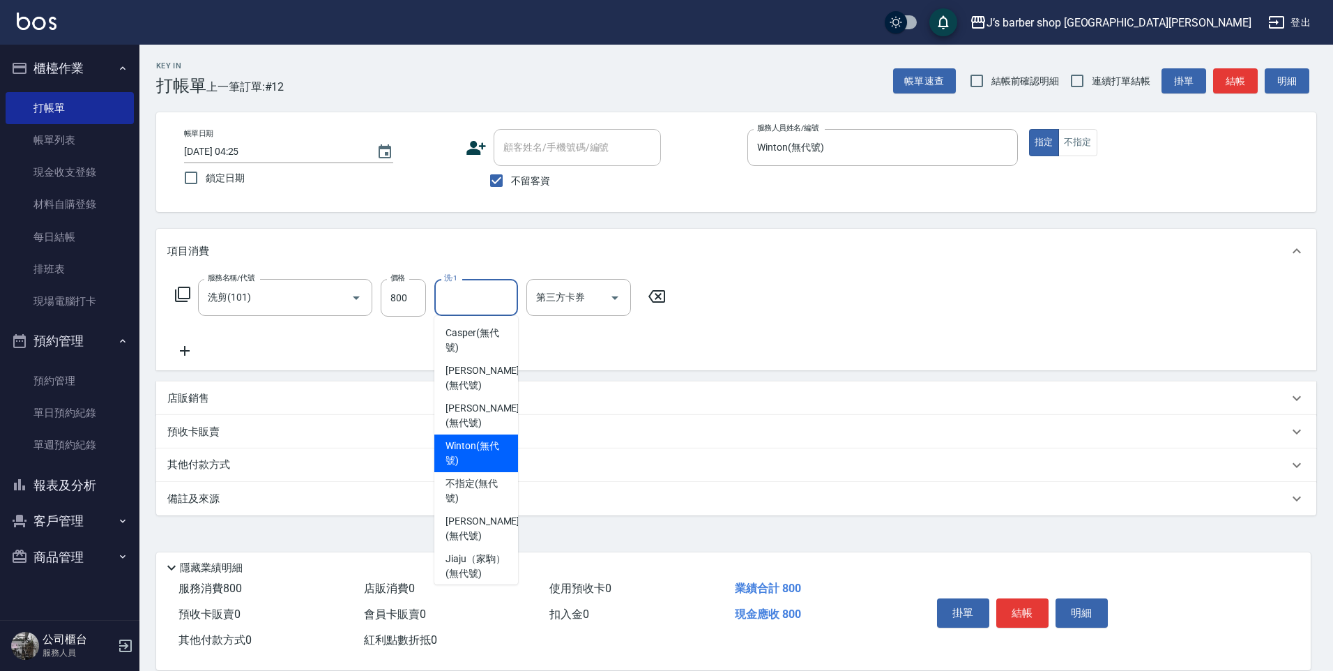
click at [482, 446] on span "Winton (無代號)" at bounding box center [476, 453] width 61 height 29
type input "Winton(無代號)"
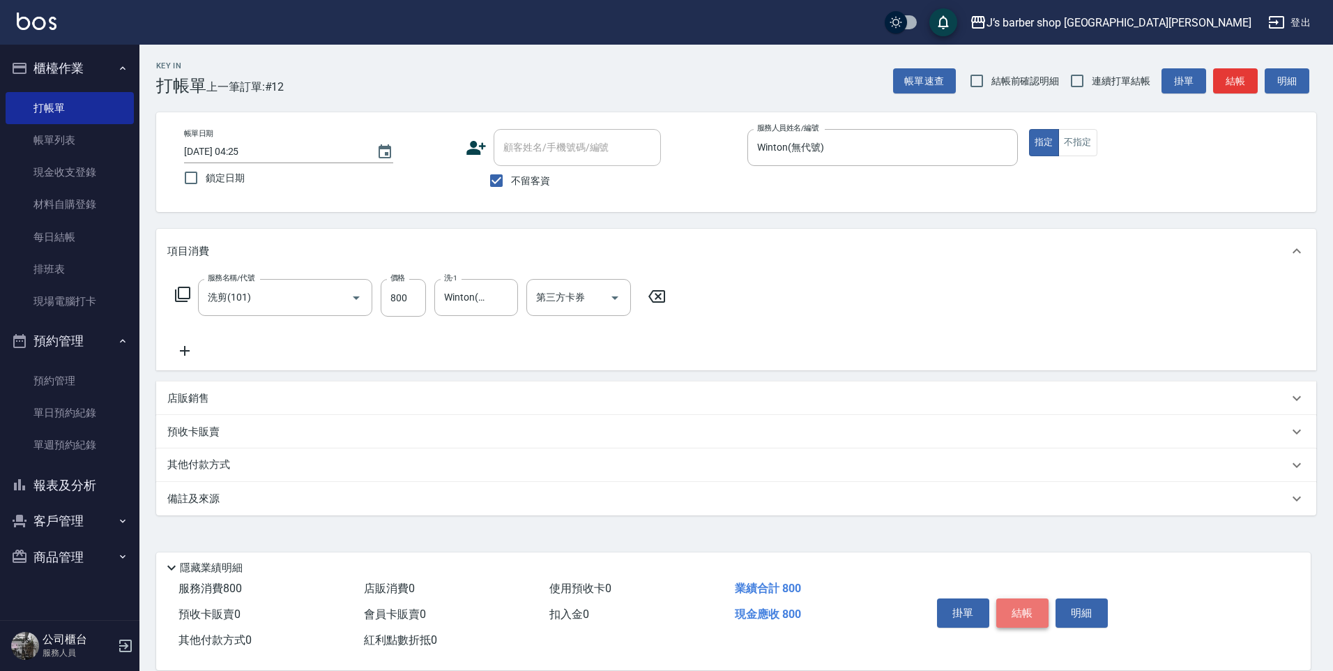
click at [1005, 605] on button "結帳" at bounding box center [1023, 612] width 52 height 29
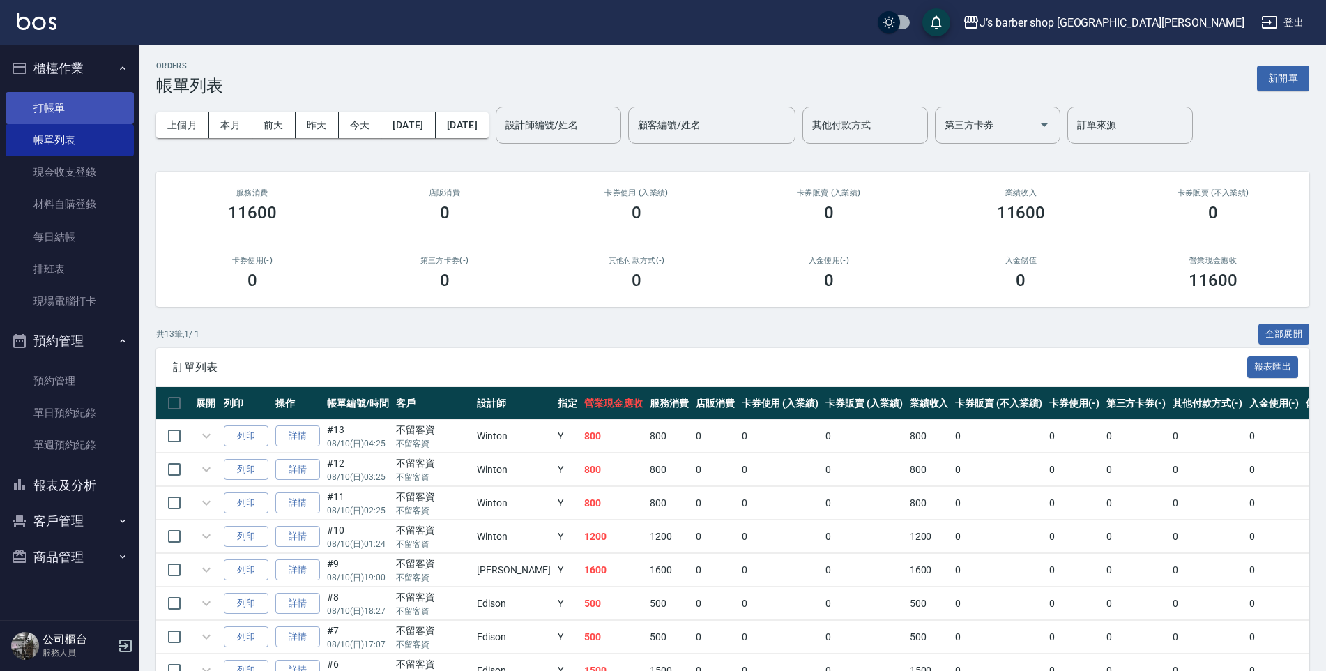
click at [102, 116] on link "打帳單" at bounding box center [70, 108] width 128 height 32
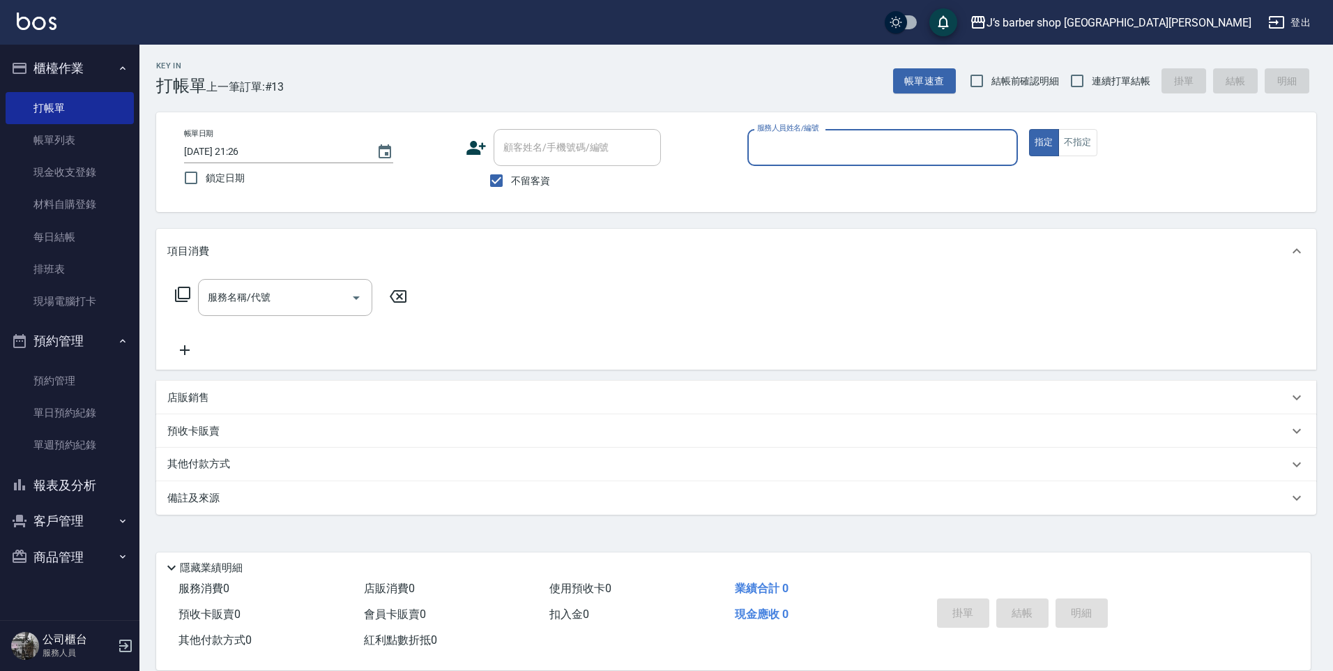
click at [240, 144] on input "[DATE] 21:26" at bounding box center [273, 151] width 179 height 23
type input "[DATE] 05:26"
click at [824, 162] on div "服務人員姓名/編號" at bounding box center [883, 147] width 271 height 37
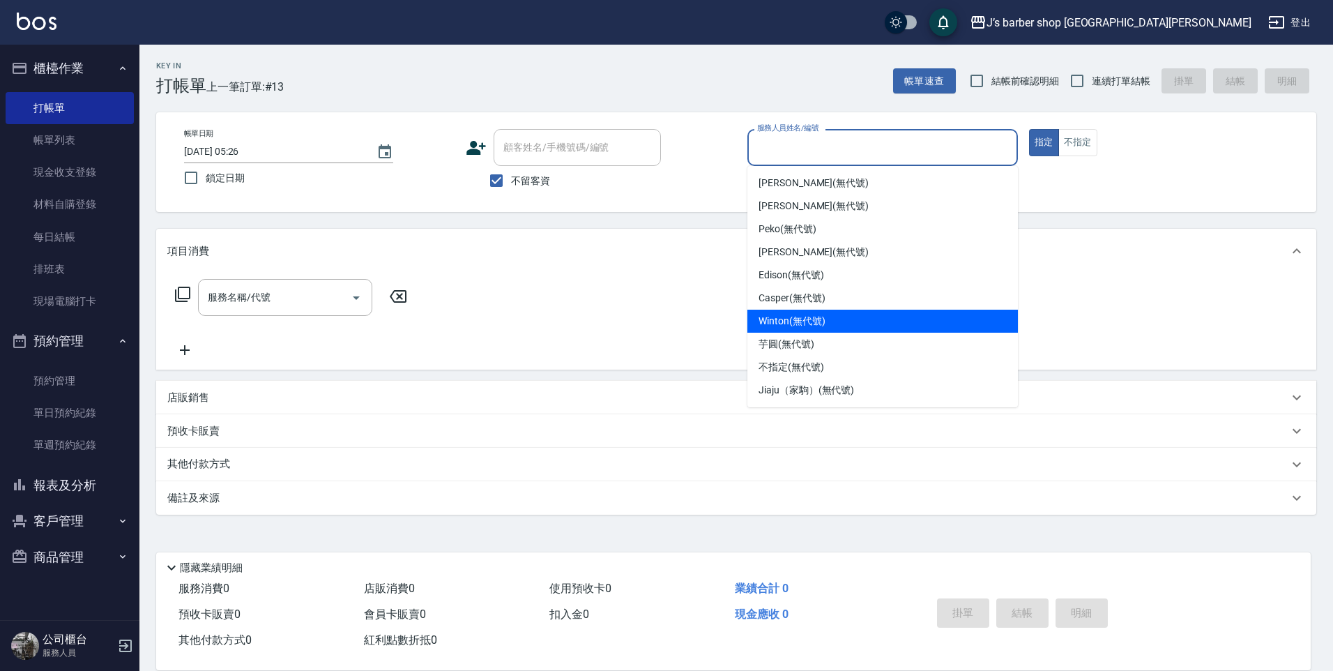
click at [801, 315] on span "Winton (無代號)" at bounding box center [792, 321] width 66 height 15
type input "Winton(無代號)"
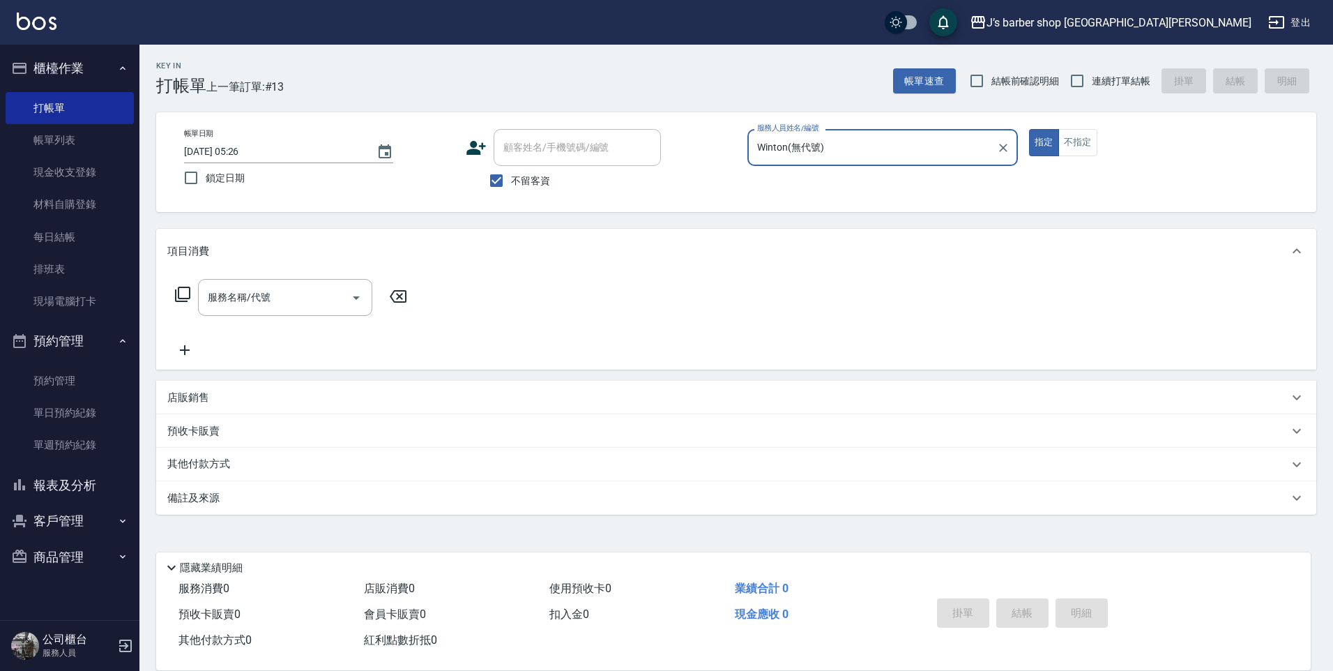
click at [283, 317] on div "服務名稱/代號 服務名稱/代號" at bounding box center [291, 319] width 248 height 80
click at [289, 305] on input "服務名稱/代號" at bounding box center [274, 297] width 141 height 24
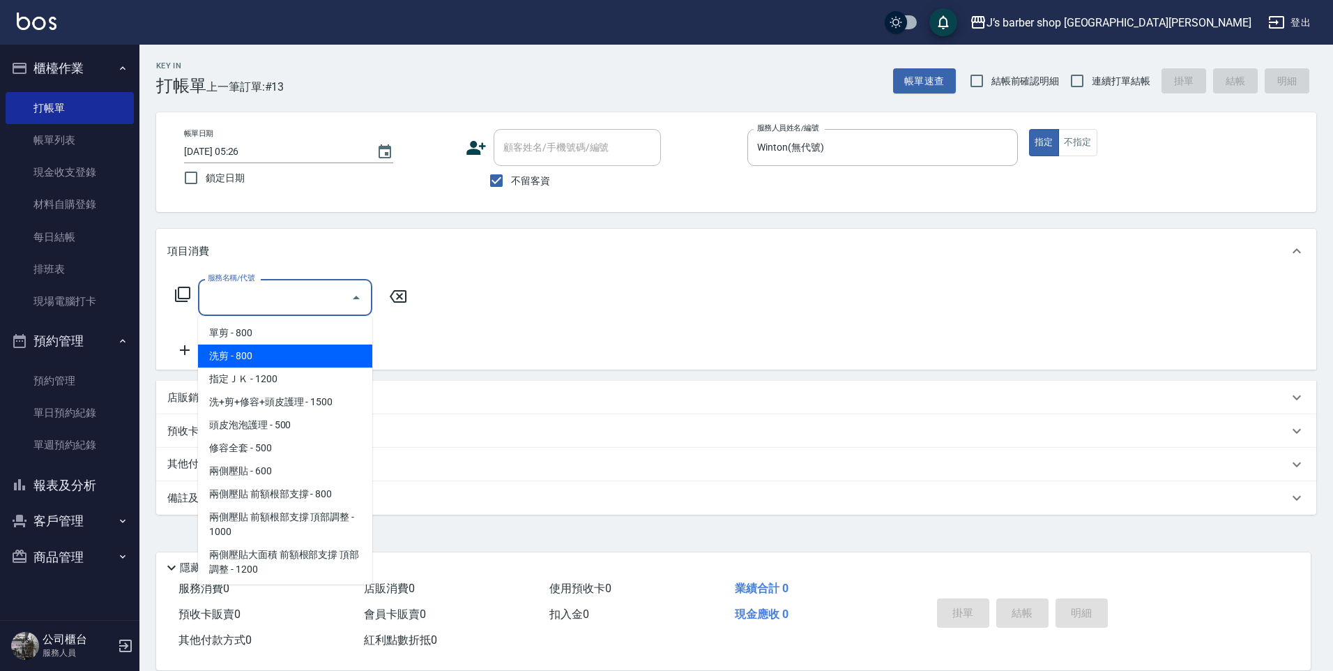
click at [281, 363] on span "洗剪 - 800" at bounding box center [285, 356] width 174 height 23
type input "洗剪(101)"
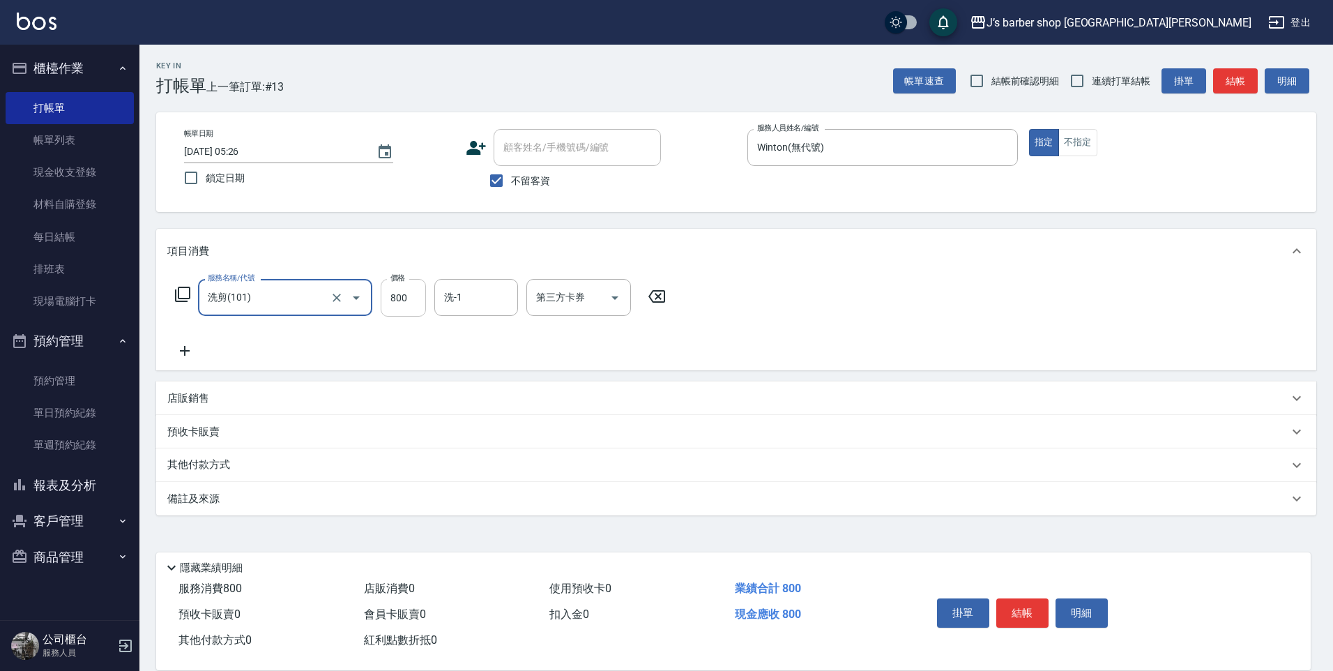
click at [423, 301] on input "800" at bounding box center [403, 298] width 45 height 38
type input "700"
click at [467, 285] on div "洗-1" at bounding box center [476, 297] width 84 height 37
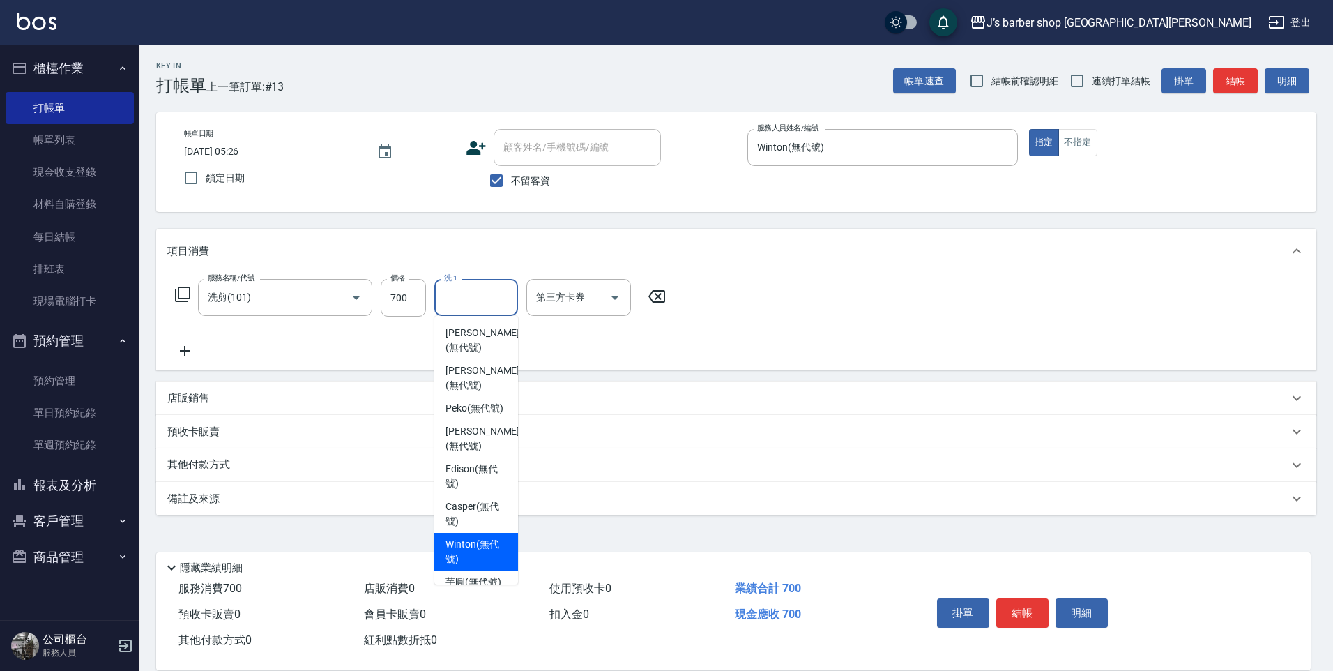
click at [471, 553] on span "Winton (無代號)" at bounding box center [476, 551] width 61 height 29
type input "Winton(無代號)"
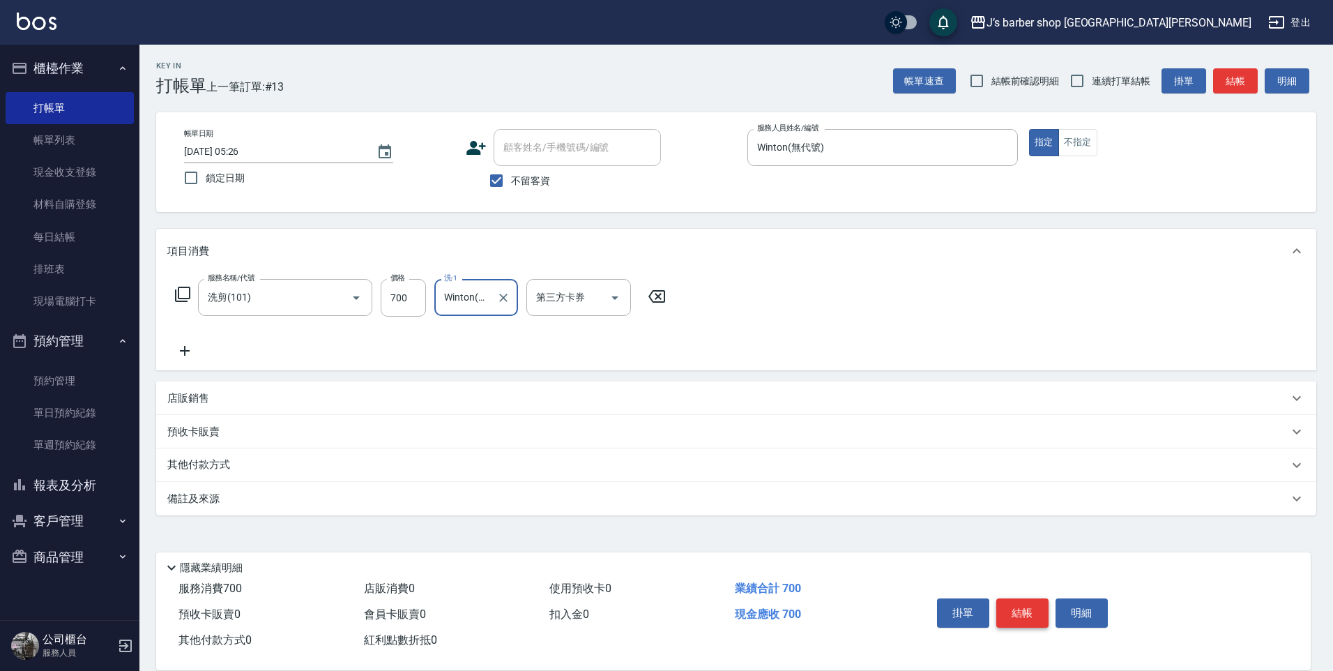
click at [1021, 598] on button "結帳" at bounding box center [1023, 612] width 52 height 29
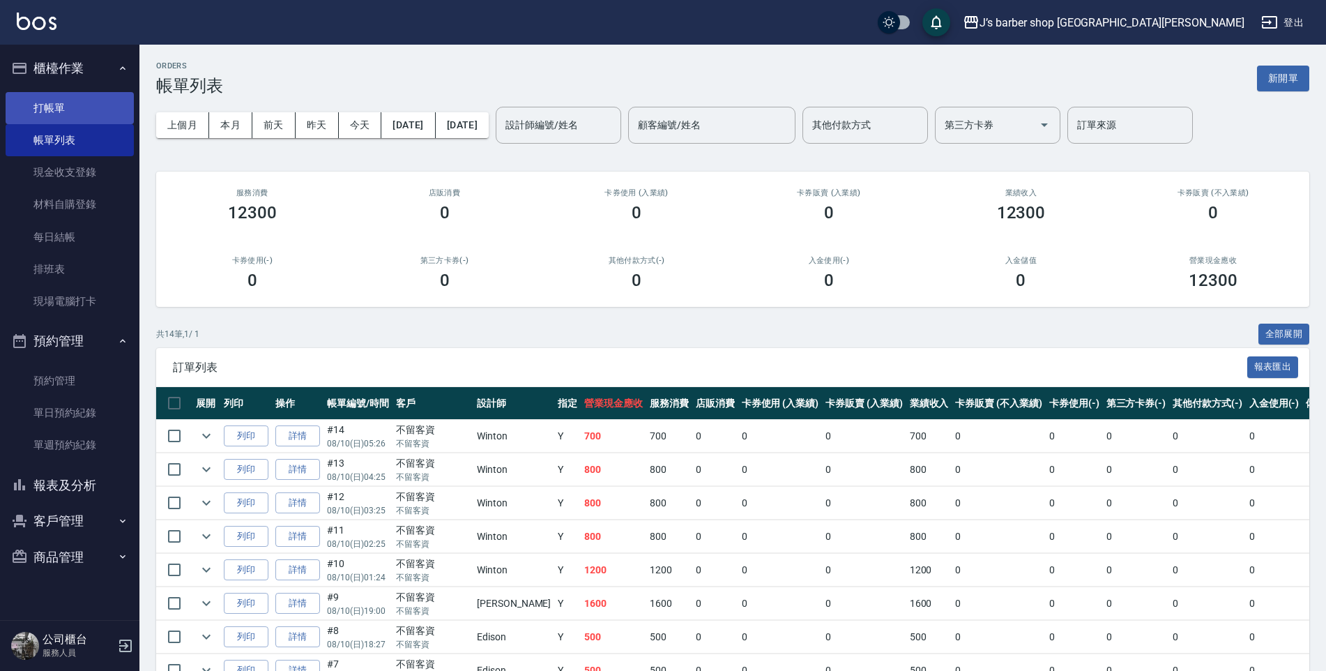
click at [84, 114] on link "打帳單" at bounding box center [70, 108] width 128 height 32
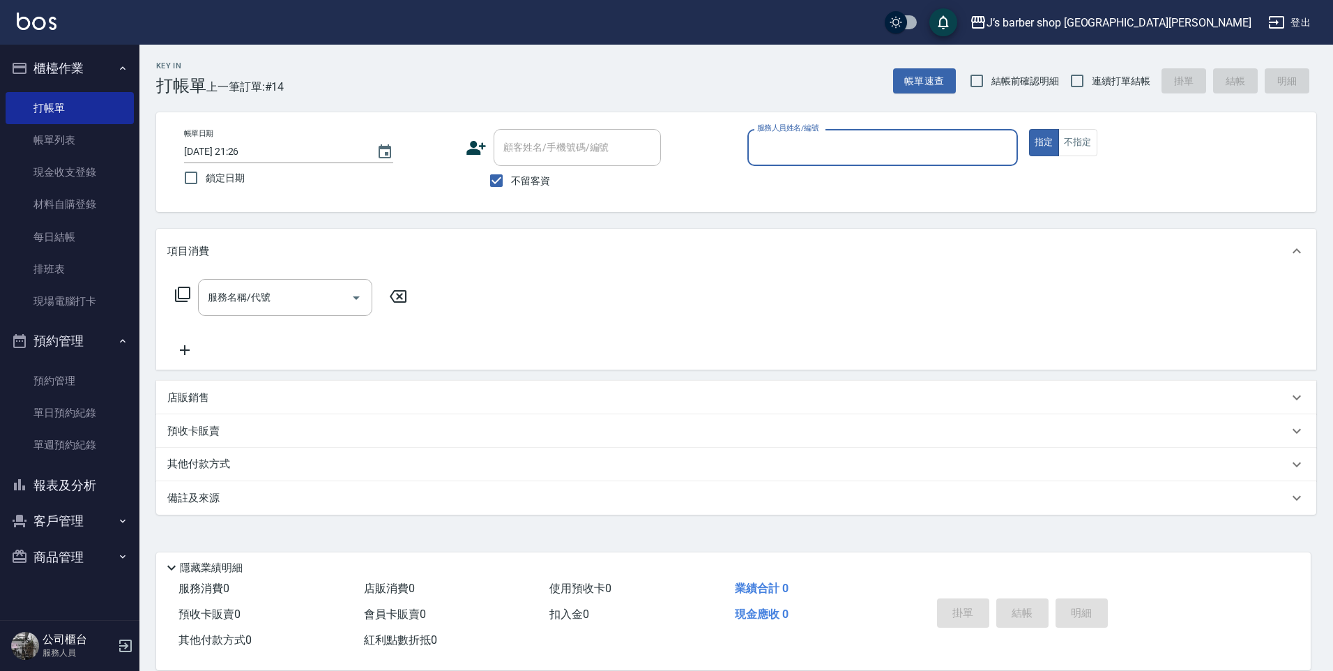
click at [241, 142] on input "[DATE] 21:26" at bounding box center [273, 151] width 179 height 23
type input "[DATE] 06:26"
click at [856, 148] on input "服務人員姓名/編號" at bounding box center [883, 147] width 258 height 24
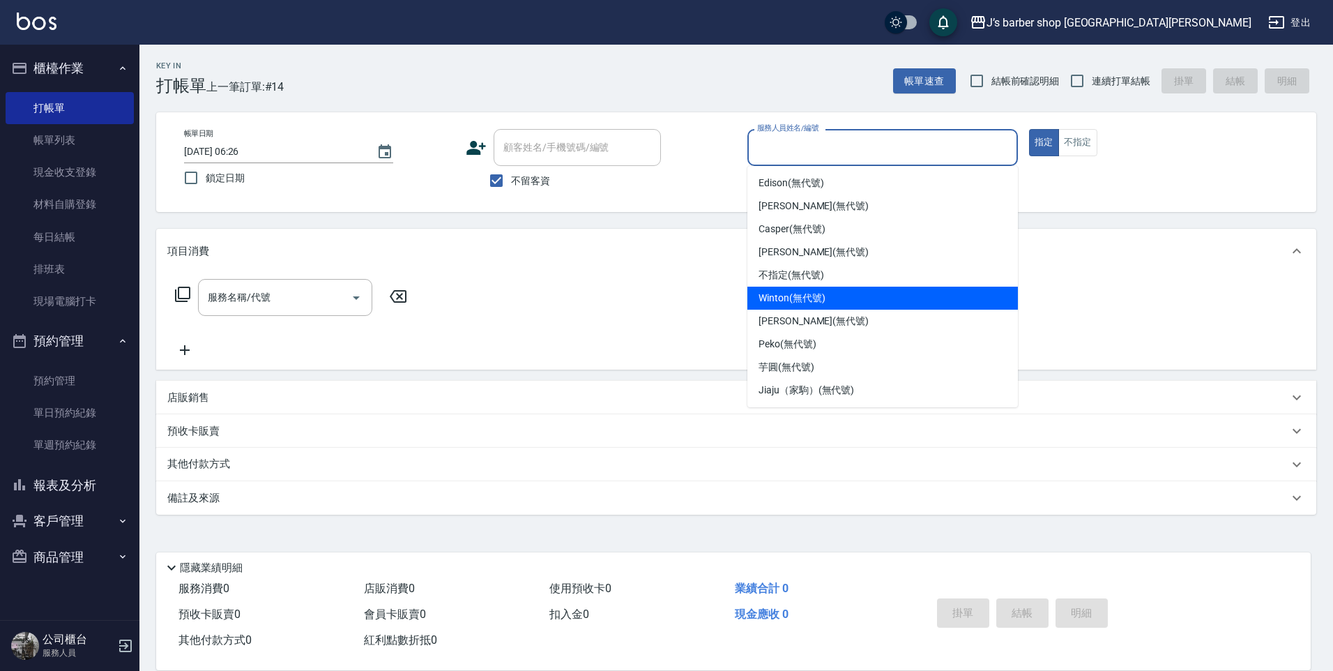
click at [803, 296] on span "Winton (無代號)" at bounding box center [792, 298] width 66 height 15
type input "Winton(無代號)"
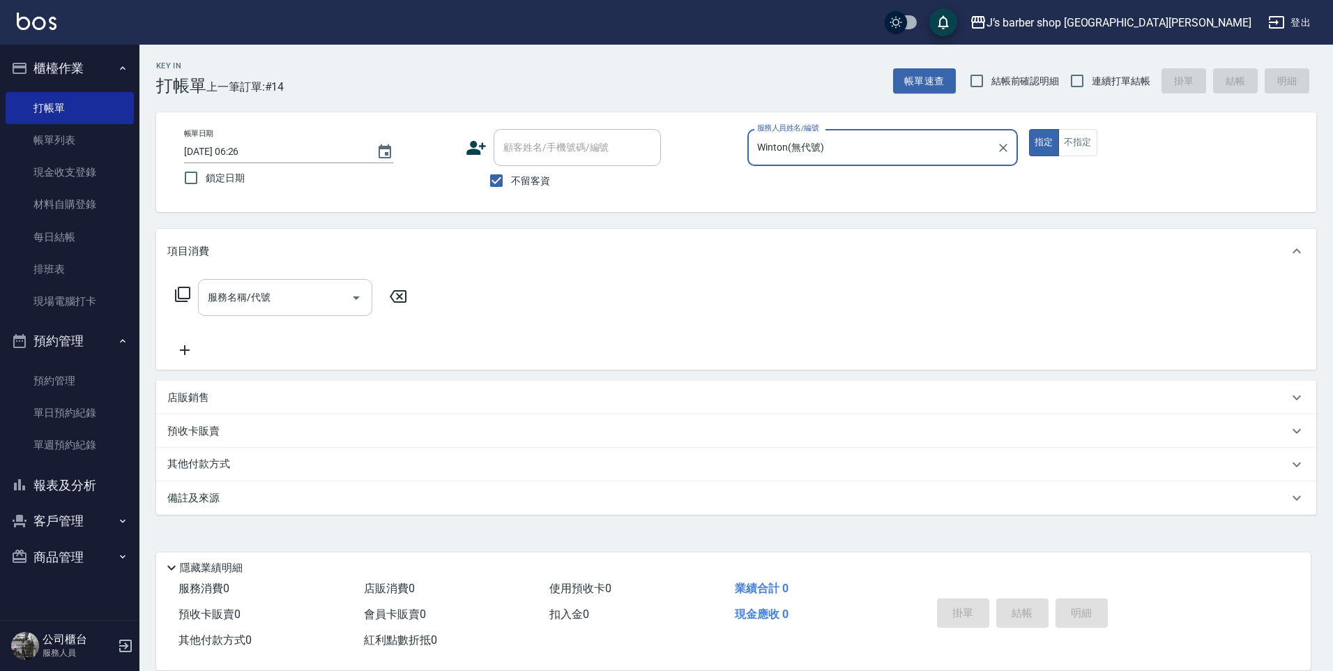
click at [335, 311] on div "服務名稱/代號" at bounding box center [285, 297] width 174 height 37
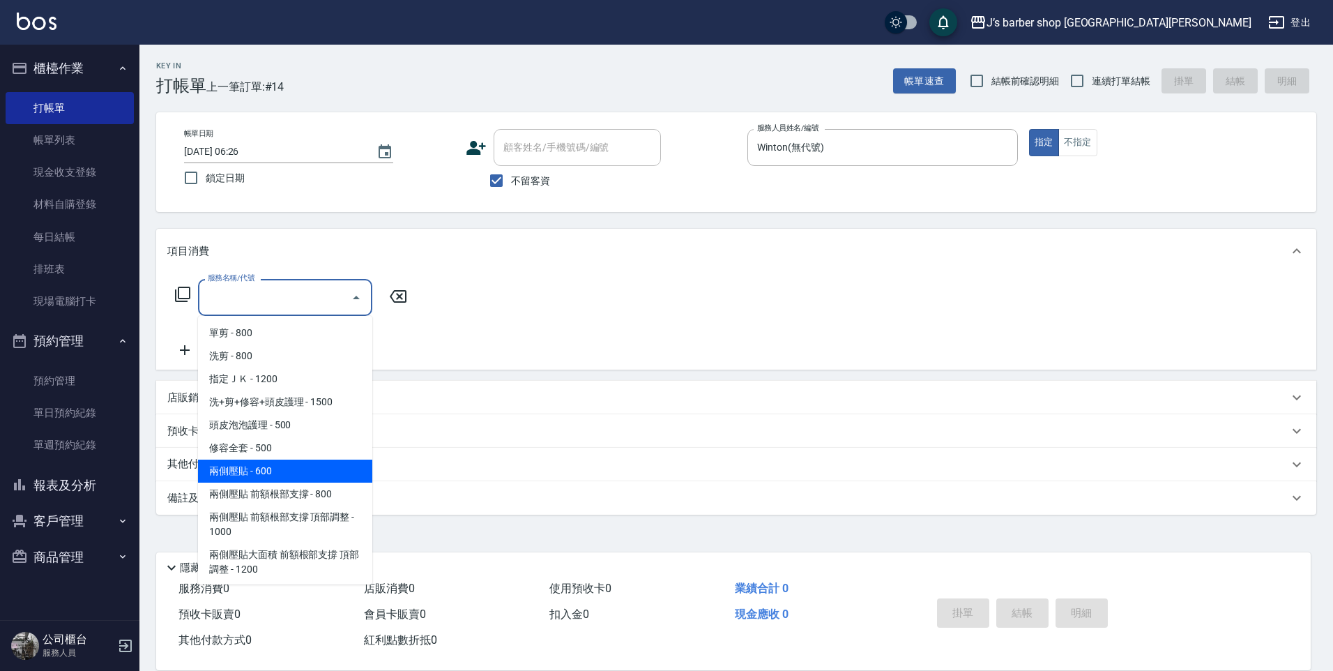
scroll to position [146, 0]
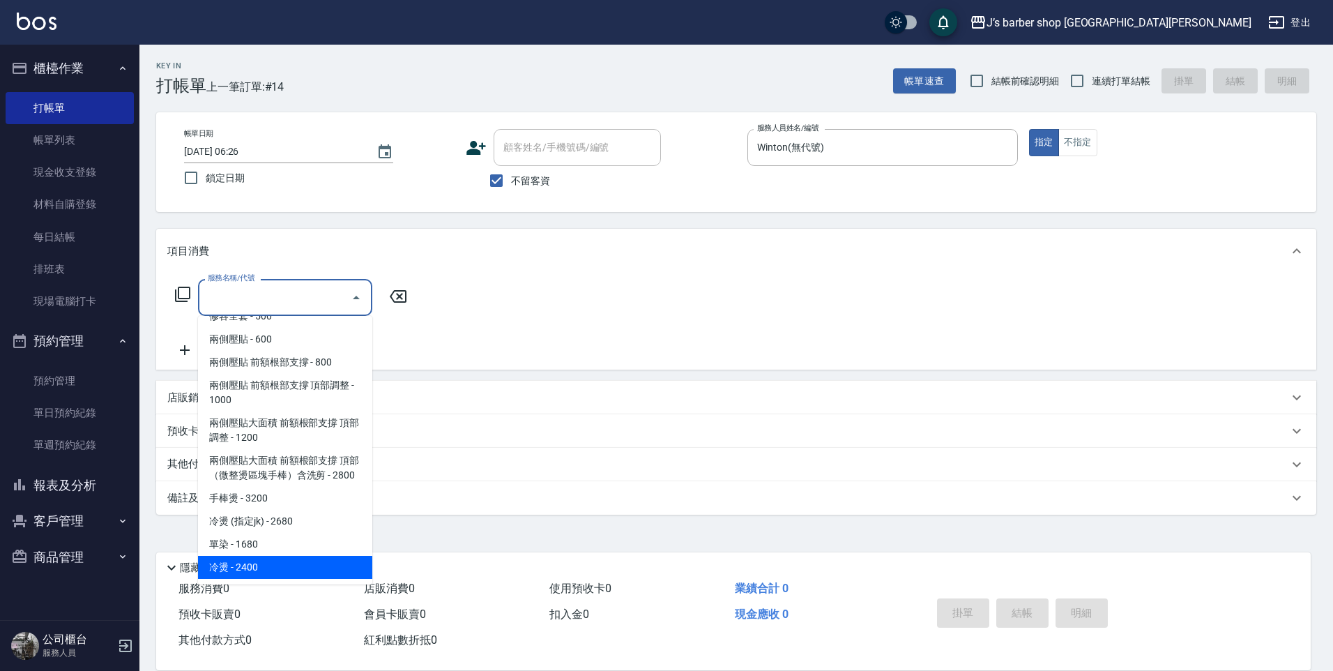
click at [306, 565] on span "冷燙 - 2400" at bounding box center [285, 567] width 174 height 23
type input "冷燙(LP)"
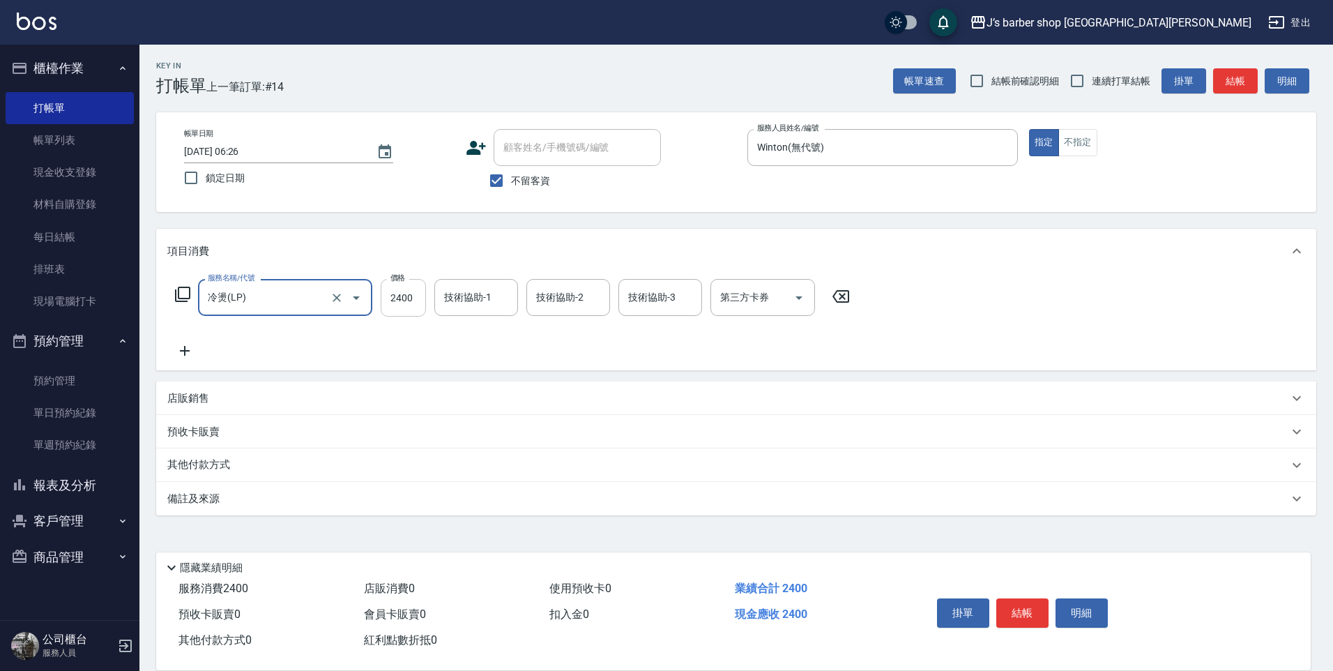
click at [409, 292] on input "2400" at bounding box center [403, 298] width 45 height 38
type input "3400"
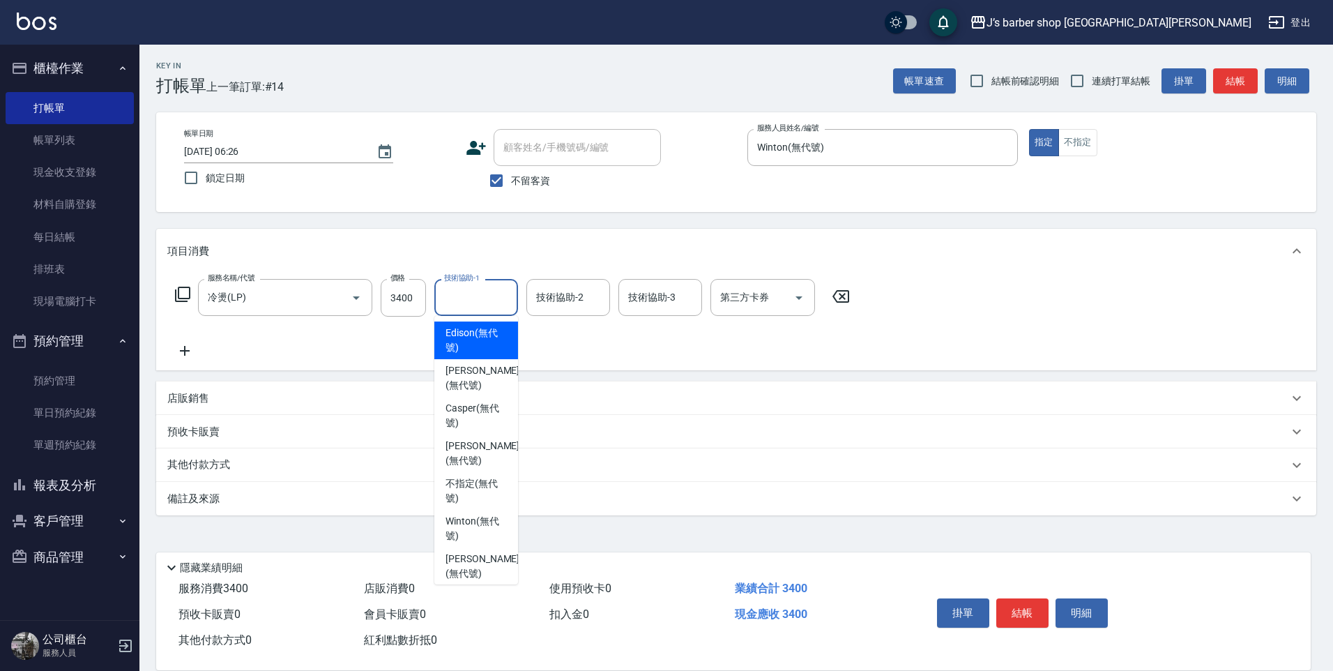
click at [476, 305] on input "技術協助-1" at bounding box center [476, 297] width 71 height 24
click at [485, 517] on span "Winton (無代號)" at bounding box center [476, 528] width 61 height 29
type input "Winton(無代號)"
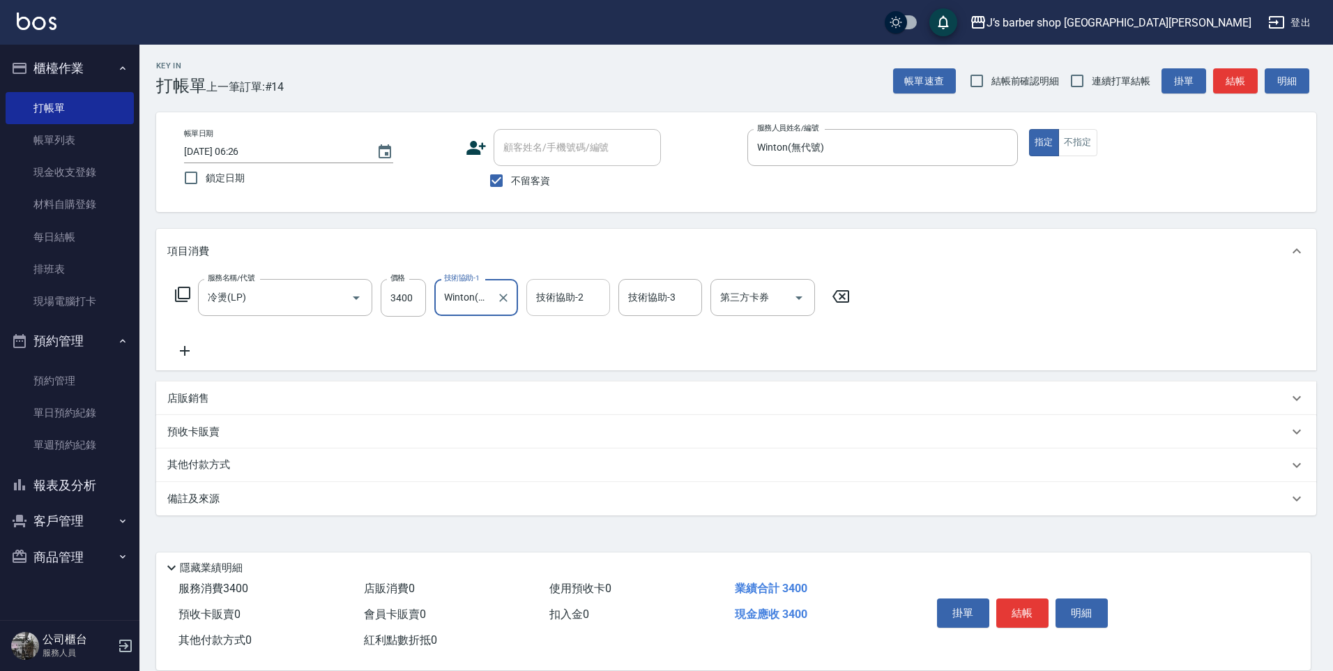
click at [566, 315] on div "技術協助-2" at bounding box center [569, 297] width 84 height 37
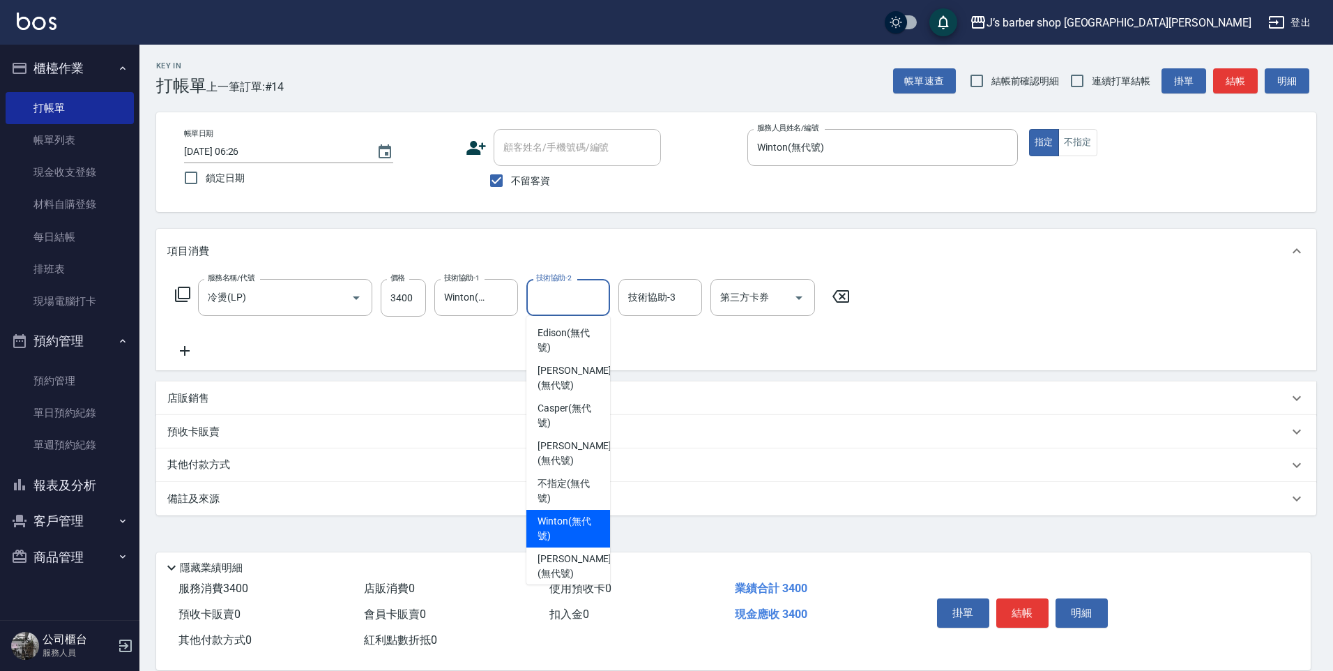
click at [569, 525] on span "Winton (無代號)" at bounding box center [568, 528] width 61 height 29
type input "Winton(無代號)"
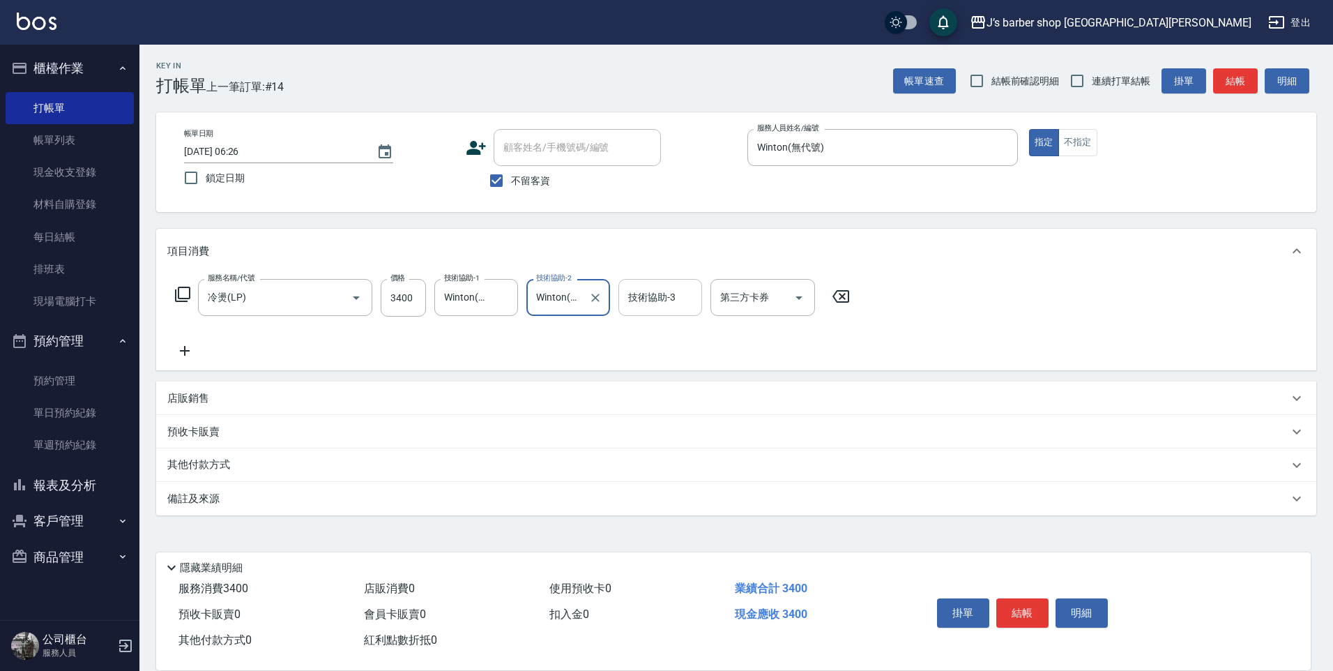
click at [659, 302] on input "技術協助-3" at bounding box center [660, 297] width 71 height 24
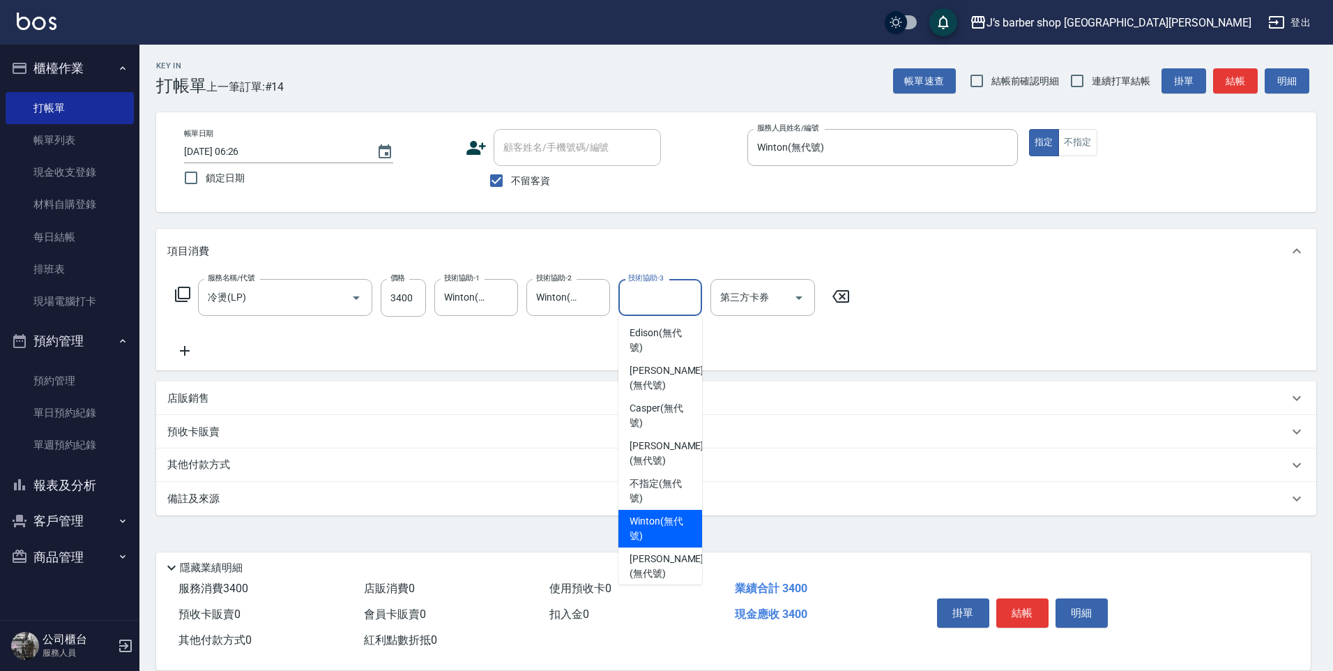
click at [651, 522] on span "Winton (無代號)" at bounding box center [660, 528] width 61 height 29
type input "Winton(無代號)"
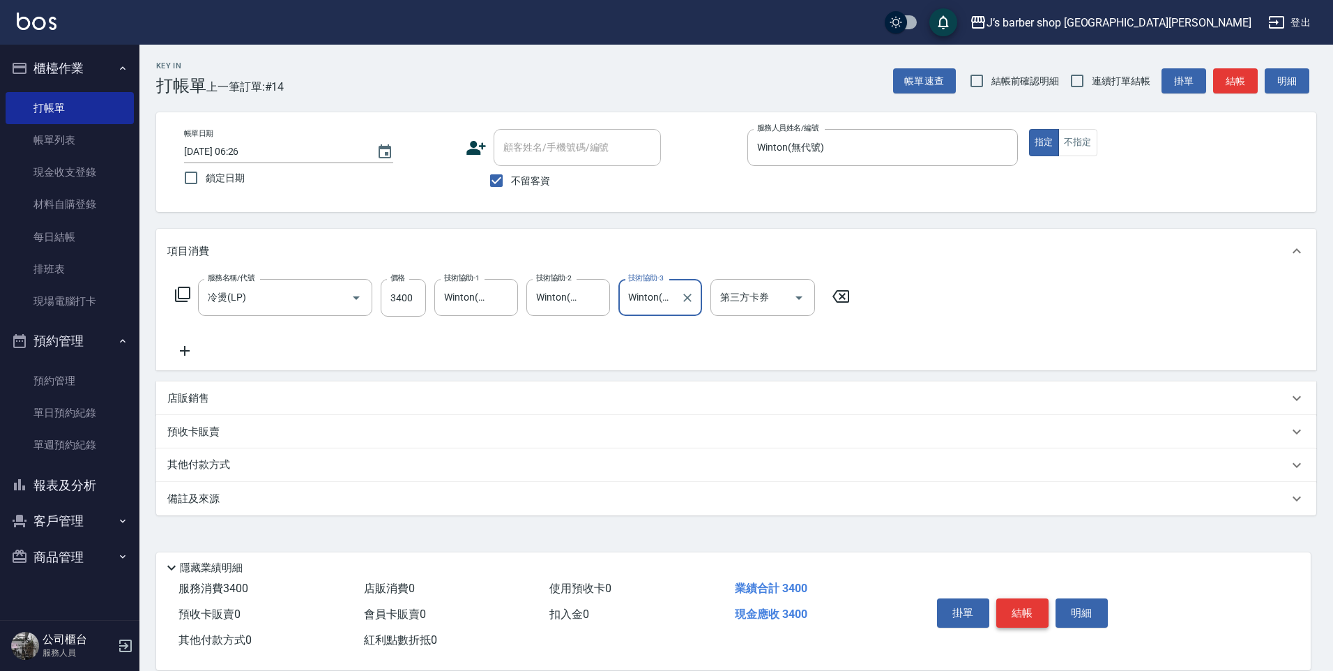
click at [1014, 598] on button "結帳" at bounding box center [1023, 612] width 52 height 29
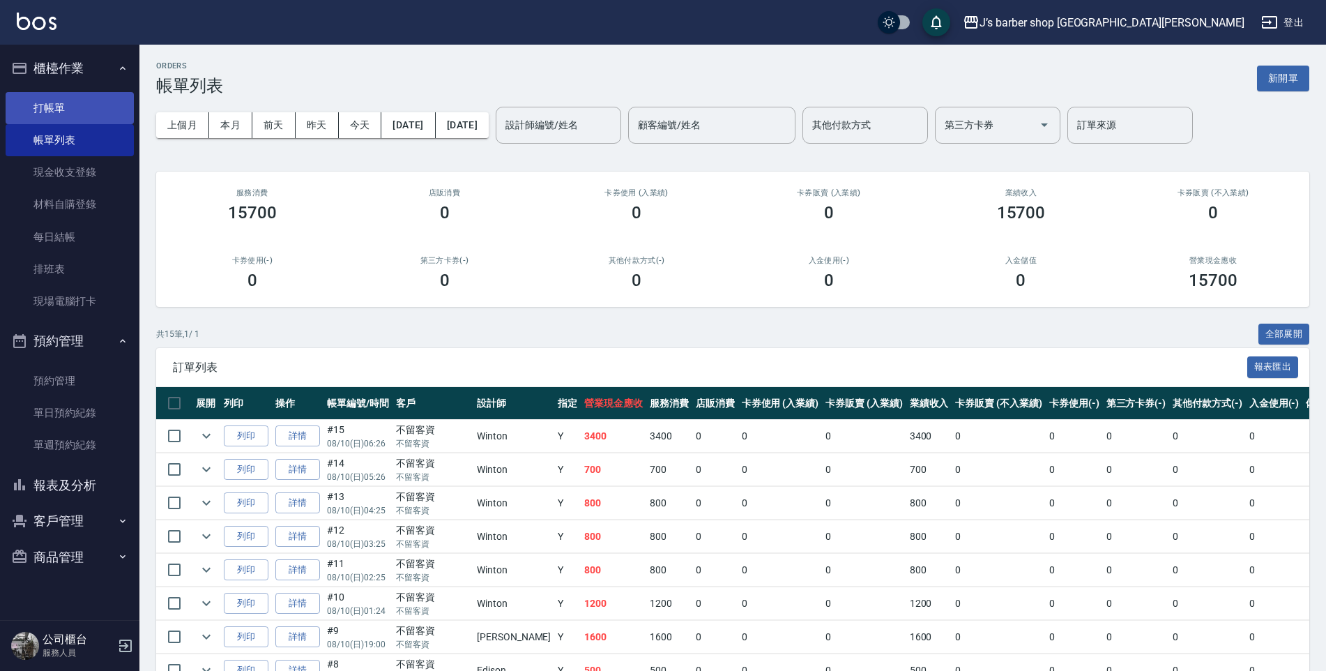
click at [108, 116] on link "打帳單" at bounding box center [70, 108] width 128 height 32
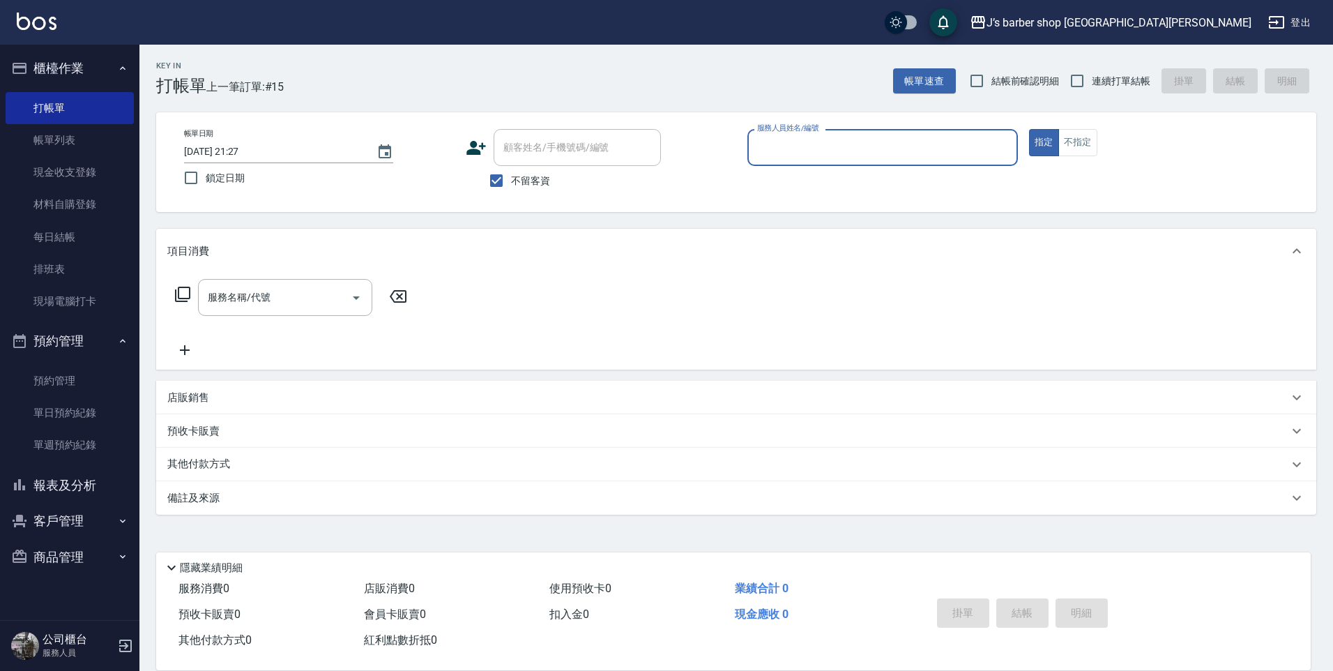
drag, startPoint x: 241, startPoint y: 139, endPoint x: 243, endPoint y: 156, distance: 17.6
click at [243, 139] on div "帳單日期 [DATE] 21:27" at bounding box center [288, 146] width 209 height 34
click at [243, 156] on input "[DATE] 21:27" at bounding box center [273, 151] width 179 height 23
type input "[DATE] 07:27"
click at [778, 148] on input "服務人員姓名/編號" at bounding box center [883, 147] width 258 height 24
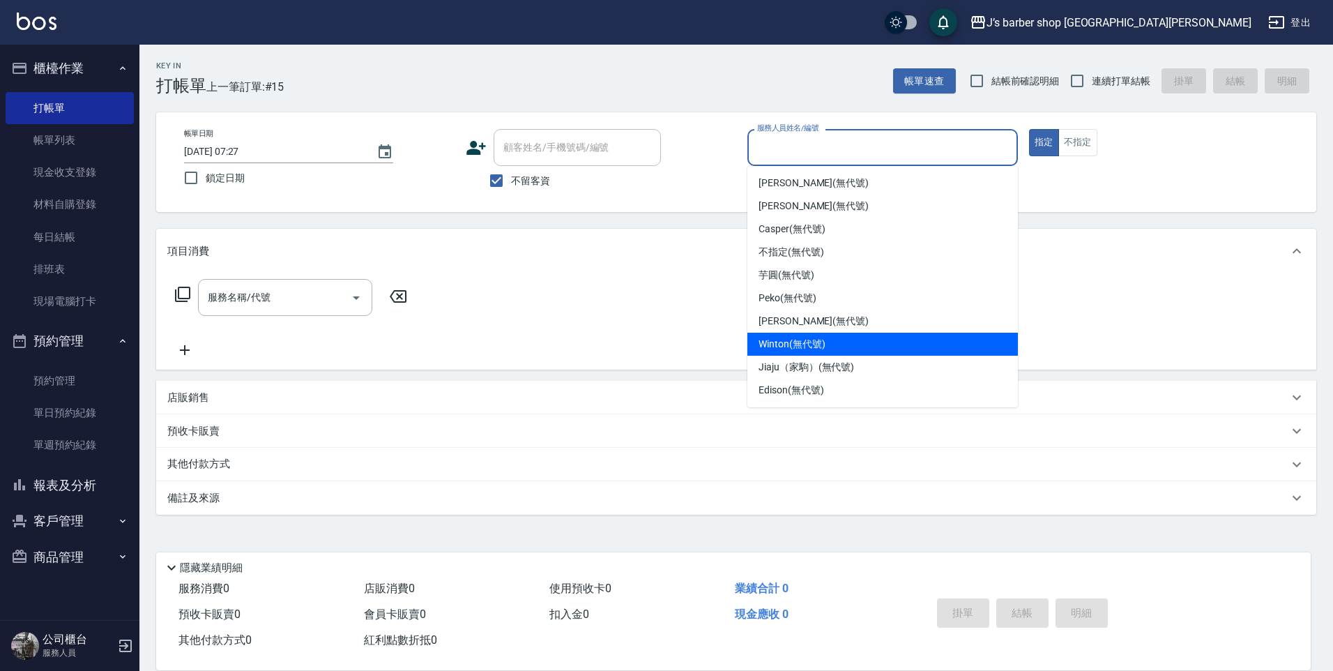
click at [853, 342] on div "Winton (無代號)" at bounding box center [883, 344] width 271 height 23
type input "Winton(無代號)"
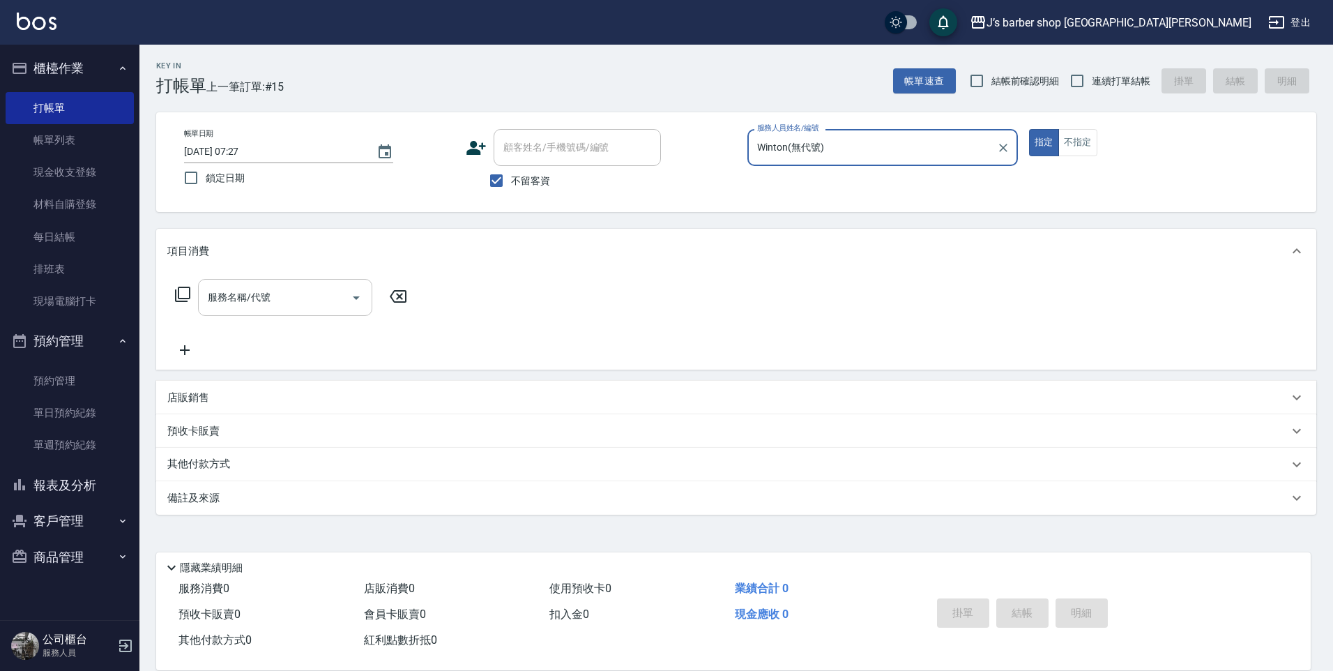
drag, startPoint x: 268, startPoint y: 280, endPoint x: 269, endPoint y: 309, distance: 29.3
click at [269, 281] on div "服務名稱/代號" at bounding box center [285, 297] width 174 height 37
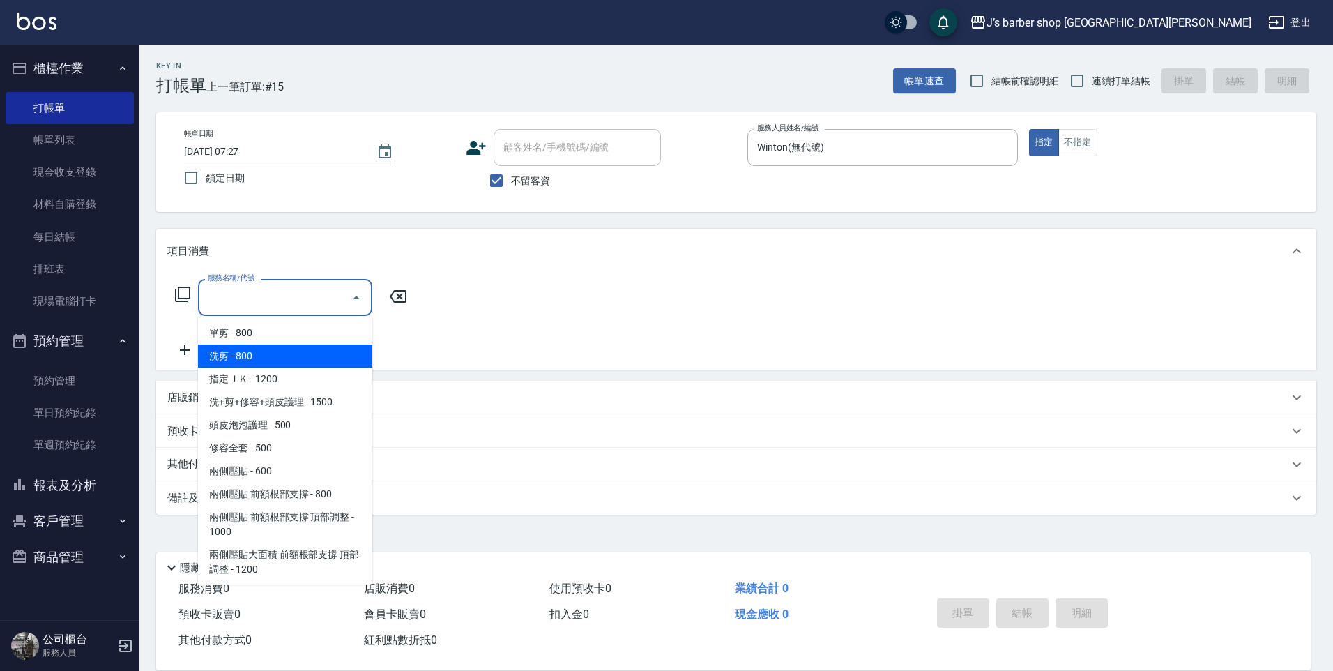
click at [262, 352] on span "洗剪 - 800" at bounding box center [285, 356] width 174 height 23
type input "洗剪(101)"
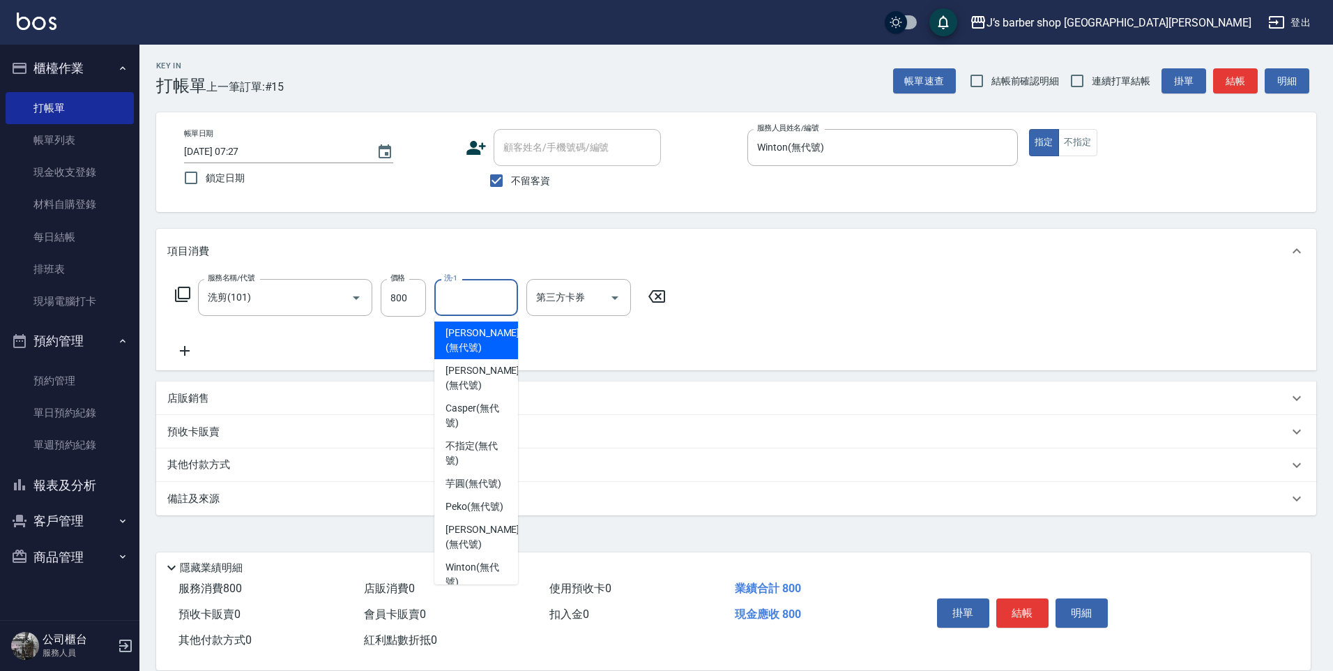
click at [472, 303] on input "洗-1" at bounding box center [476, 297] width 71 height 24
click at [483, 336] on span "[PERSON_NAME] (無代號)" at bounding box center [483, 340] width 74 height 29
type input "[PERSON_NAME](無代號)"
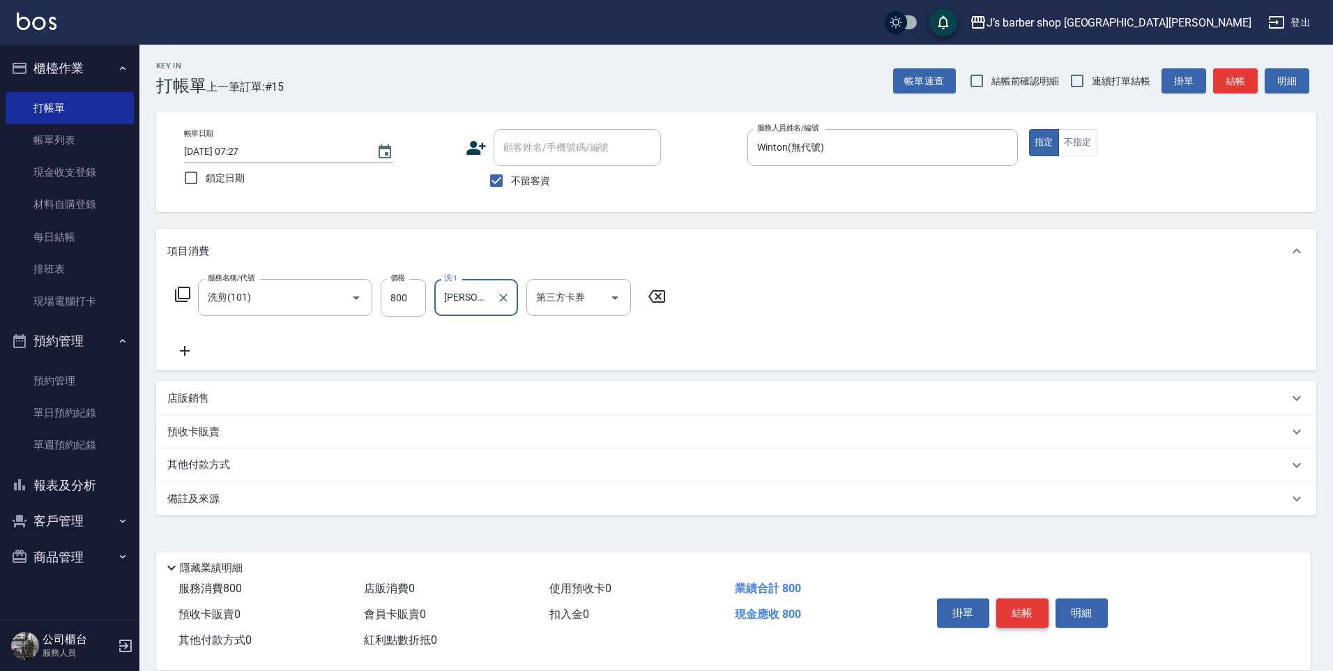
click at [1025, 612] on button "結帳" at bounding box center [1023, 612] width 52 height 29
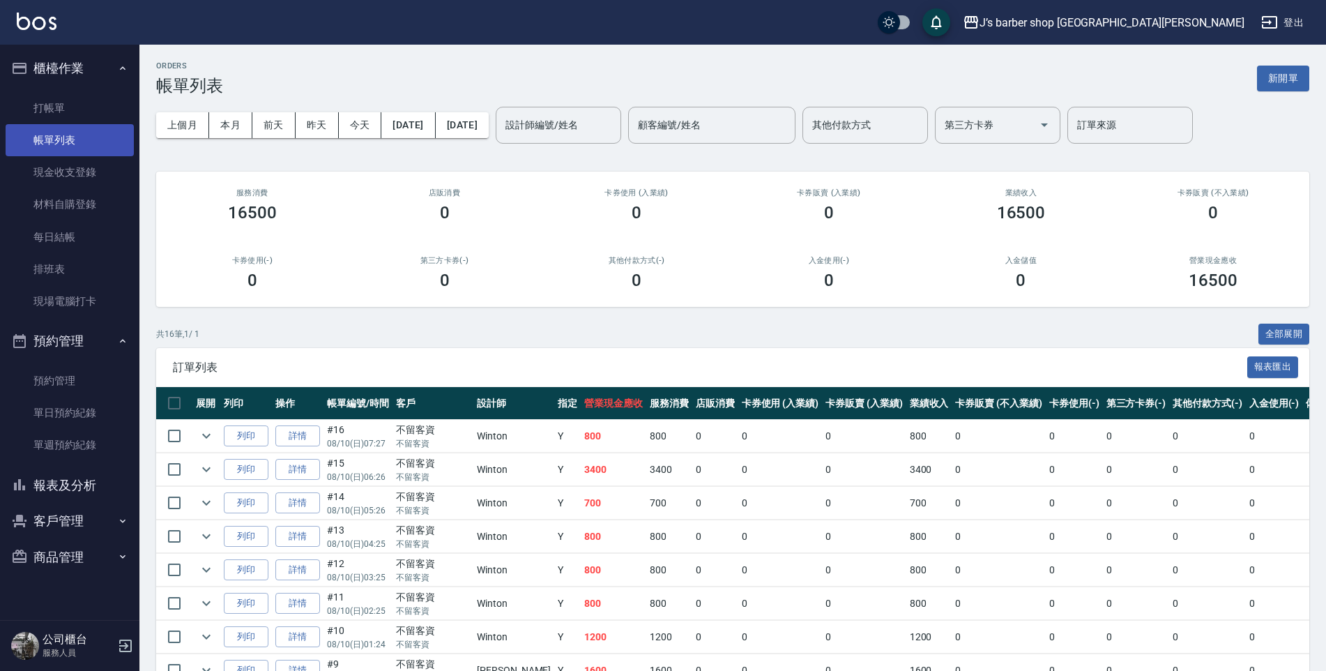
click at [63, 136] on link "帳單列表" at bounding box center [70, 140] width 128 height 32
click at [383, 121] on button "[DATE]" at bounding box center [408, 125] width 54 height 26
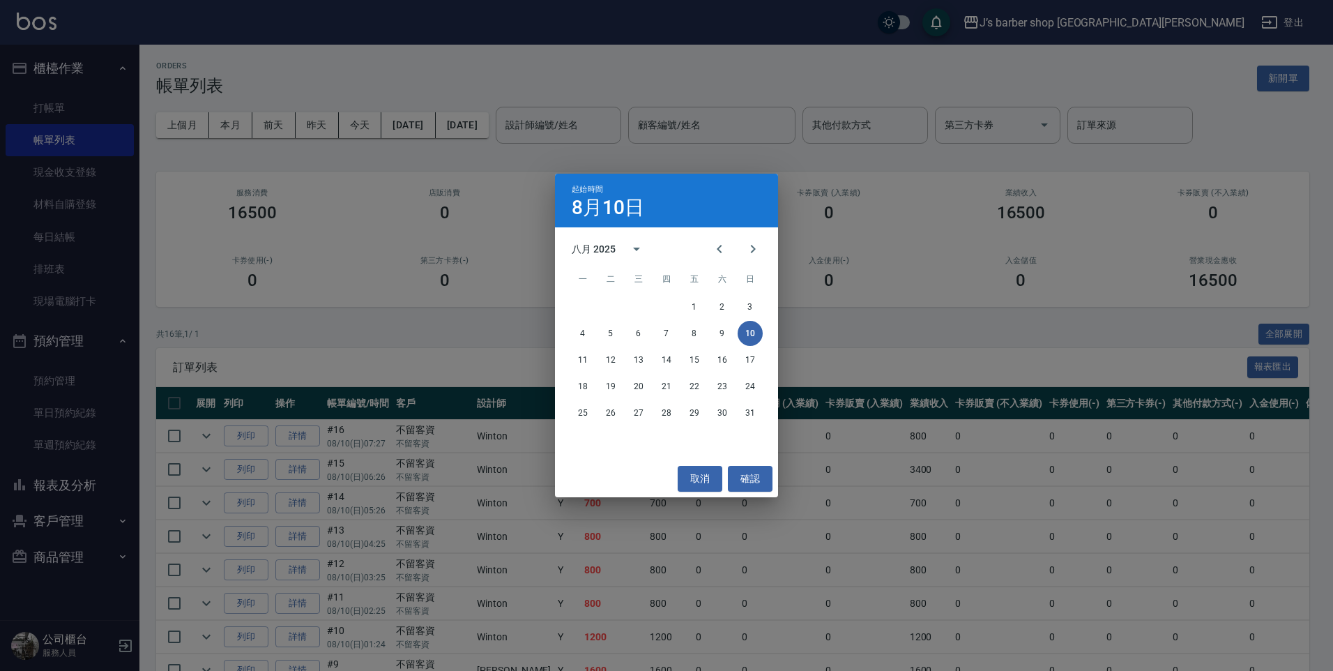
click at [354, 129] on div "起始時間 [DATE] 八月 2025 一 二 三 四 五 六 日 1 2 3 4 5 6 7 8 9 10 11 12 13 14 15 16 17 18 …" at bounding box center [666, 335] width 1333 height 671
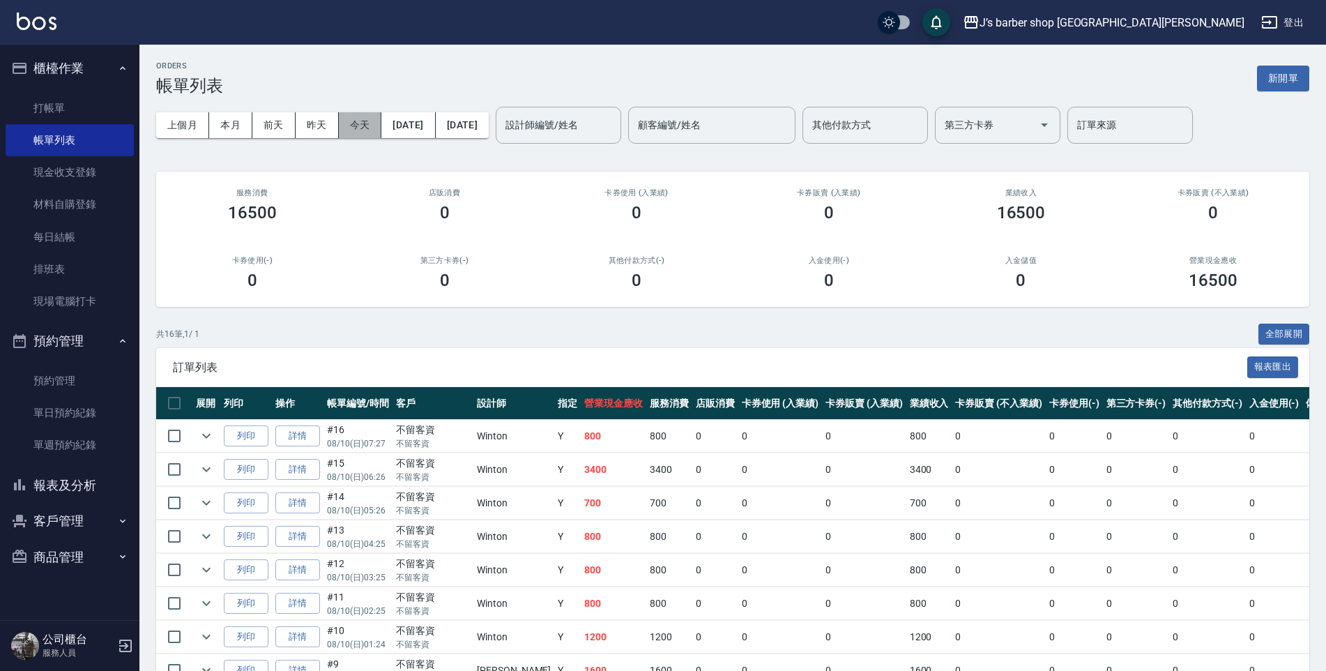
click at [358, 134] on button "今天" at bounding box center [360, 125] width 43 height 26
click at [586, 128] on input "設計師編號/姓名" at bounding box center [558, 125] width 113 height 24
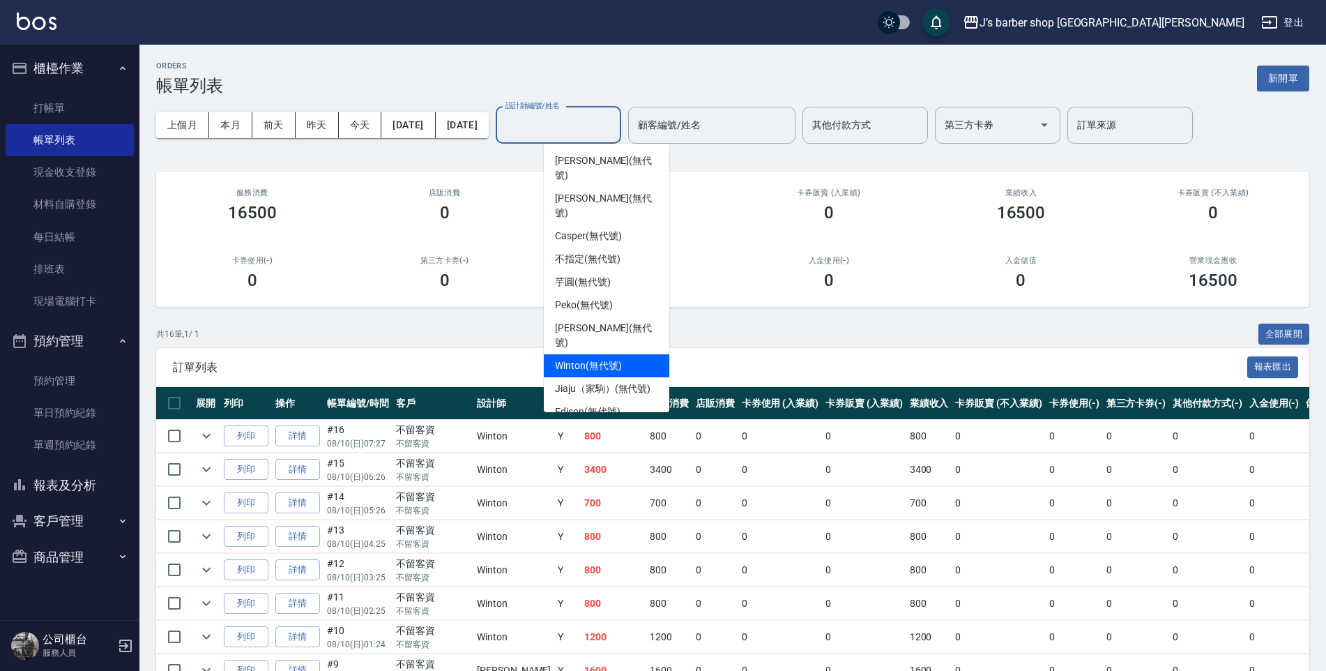
click at [604, 358] on span "Winton (無代號)" at bounding box center [588, 365] width 66 height 15
type input "Winton(無代號)"
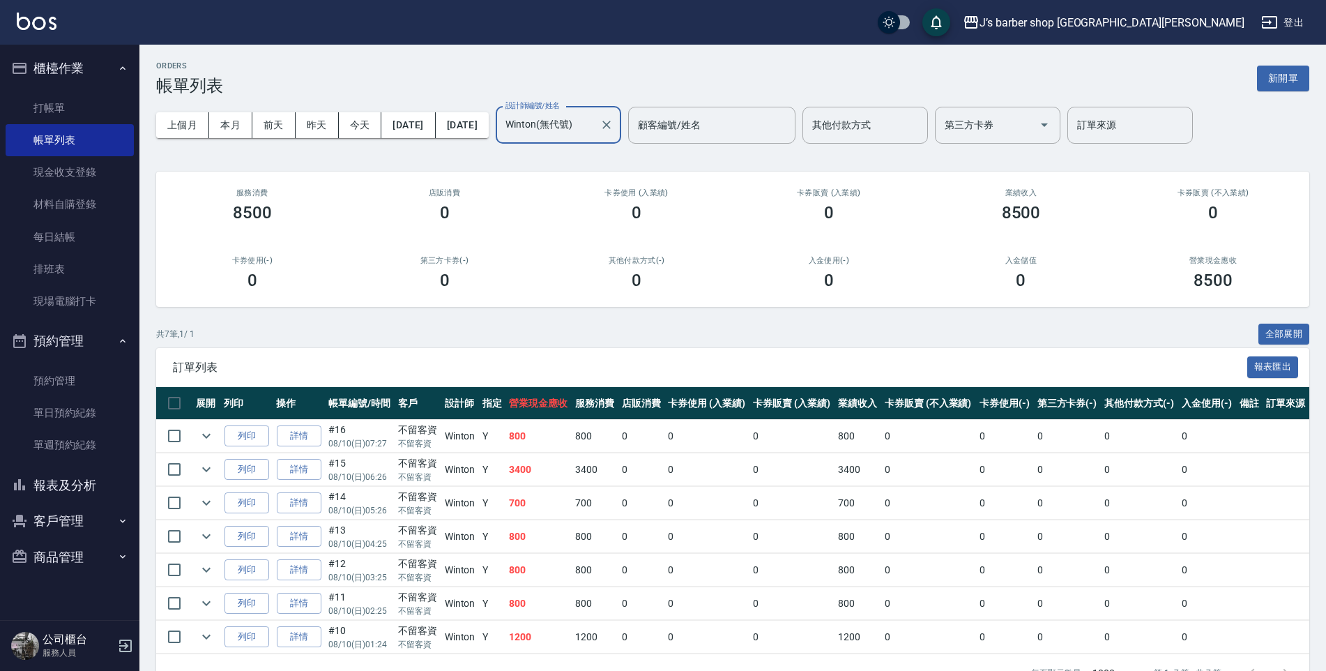
scroll to position [38, 0]
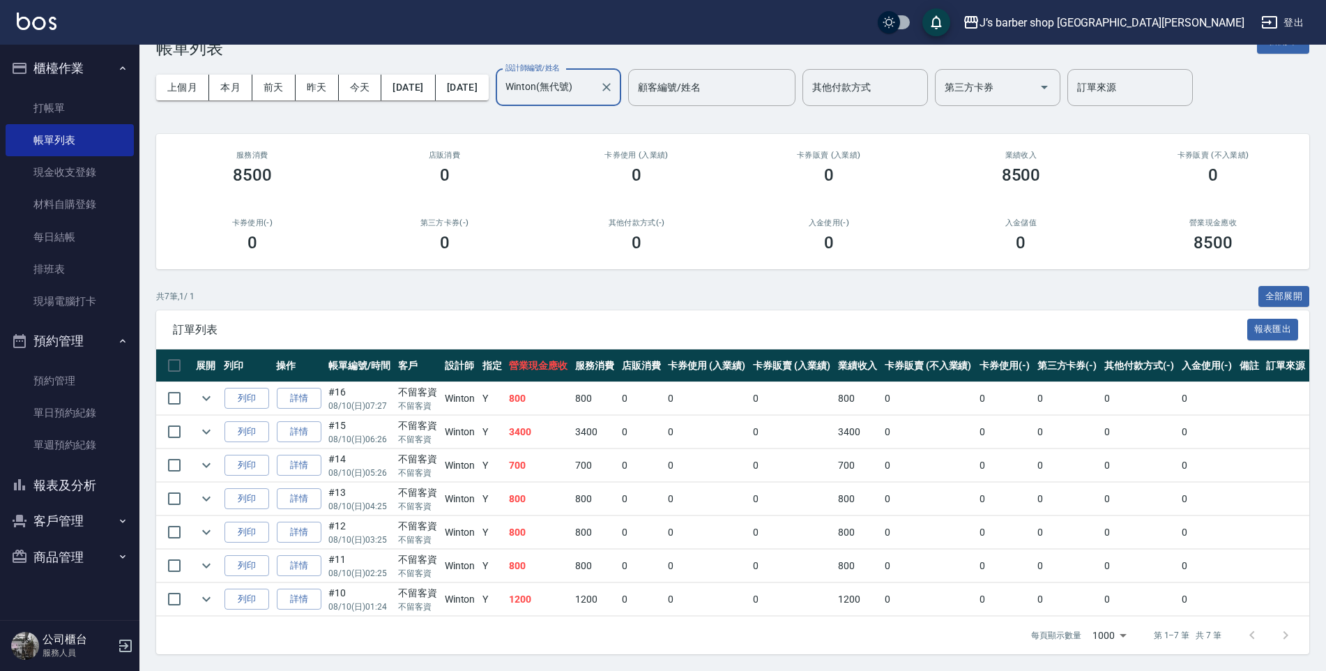
click at [326, 460] on td "#14 08/10 (日) 05:26" at bounding box center [360, 465] width 70 height 33
click at [324, 459] on tr "列印 詳情 #14 08/10 (日) 05:26 不留客資 不留客資 [GEOGRAPHIC_DATA] Y 700 700 0 0 0 700 0 0 0…" at bounding box center [732, 465] width 1153 height 33
drag, startPoint x: 324, startPoint y: 459, endPoint x: 315, endPoint y: 461, distance: 8.6
click at [315, 461] on link "詳情" at bounding box center [299, 466] width 45 height 22
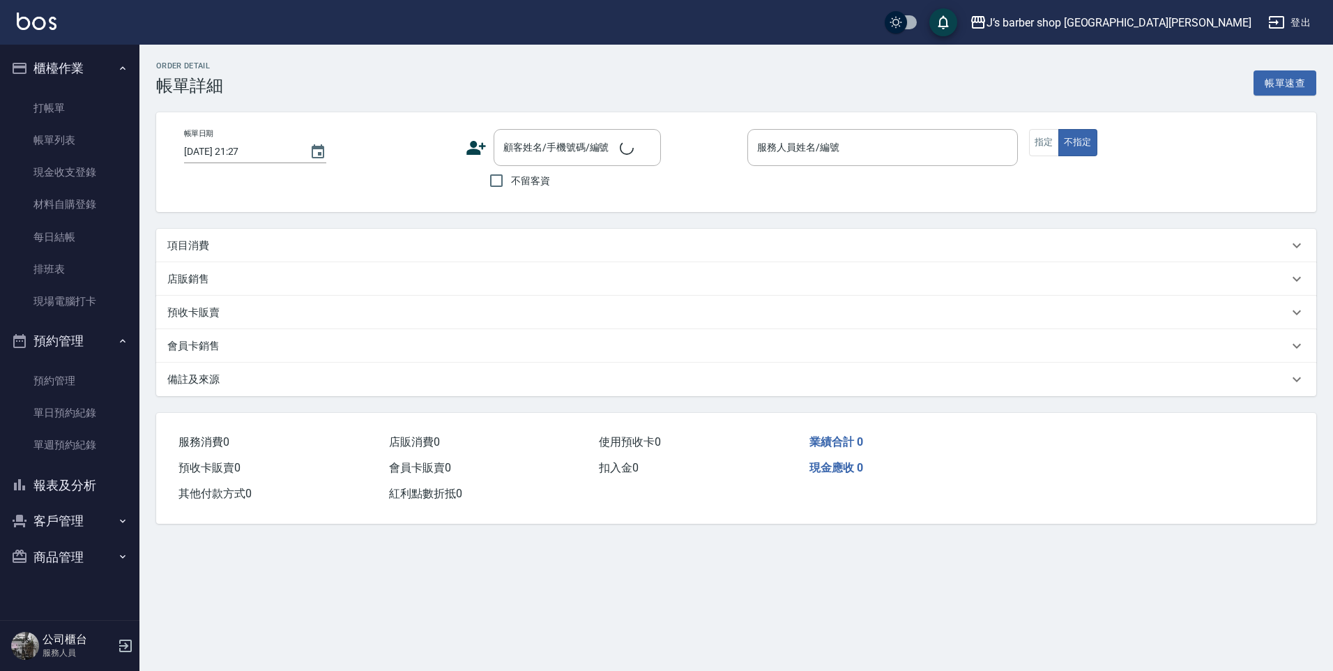
type input "[DATE] 05:26"
checkbox input "true"
type input "Winton(無代號)"
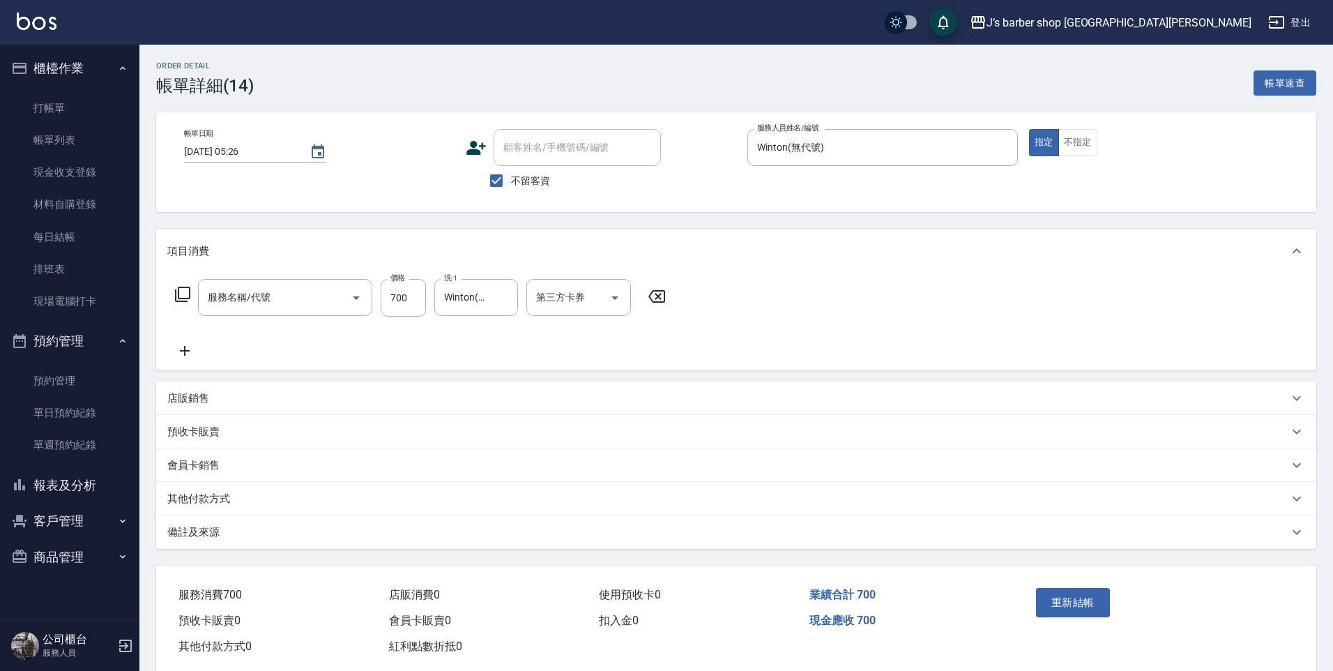
type input "洗剪(101)"
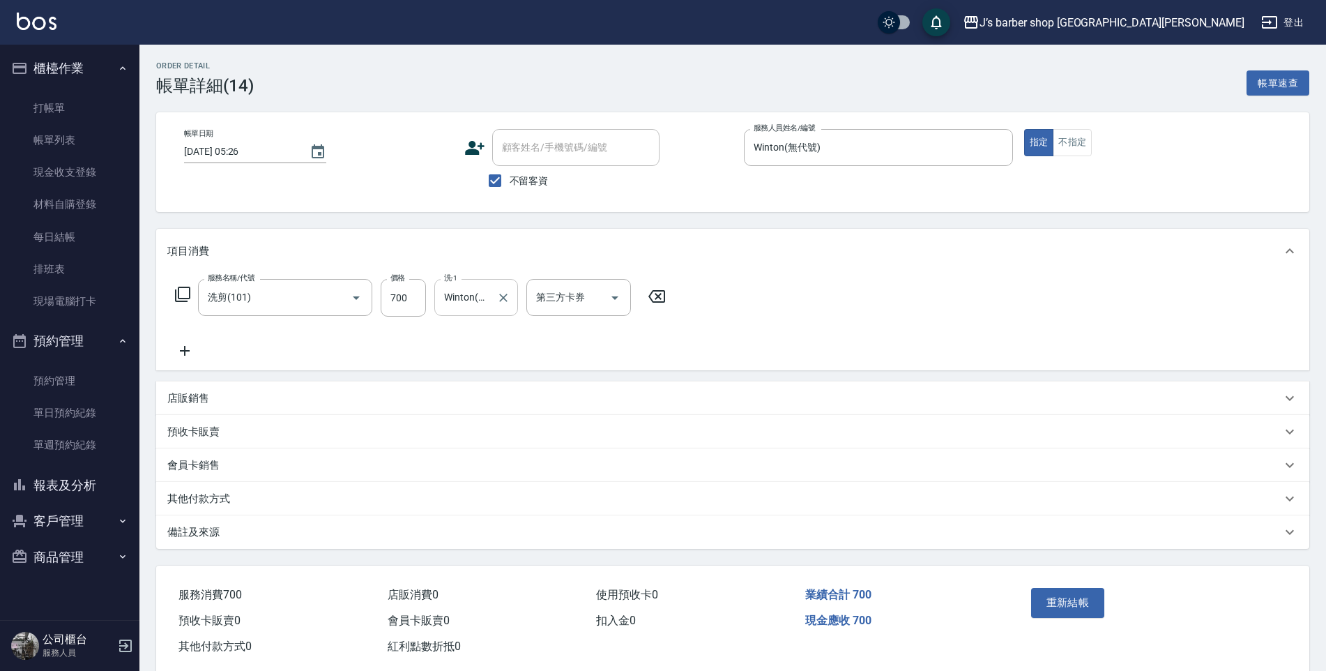
click at [482, 308] on input "Winton(無代號)" at bounding box center [466, 297] width 50 height 24
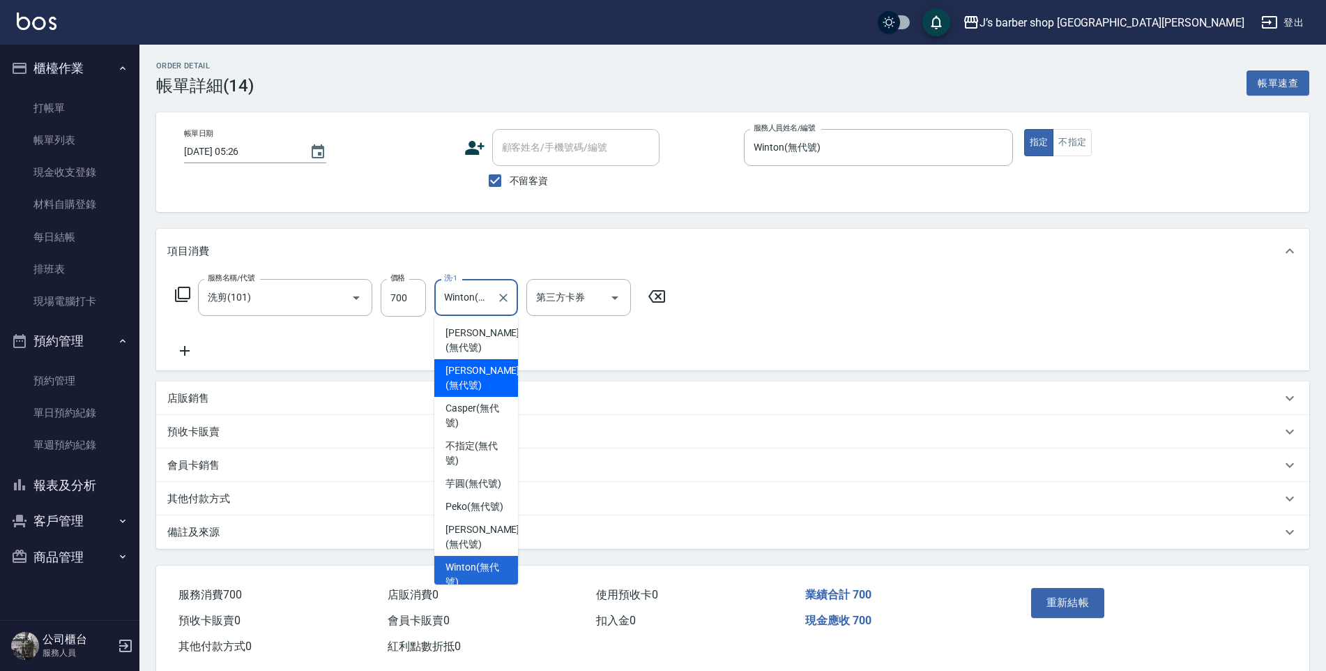
click at [478, 359] on div "[PERSON_NAME] (無代號)" at bounding box center [476, 378] width 84 height 38
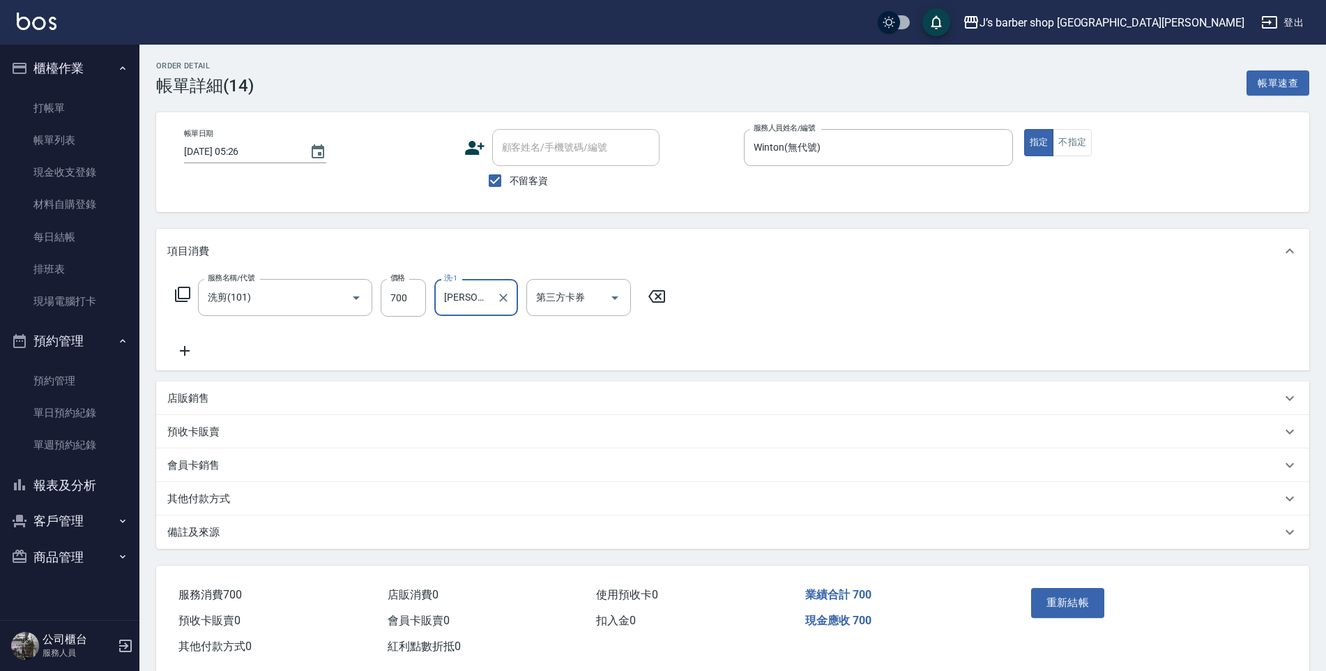
click at [477, 308] on input "[PERSON_NAME](無代號)" at bounding box center [466, 297] width 50 height 24
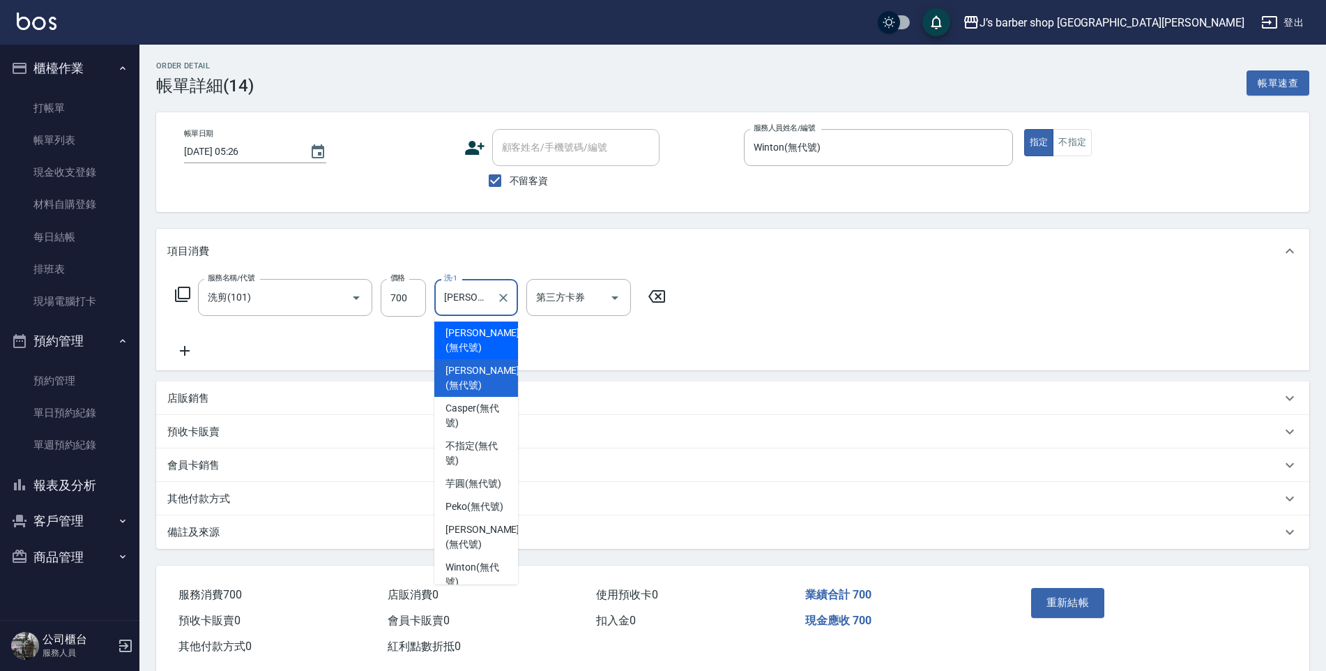
click at [464, 339] on span "[PERSON_NAME] (無代號)" at bounding box center [483, 340] width 74 height 29
type input "[PERSON_NAME](無代號)"
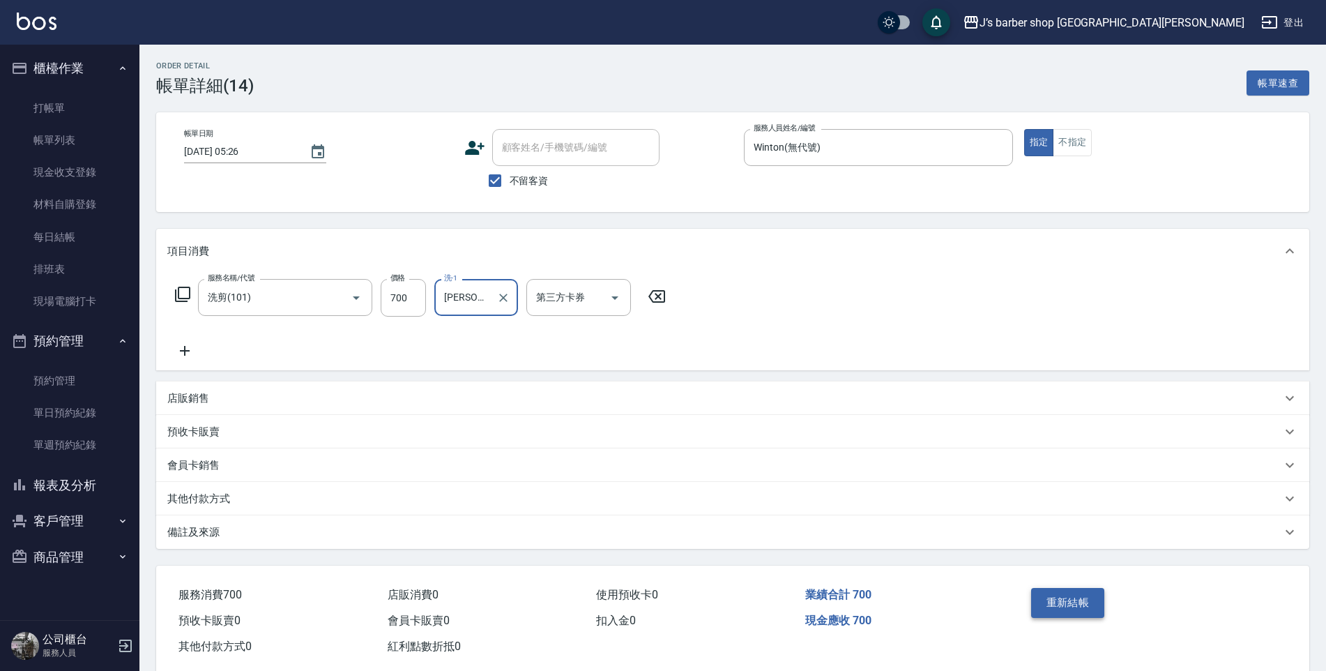
click at [1038, 591] on button "重新結帳" at bounding box center [1068, 602] width 74 height 29
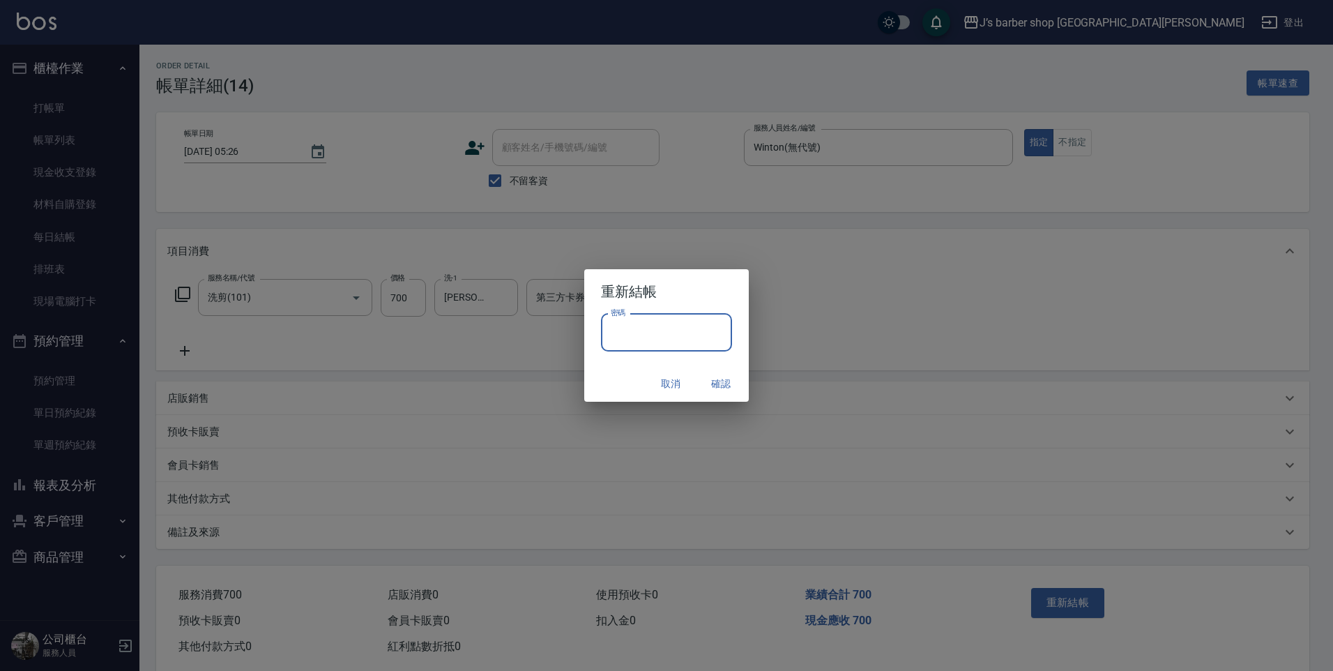
click at [693, 344] on input "密碼" at bounding box center [666, 333] width 131 height 38
click at [693, 343] on input "密碼" at bounding box center [666, 333] width 131 height 38
type input "****"
click at [719, 387] on button "確認" at bounding box center [721, 384] width 45 height 26
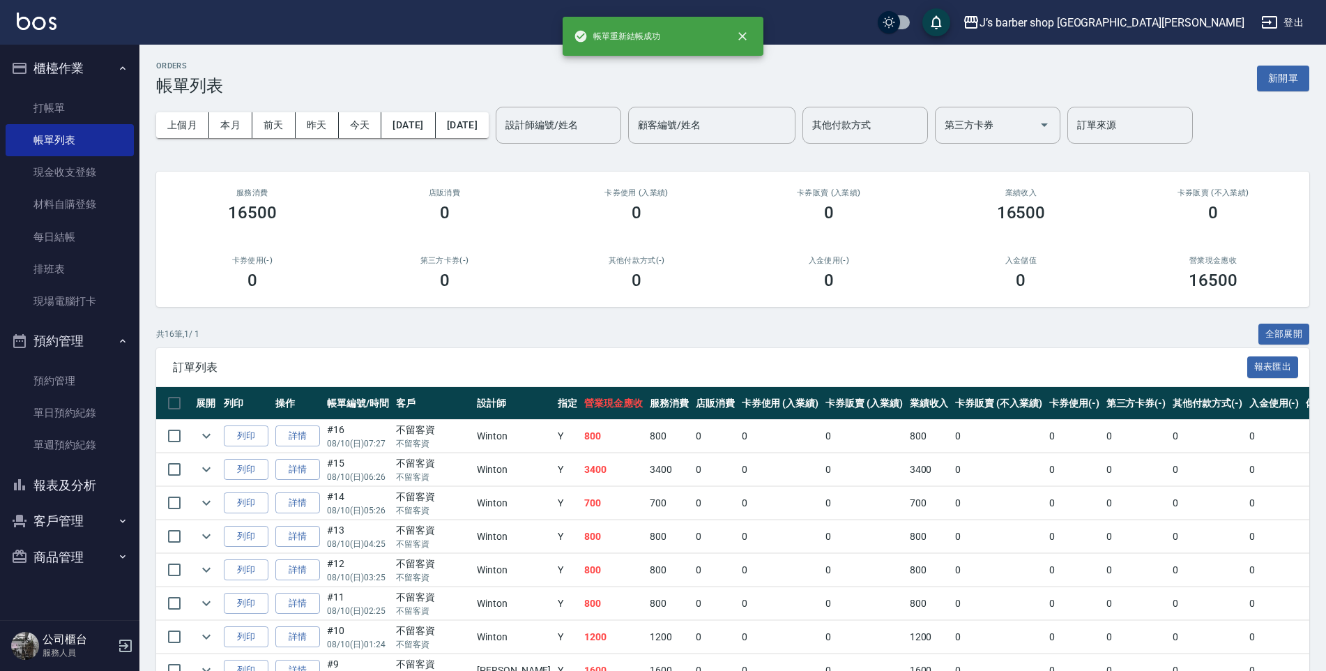
click at [350, 110] on div "上個月 本月 [DATE] [DATE] [DATE] [DATE] [DATE] 設計師編號/姓名 設計師編號/姓名 顧客編號/姓名 顧客編號/姓名 其他付…" at bounding box center [732, 125] width 1153 height 59
click at [351, 119] on button "今天" at bounding box center [360, 125] width 43 height 26
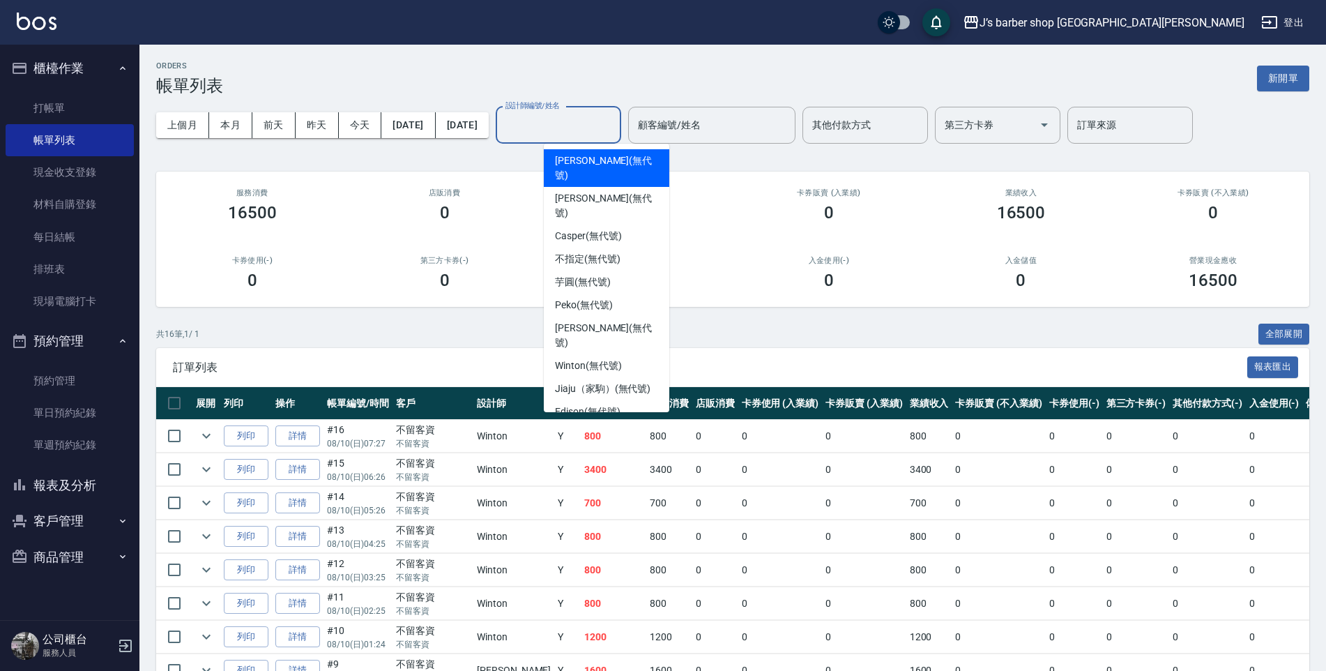
click at [615, 121] on input "設計師編號/姓名" at bounding box center [558, 125] width 113 height 24
click at [616, 358] on span "Winton (無代號)" at bounding box center [588, 365] width 66 height 15
type input "Winton(無代號)"
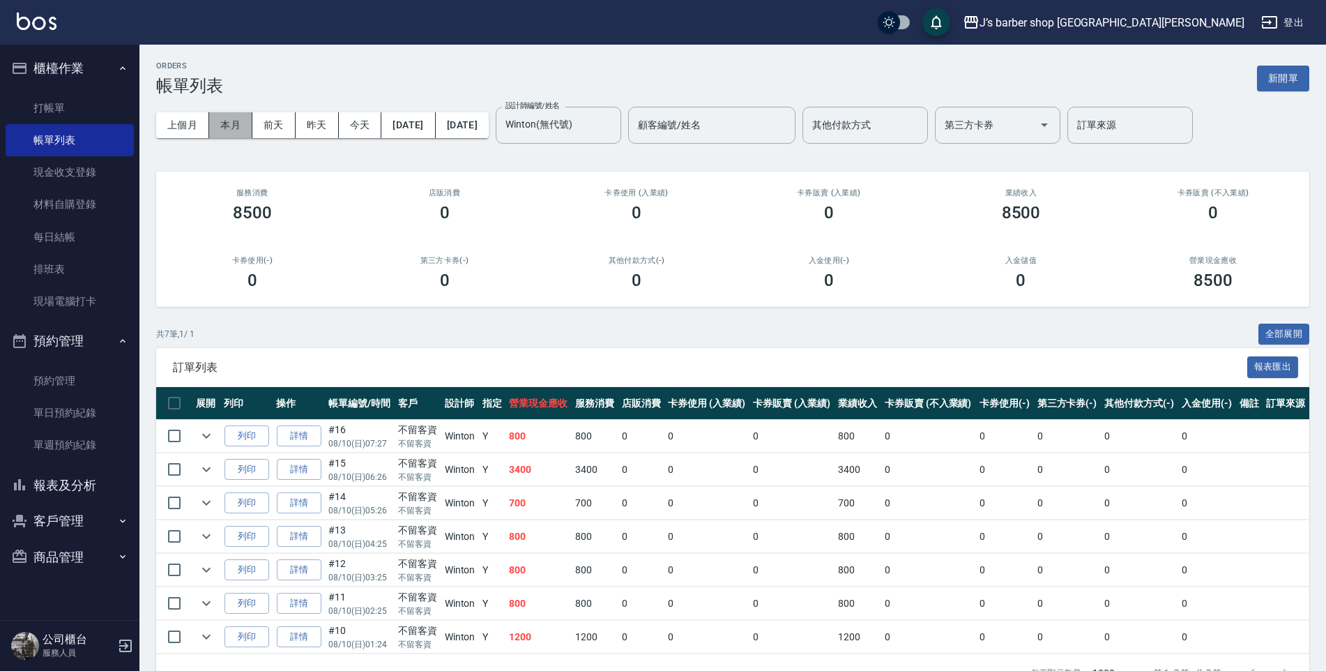
click at [239, 134] on button "本月" at bounding box center [230, 125] width 43 height 26
click at [594, 129] on input "Winton(無代號)" at bounding box center [548, 125] width 92 height 24
click at [340, 136] on button "今天" at bounding box center [360, 125] width 43 height 26
click at [301, 434] on link "詳情" at bounding box center [299, 436] width 45 height 22
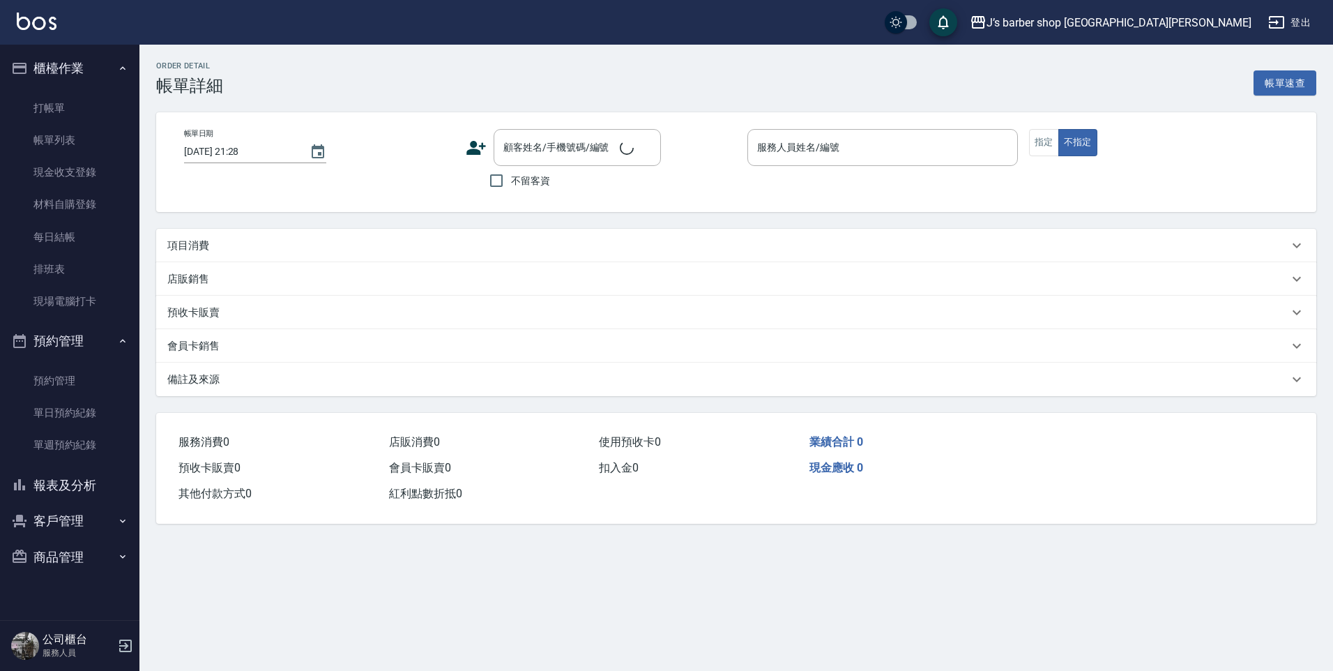
type input "[DATE] 07:27"
checkbox input "true"
type input "Winton(無代號)"
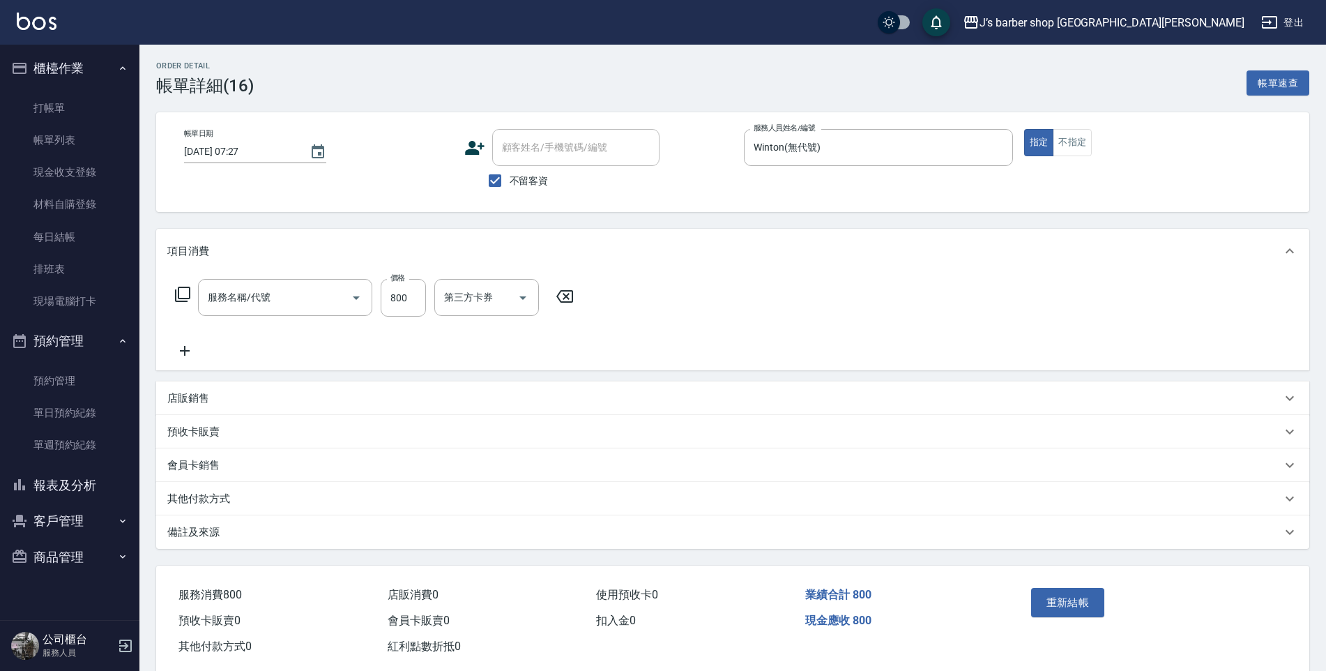
type input "洗剪(101)"
click at [411, 312] on input "800" at bounding box center [403, 298] width 45 height 38
type input "1000"
click at [1063, 610] on button "重新結帳" at bounding box center [1068, 602] width 74 height 29
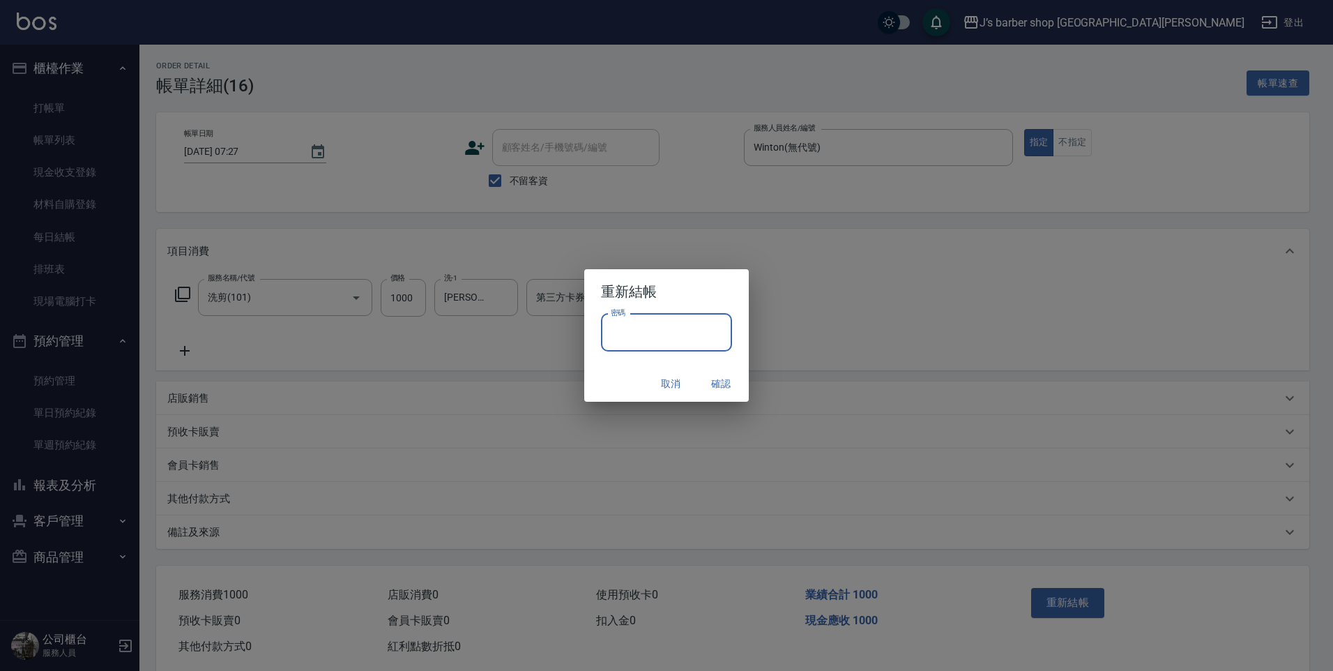
click at [645, 341] on input "密碼" at bounding box center [666, 333] width 131 height 38
type input "****"
click at [727, 388] on button "確認" at bounding box center [721, 384] width 45 height 26
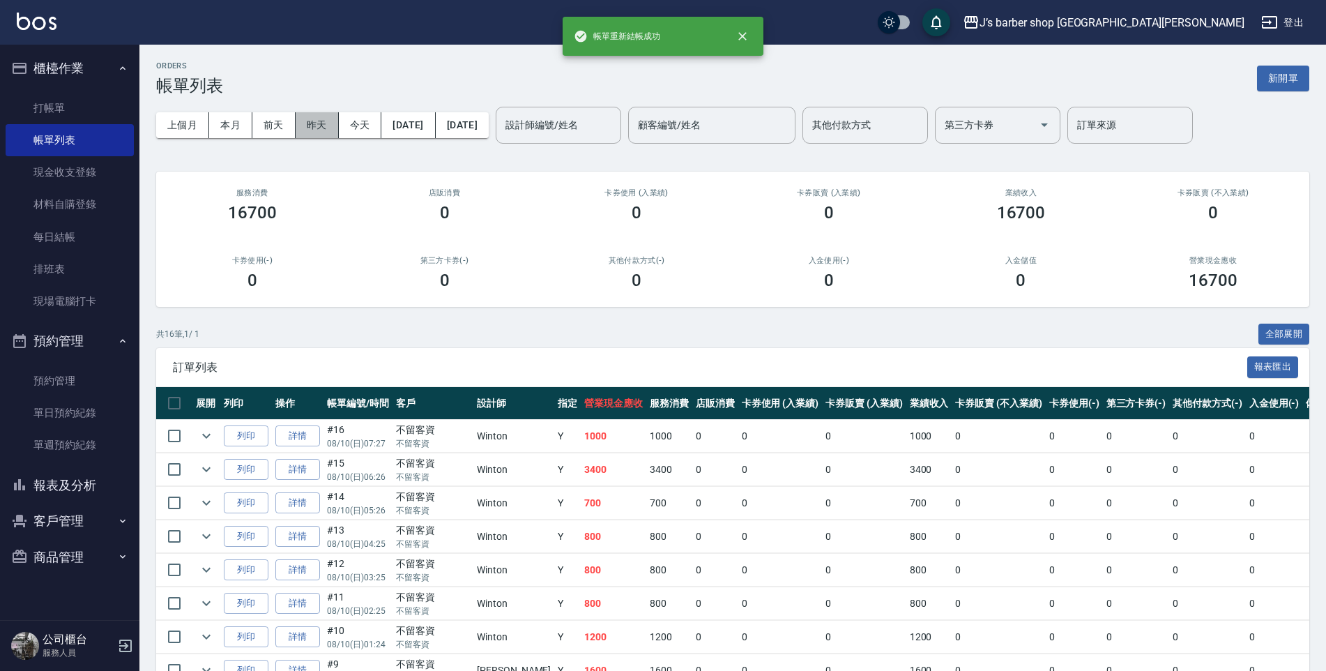
drag, startPoint x: 312, startPoint y: 137, endPoint x: 492, endPoint y: 146, distance: 180.2
click at [313, 137] on button "昨天" at bounding box center [317, 125] width 43 height 26
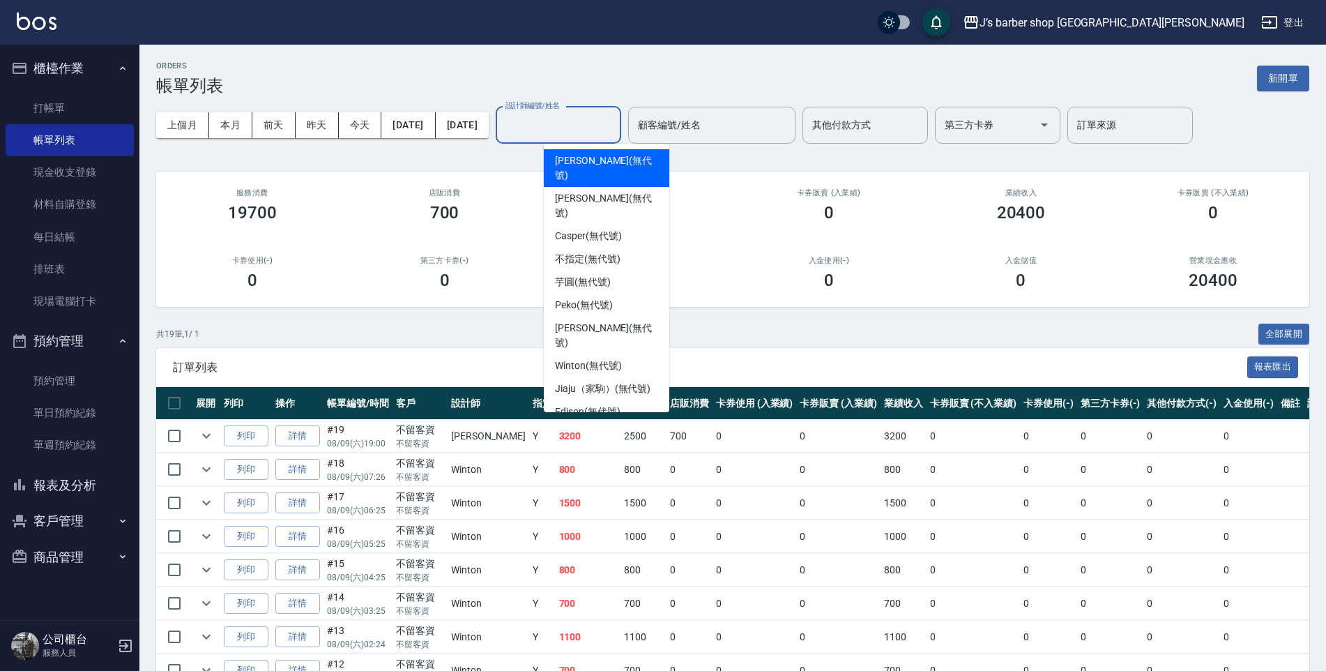
click at [599, 133] on input "設計師編號/姓名" at bounding box center [558, 125] width 113 height 24
click at [587, 358] on span "Winton (無代號)" at bounding box center [588, 365] width 66 height 15
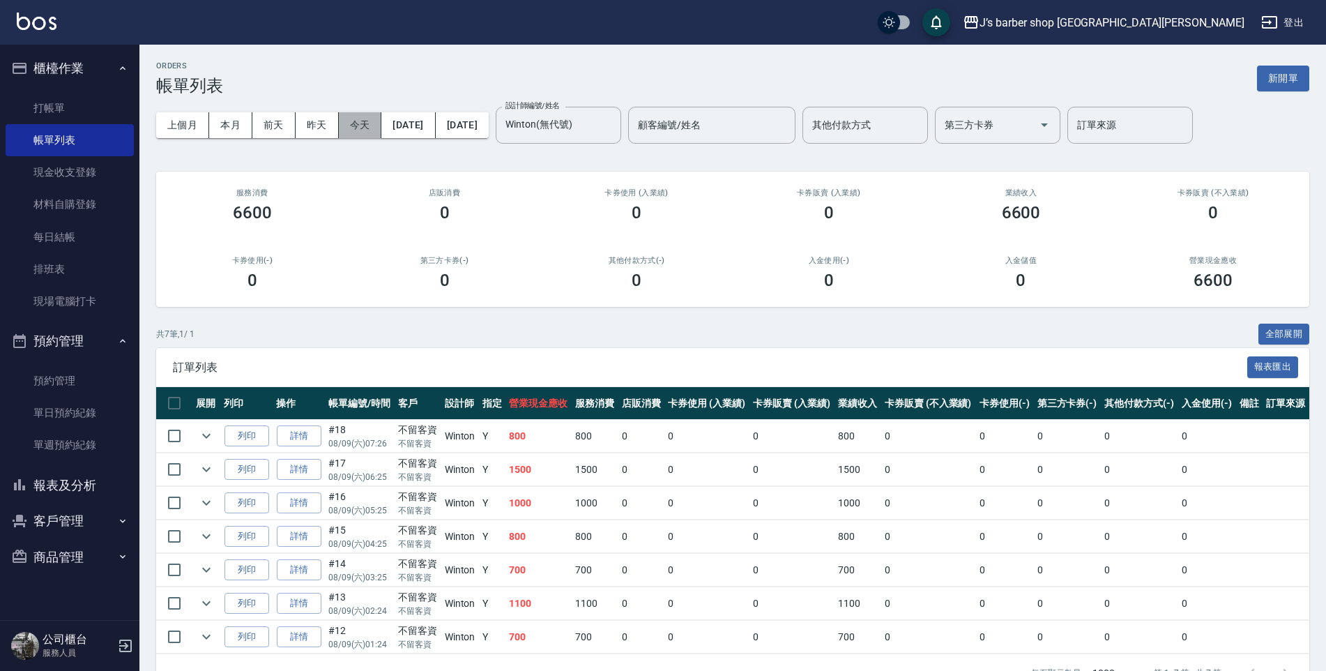
click at [377, 130] on button "今天" at bounding box center [360, 125] width 43 height 26
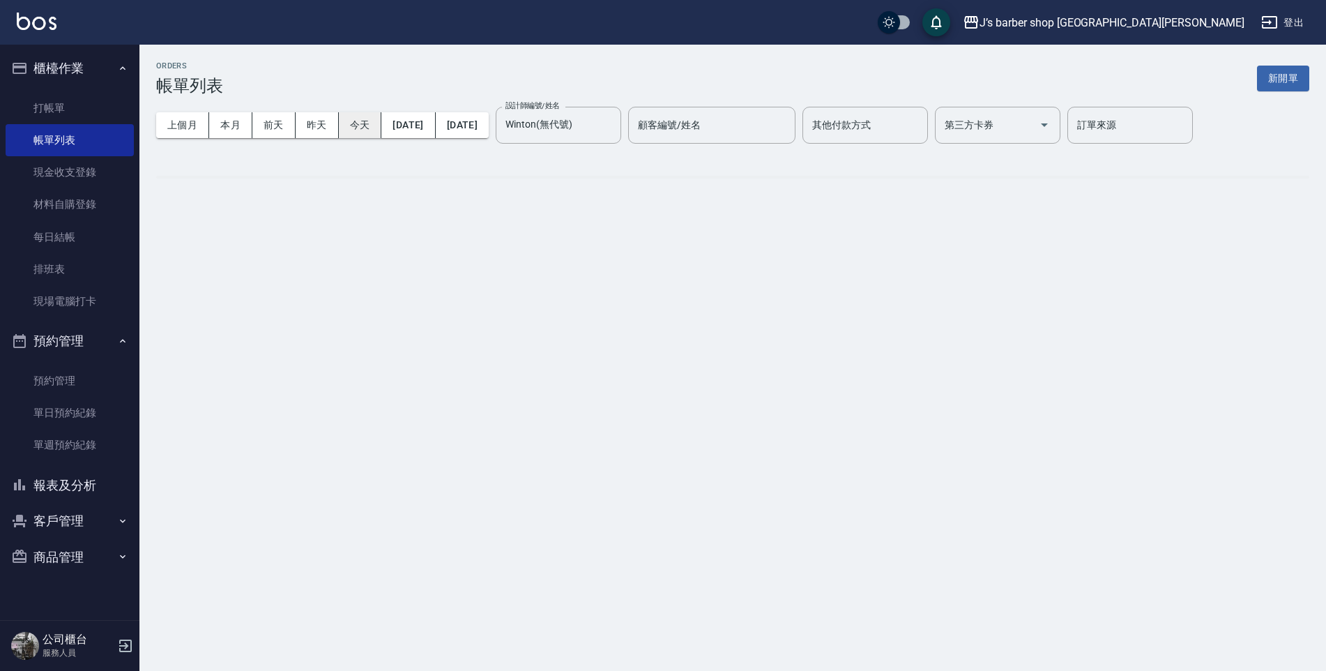
click at [370, 128] on button "今天" at bounding box center [360, 125] width 43 height 26
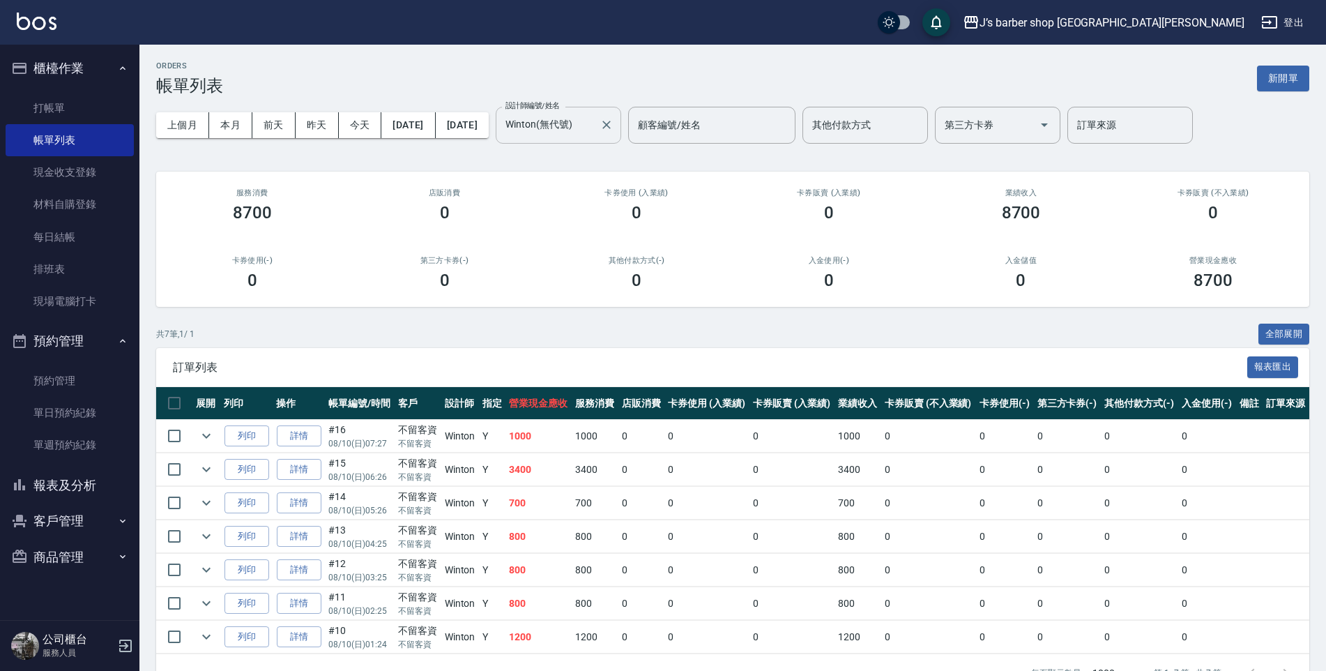
click at [590, 130] on input "Winton(無代號)" at bounding box center [548, 125] width 92 height 24
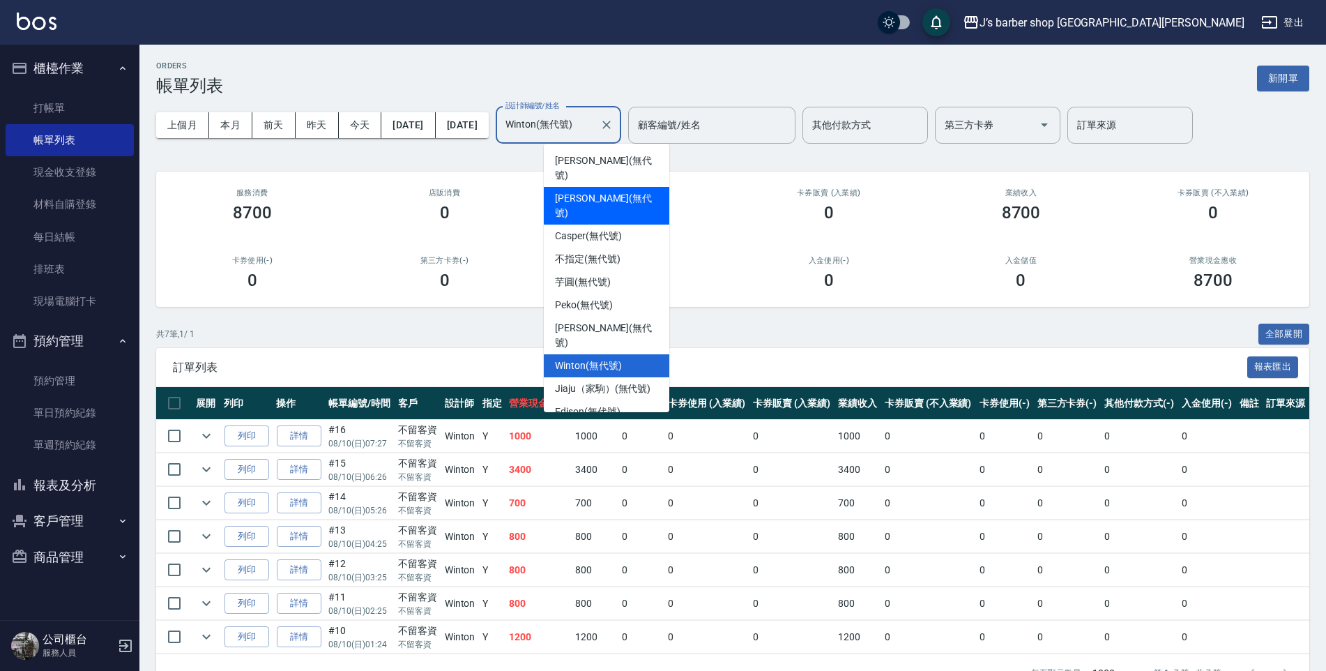
click at [596, 195] on div "[PERSON_NAME] (無代號)" at bounding box center [607, 206] width 126 height 38
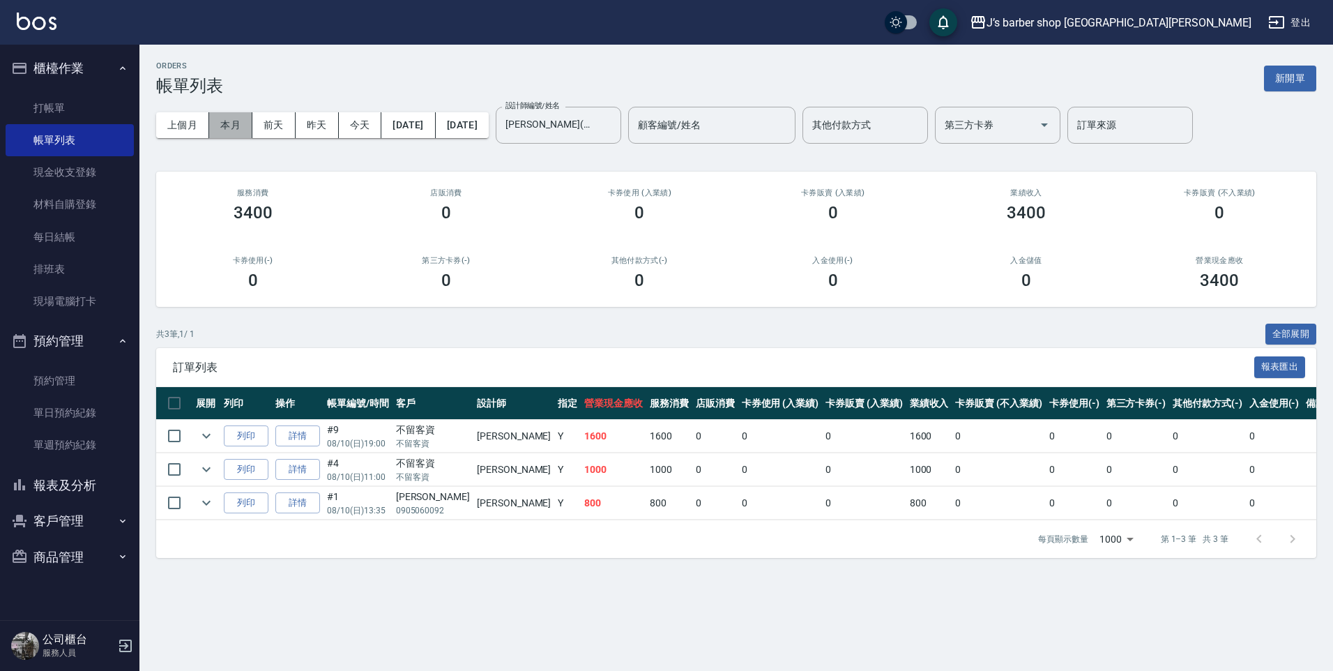
click at [224, 129] on button "本月" at bounding box center [230, 125] width 43 height 26
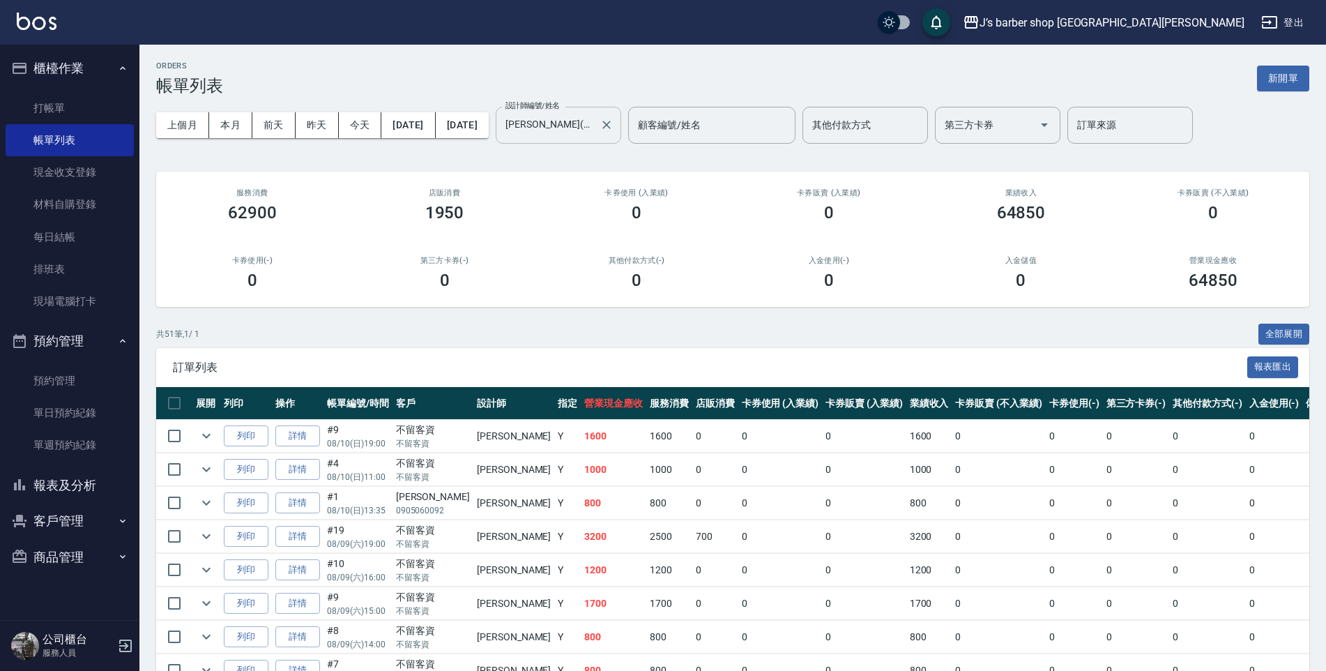
click at [594, 123] on input "[PERSON_NAME](無代號)" at bounding box center [548, 125] width 92 height 24
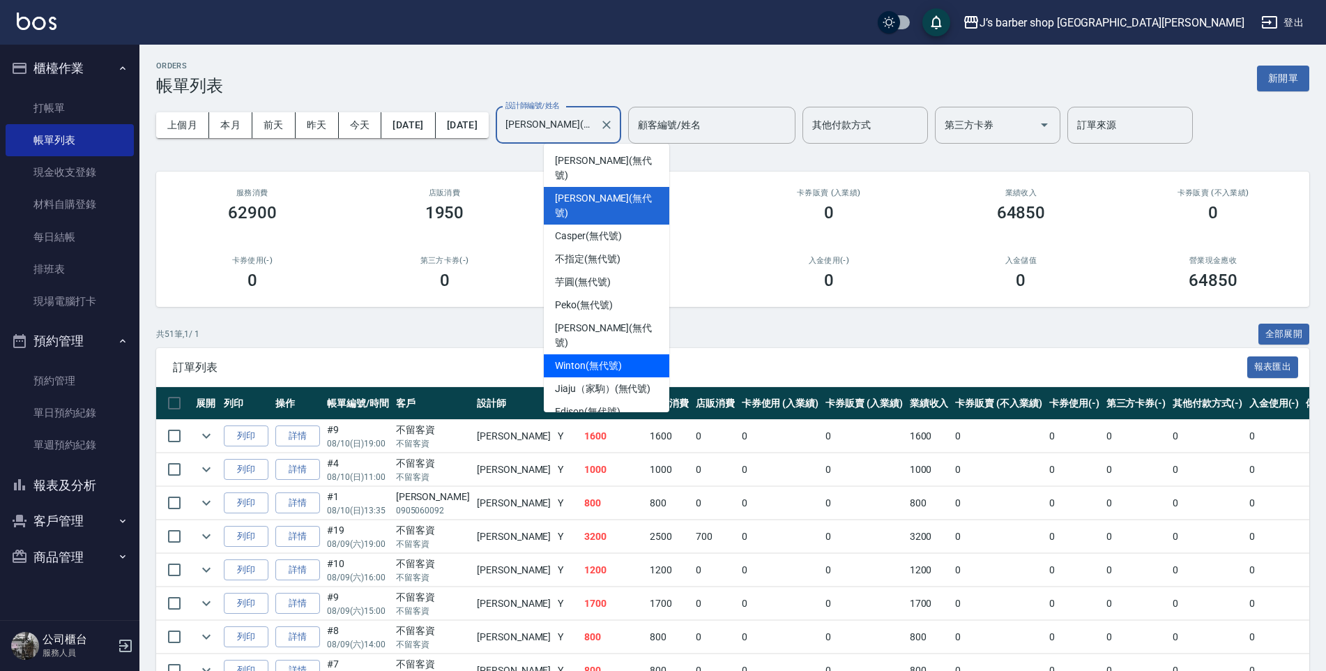
click at [596, 358] on span "Winton (無代號)" at bounding box center [588, 365] width 66 height 15
type input "Winton(無代號)"
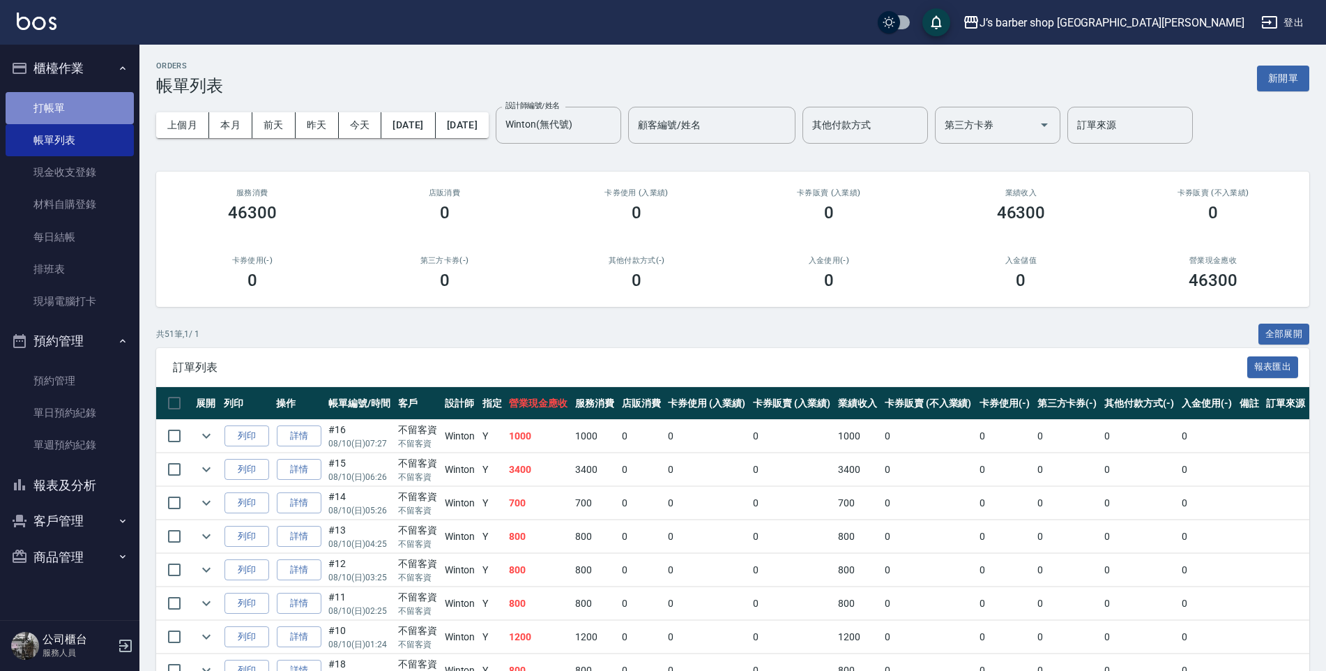
click at [68, 111] on link "打帳單" at bounding box center [70, 108] width 128 height 32
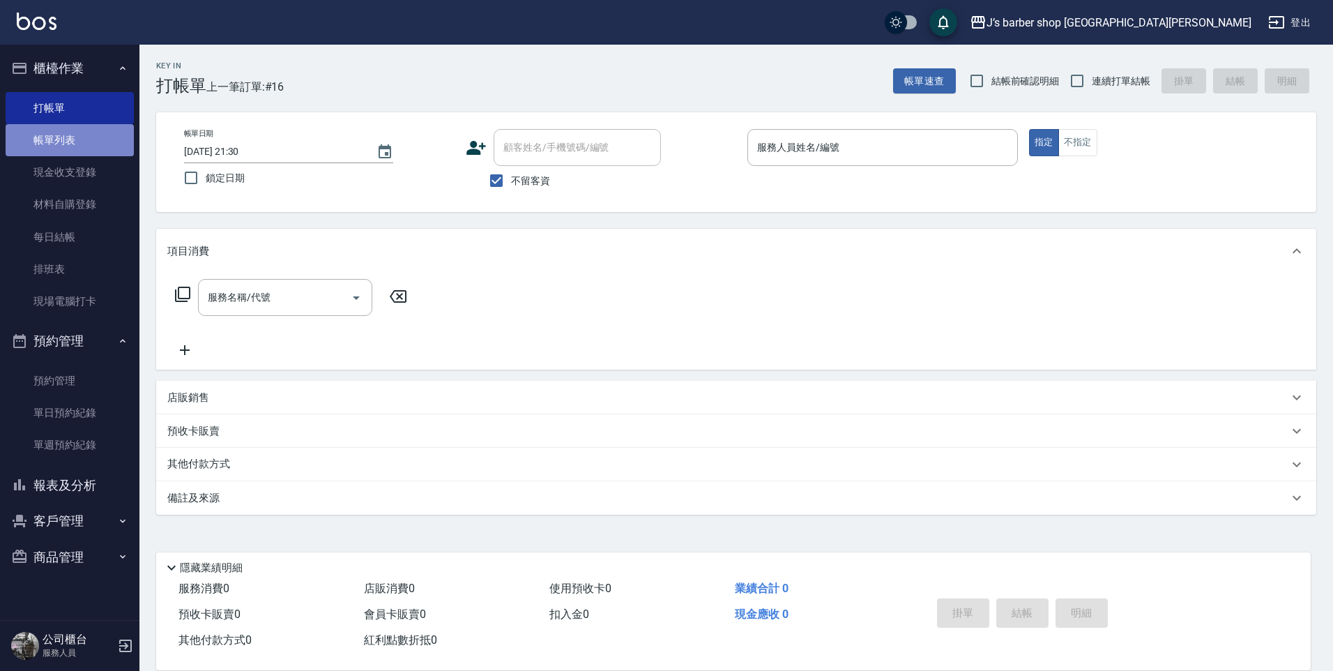
click at [119, 148] on link "帳單列表" at bounding box center [70, 140] width 128 height 32
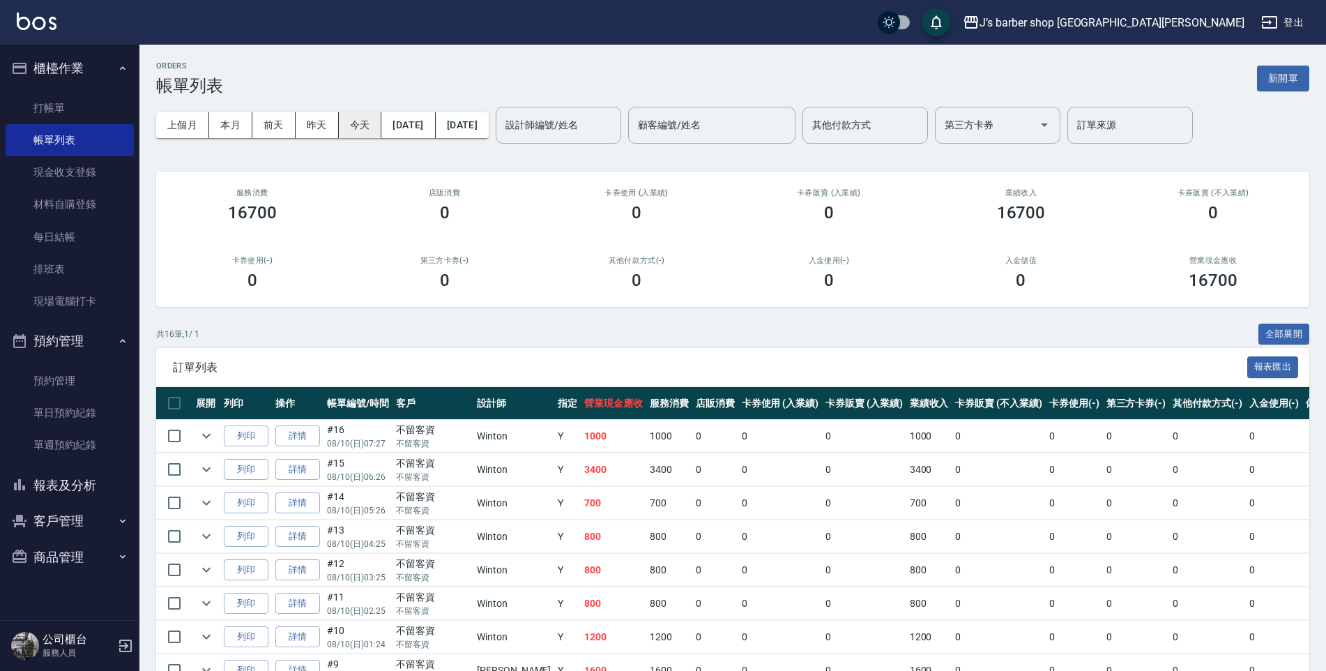
click at [340, 125] on button "今天" at bounding box center [360, 125] width 43 height 26
click at [574, 120] on input "設計師編號/姓名" at bounding box center [558, 125] width 113 height 24
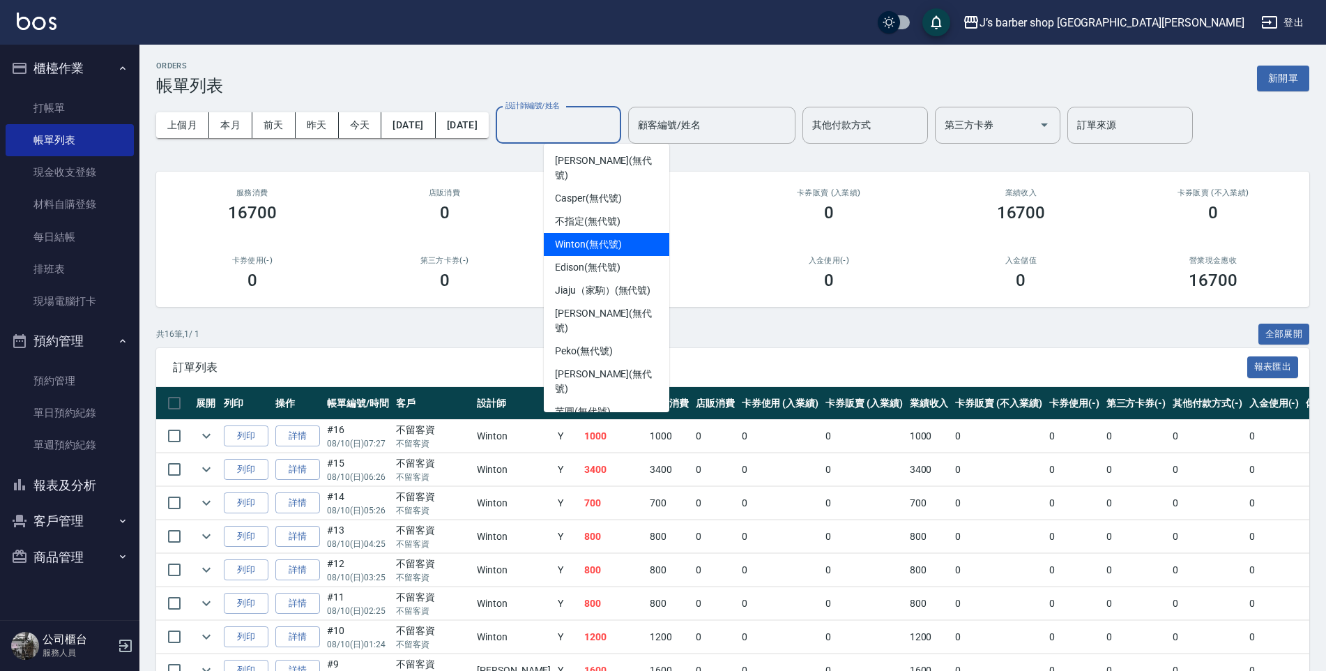
click at [599, 237] on span "Winton (無代號)" at bounding box center [588, 244] width 66 height 15
type input "Winton(無代號)"
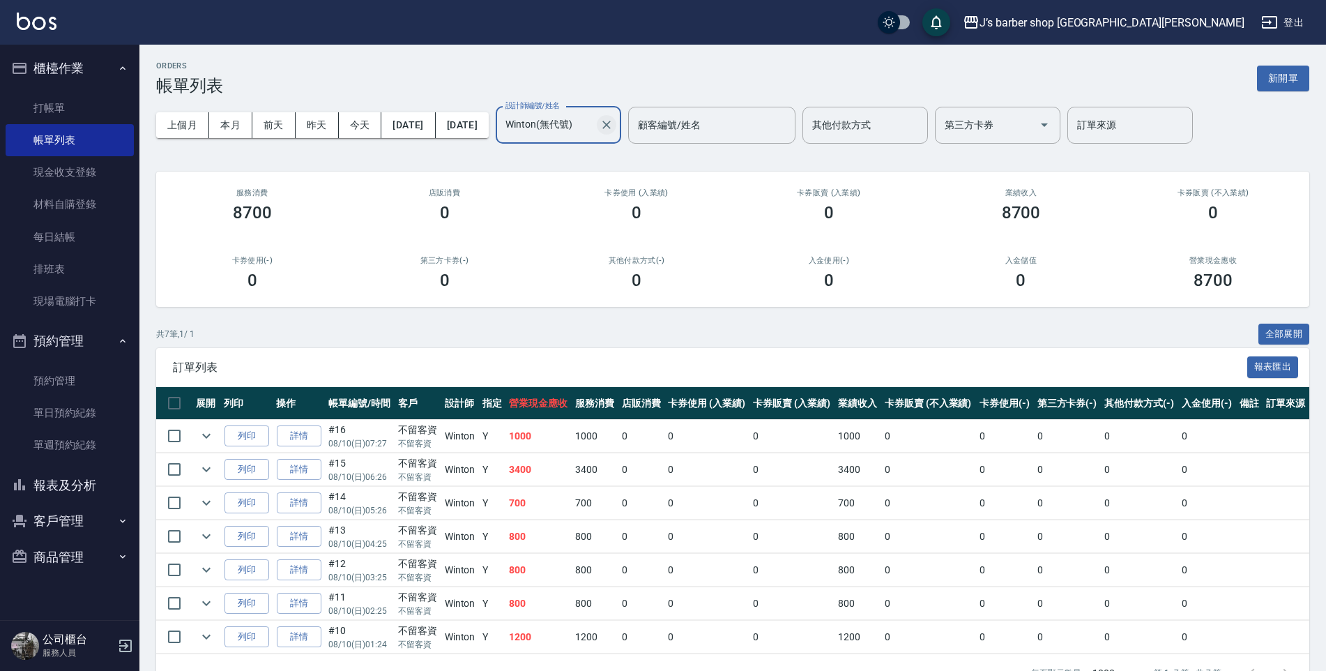
click at [614, 120] on icon "Clear" at bounding box center [607, 125] width 14 height 14
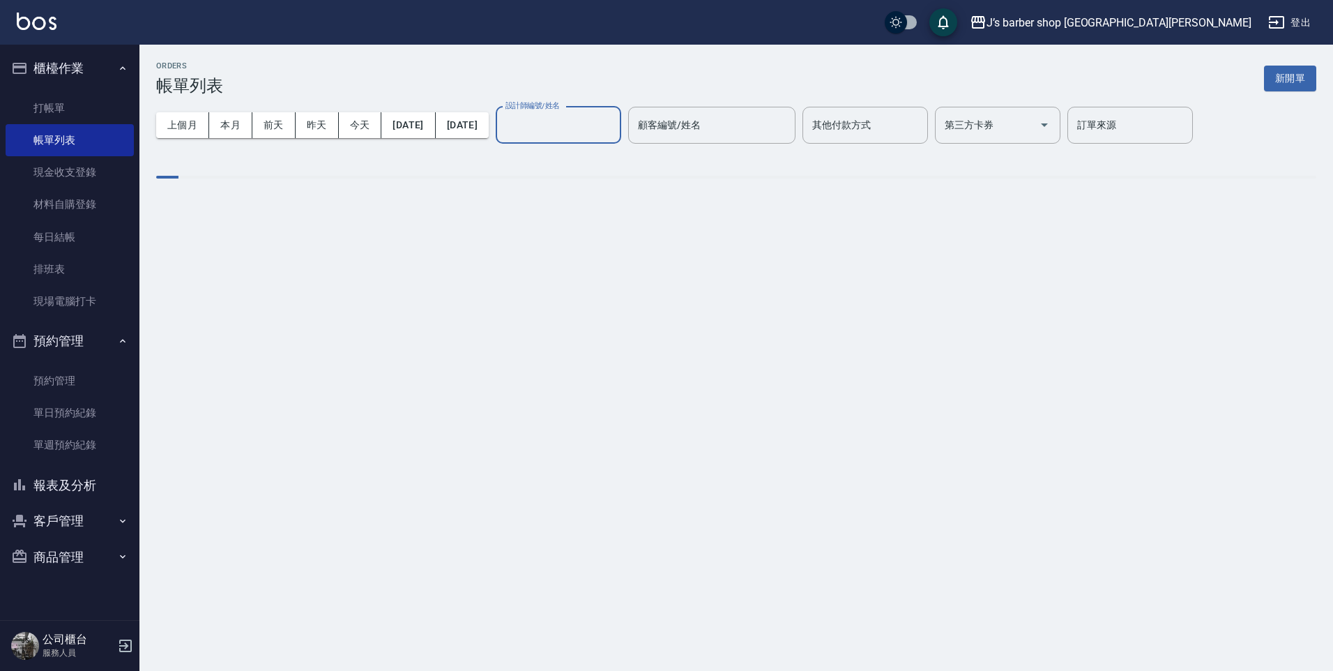
click at [615, 126] on input "設計師編號/姓名" at bounding box center [558, 125] width 113 height 24
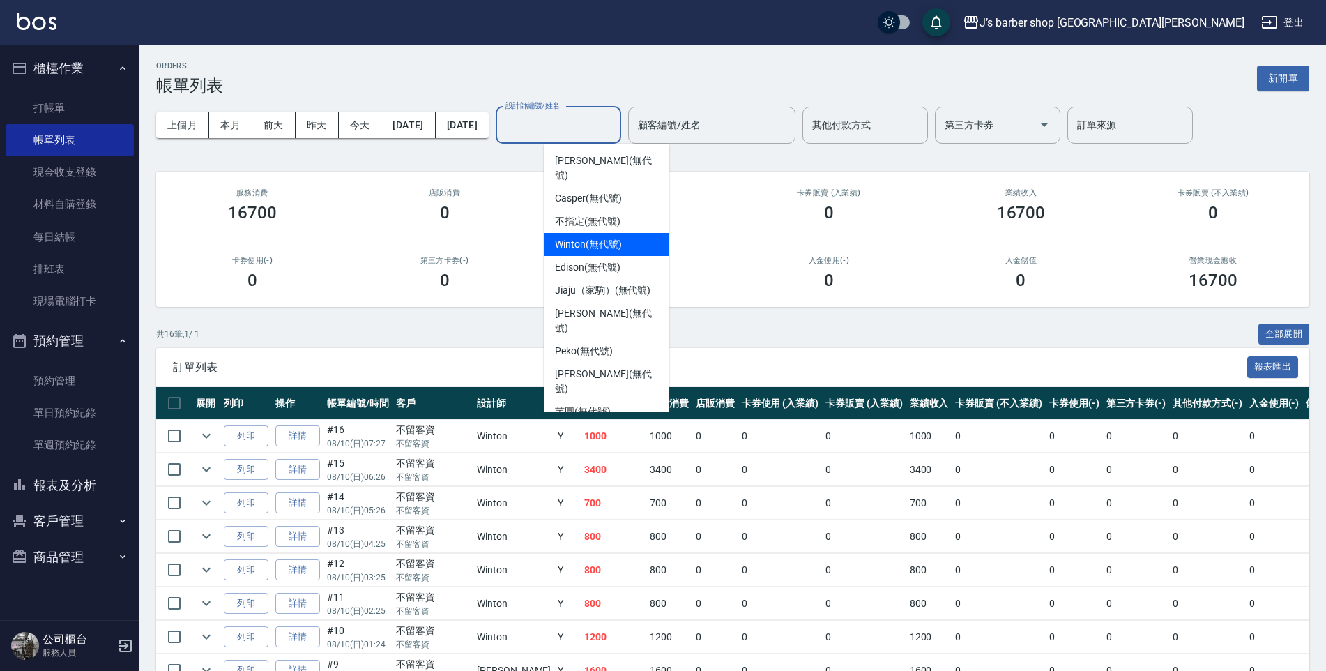
click at [598, 237] on span "Winton (無代號)" at bounding box center [588, 244] width 66 height 15
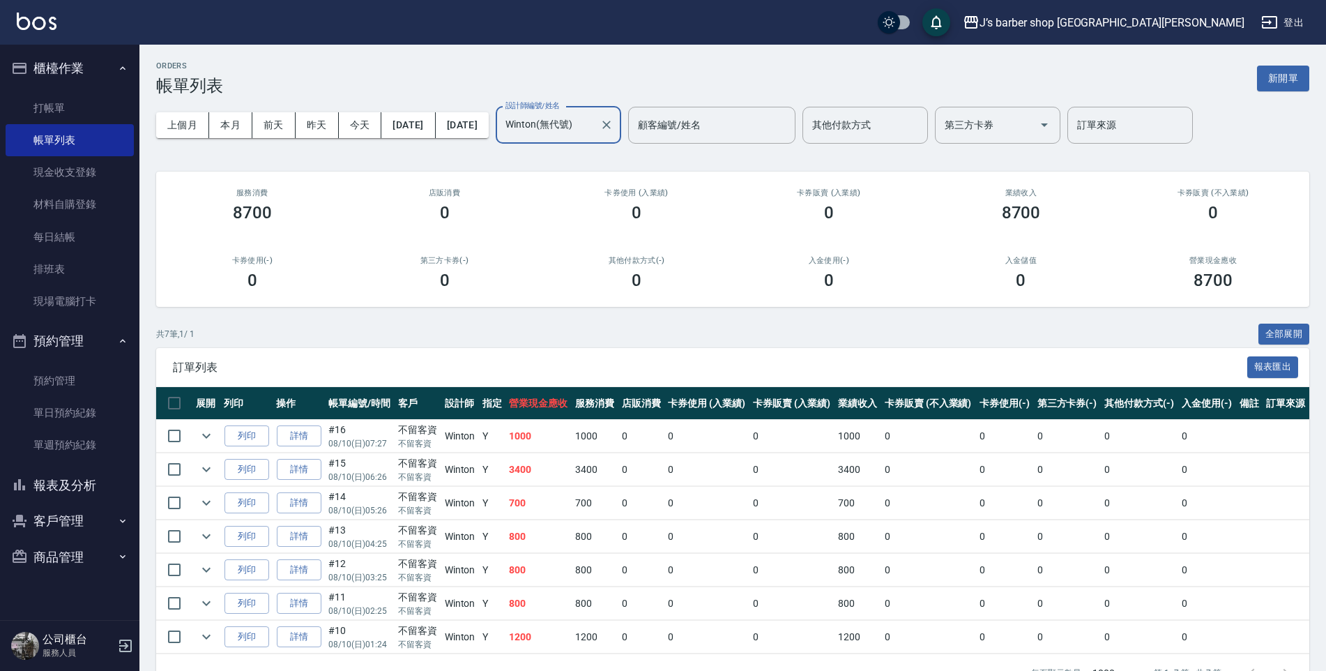
click at [615, 112] on div at bounding box center [606, 125] width 18 height 37
click at [594, 119] on input "Winton(無代號)" at bounding box center [548, 125] width 92 height 24
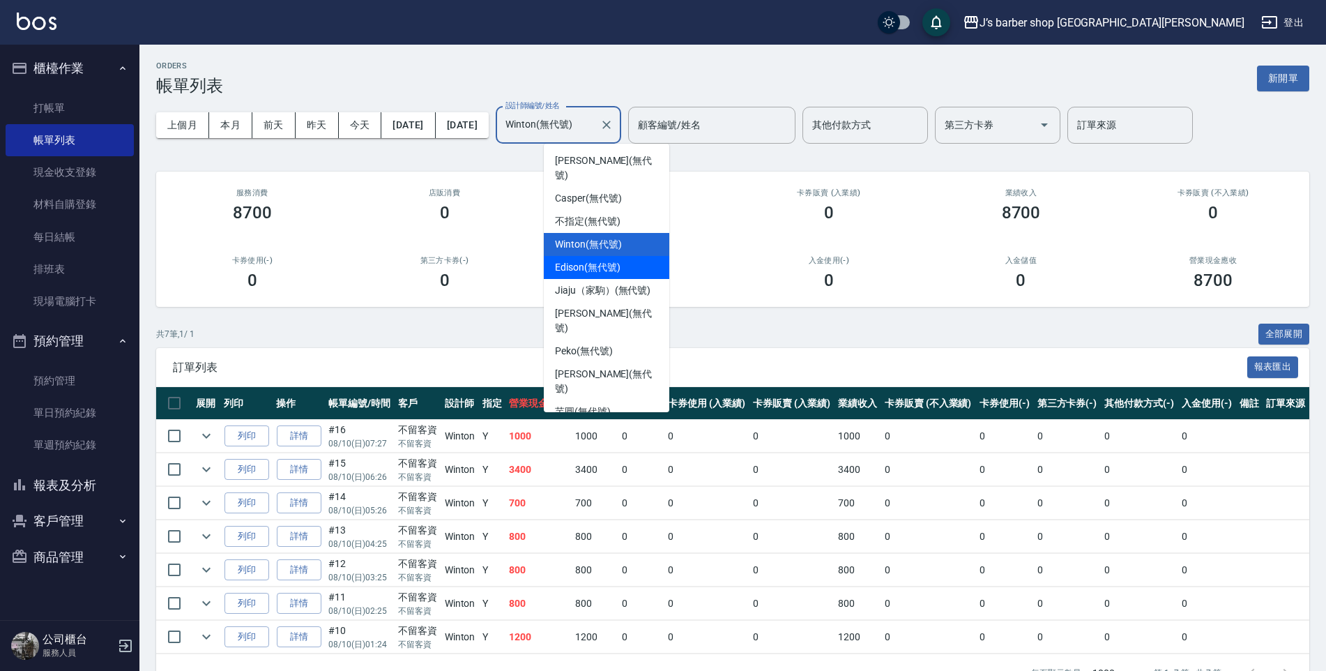
click at [589, 260] on span "Edison (無代號)" at bounding box center [587, 267] width 65 height 15
type input "Edison(無代號)"
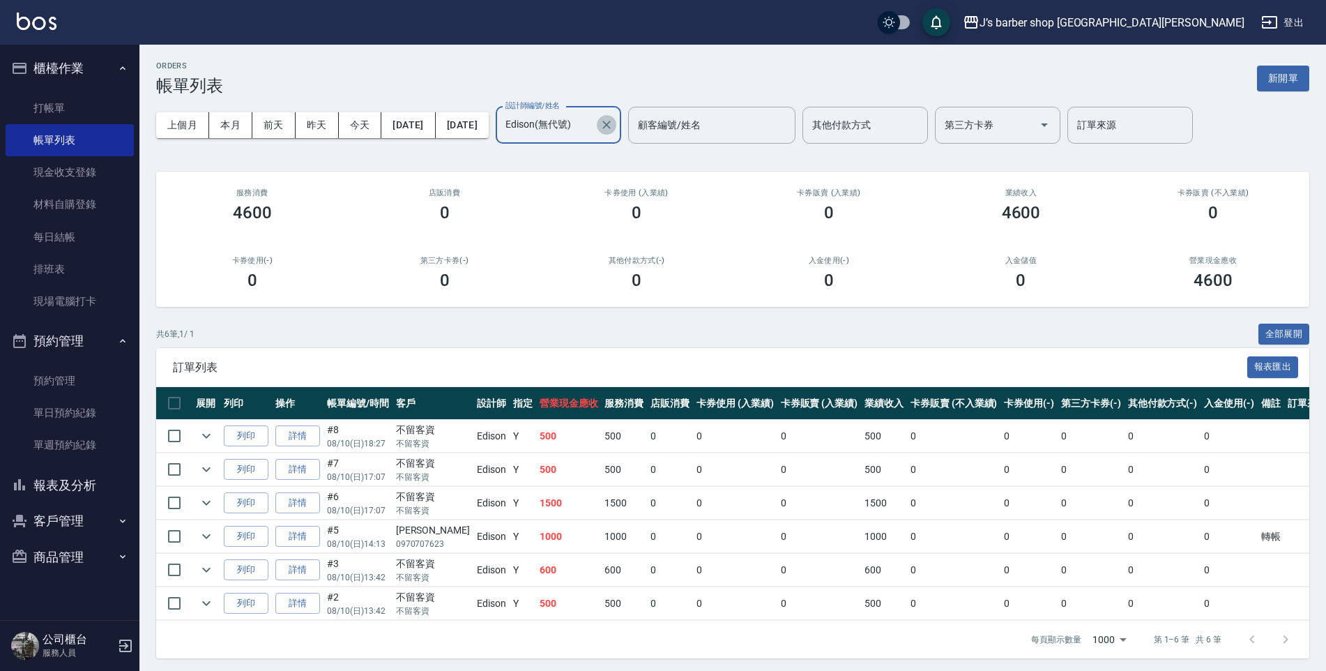
click at [616, 117] on button "Clear" at bounding box center [607, 125] width 20 height 20
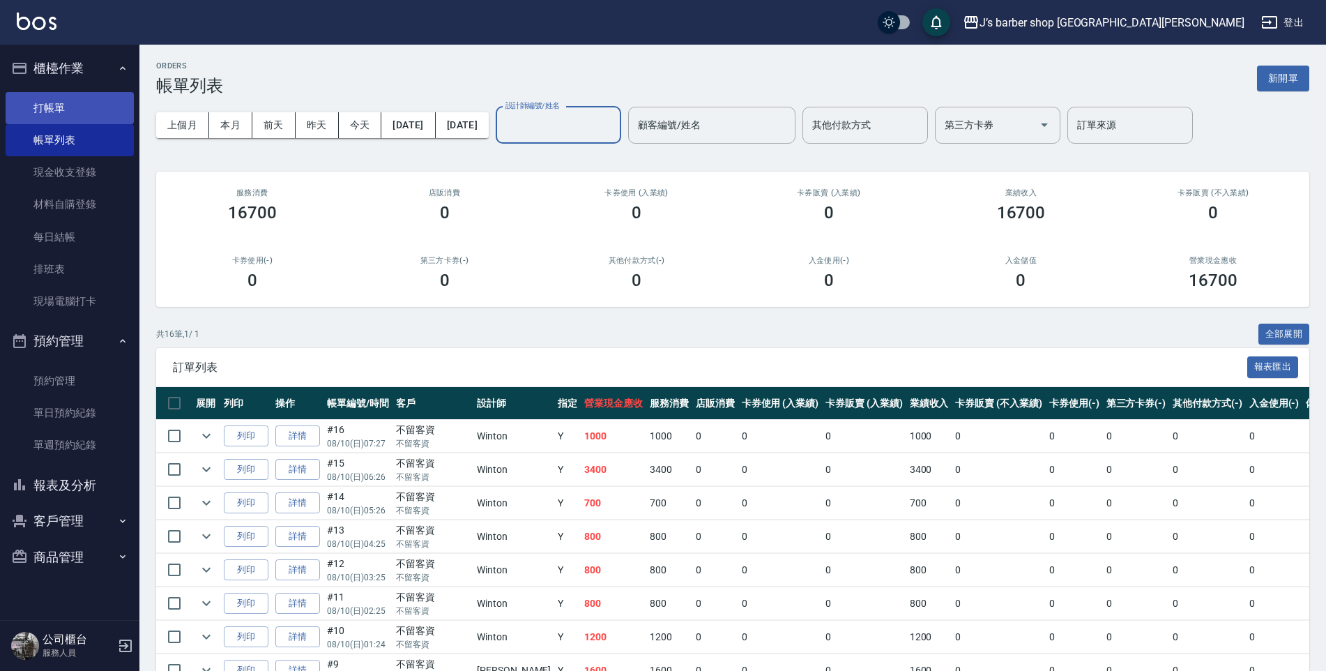
click at [93, 113] on link "打帳單" at bounding box center [70, 108] width 128 height 32
